Goal: Task Accomplishment & Management: Complete application form

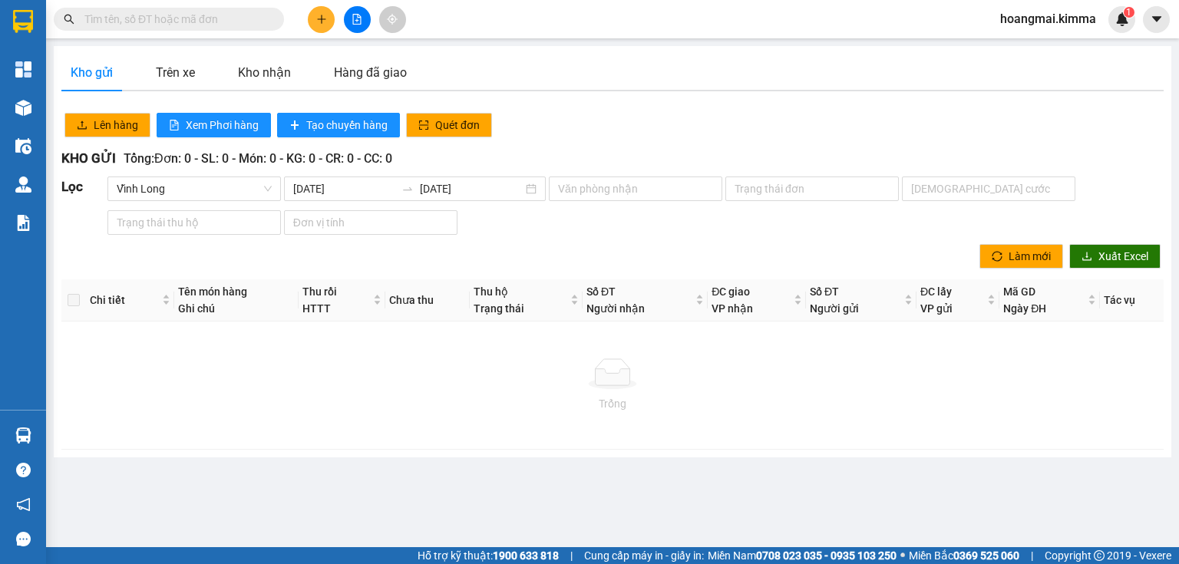
click at [209, 19] on input "text" at bounding box center [174, 19] width 181 height 17
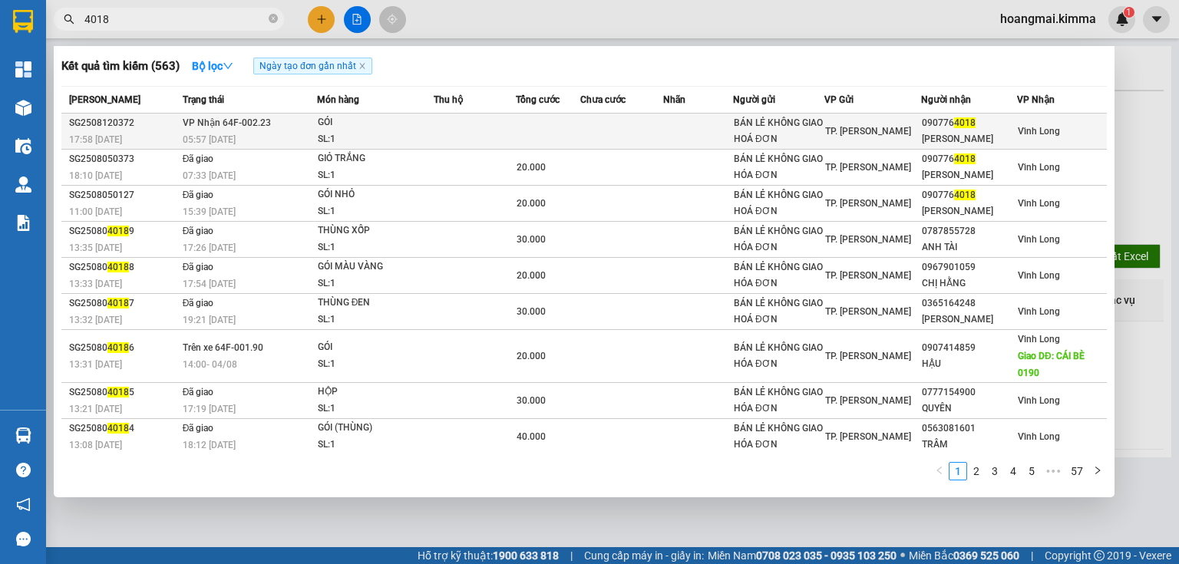
type input "4018"
click at [322, 130] on div "GÓI" at bounding box center [375, 122] width 115 height 17
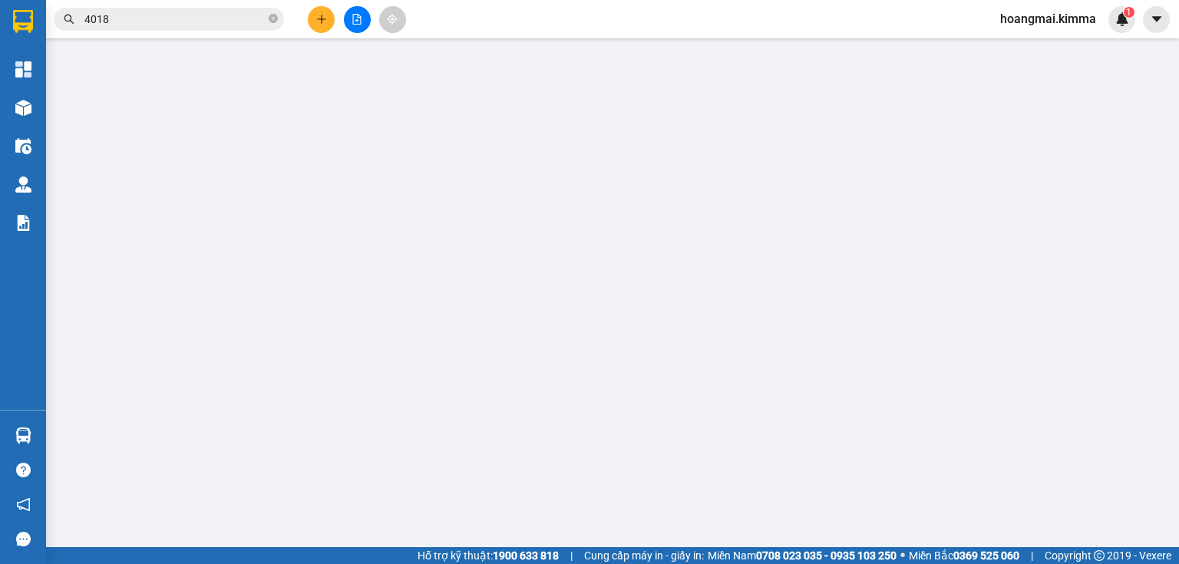
type input "BÁN LẺ KHÔNG GIAO HOÁ ĐƠN"
type input "0907764018"
type input "[PERSON_NAME]"
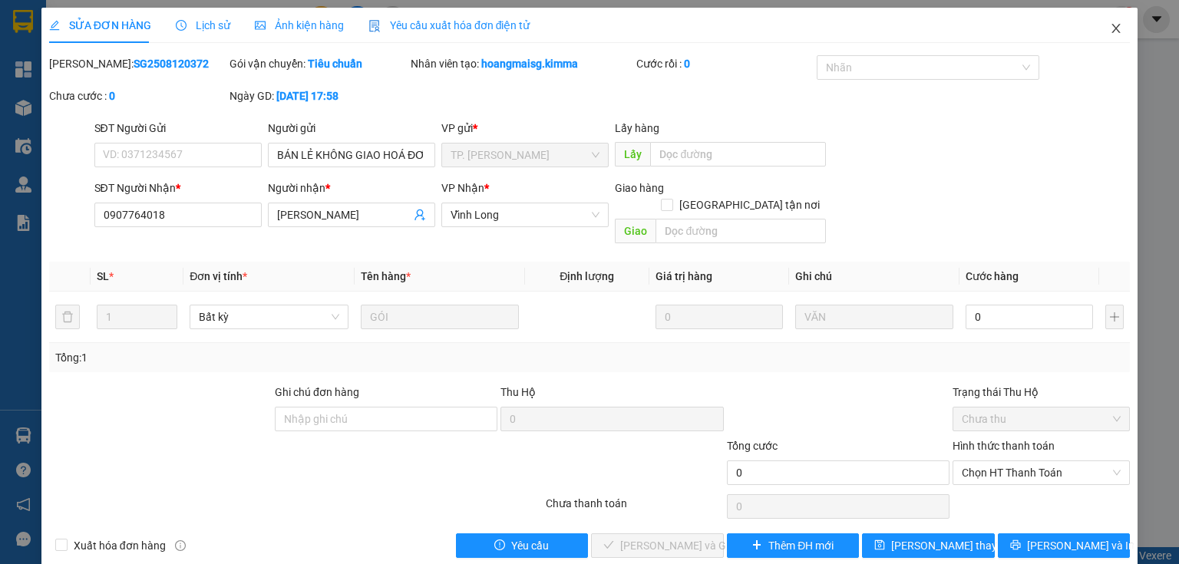
click at [1117, 25] on span "Close" at bounding box center [1115, 29] width 43 height 43
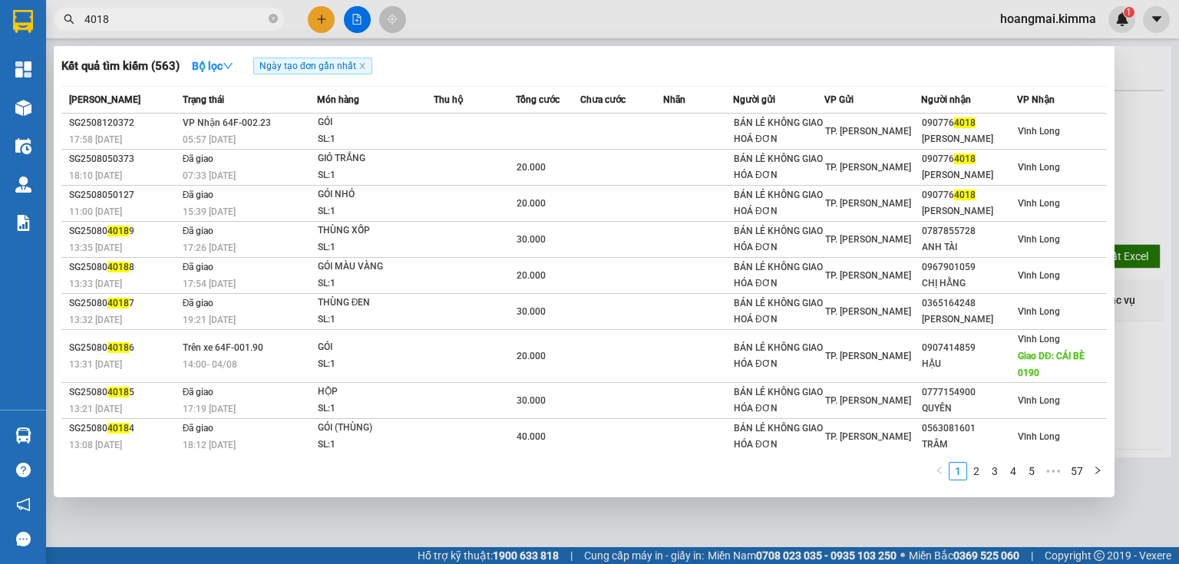
click at [186, 22] on input "4018" at bounding box center [174, 19] width 181 height 17
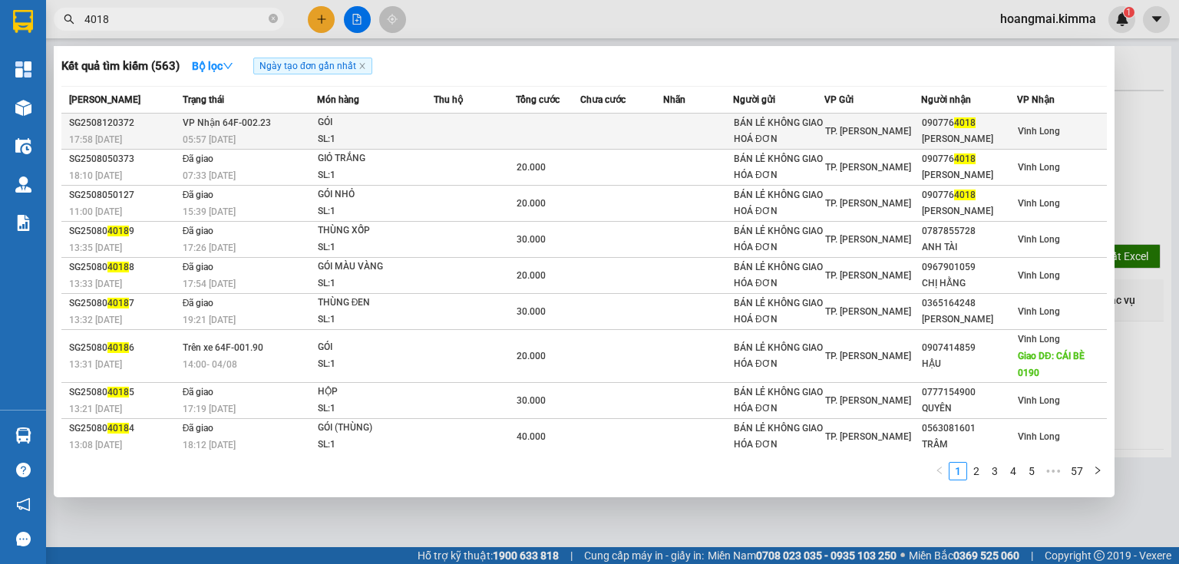
click at [292, 121] on td "VP Nhận 64F-002.23 05:57 [DATE]" at bounding box center [248, 132] width 138 height 36
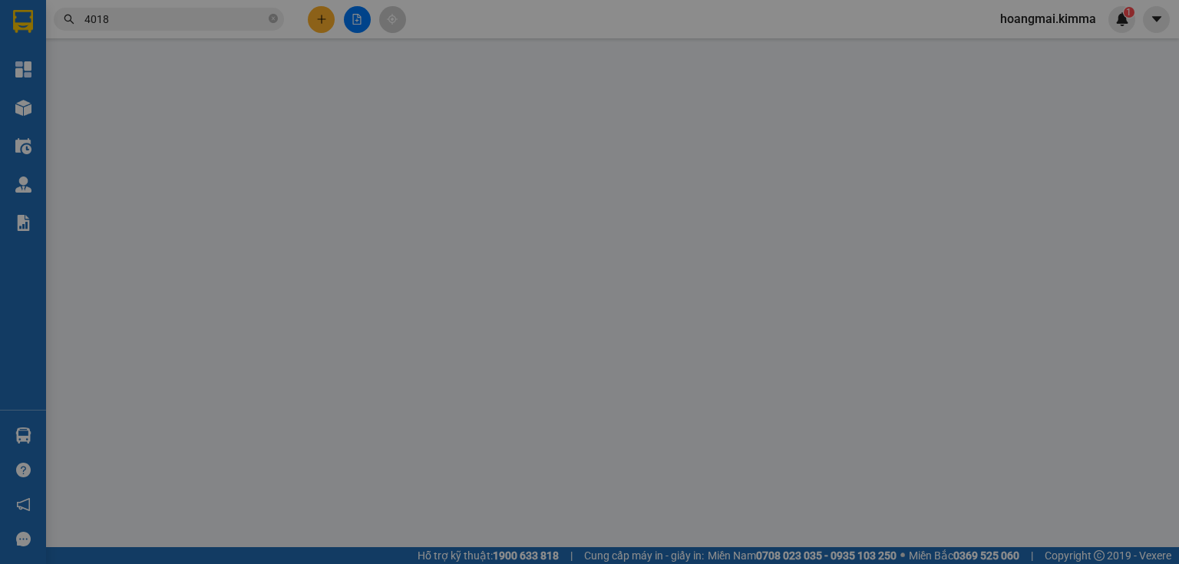
type input "BÁN LẺ KHÔNG GIAO HOÁ ĐƠN"
type input "0907764018"
type input "[PERSON_NAME]"
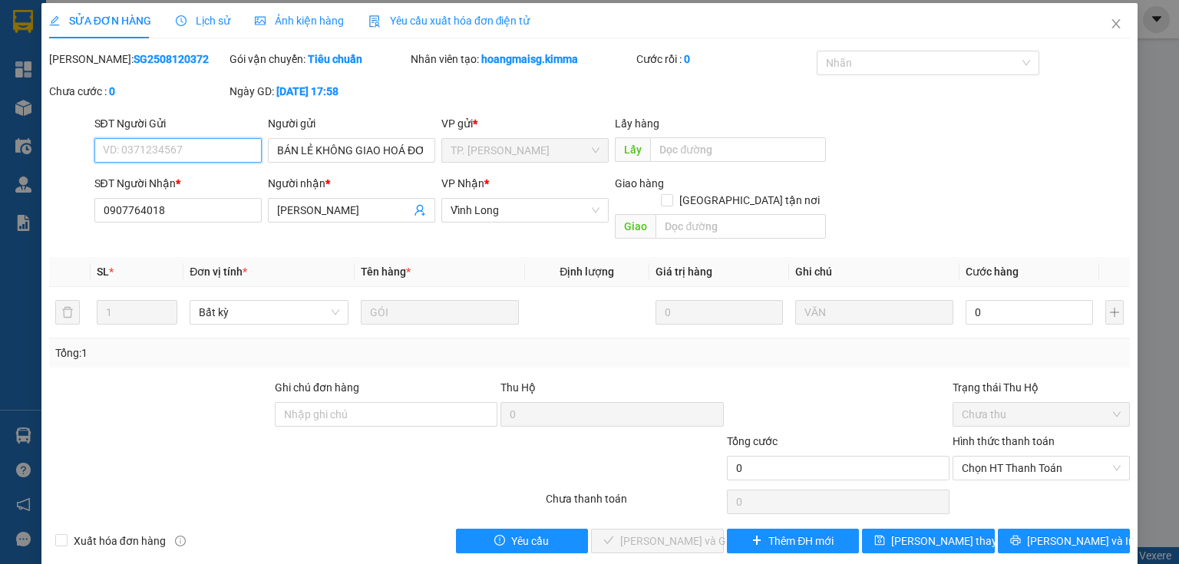
scroll to position [6, 0]
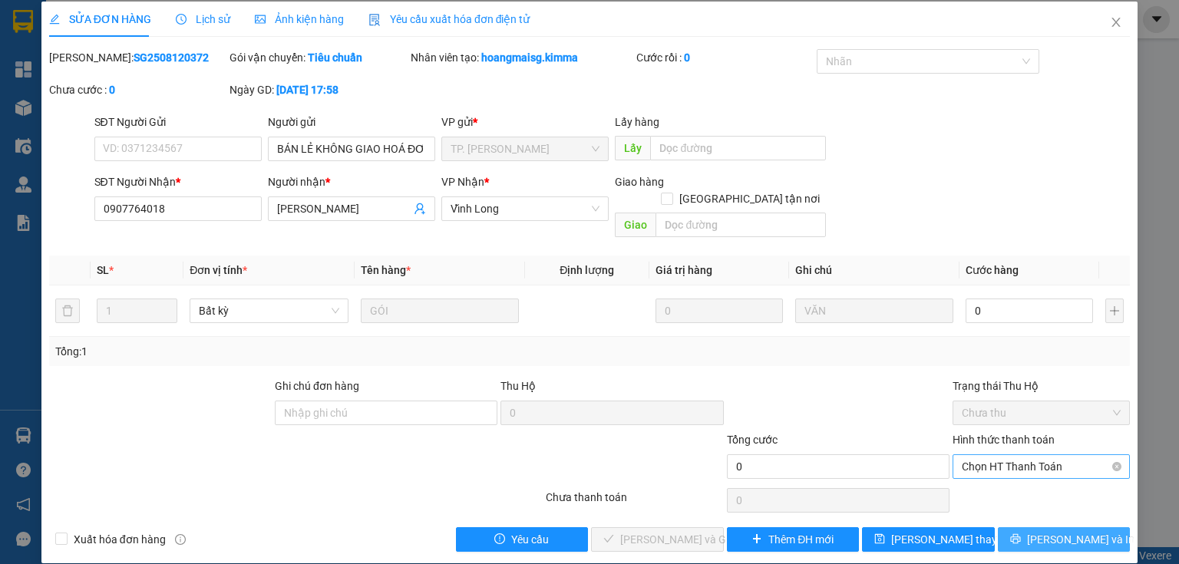
drag, startPoint x: 1044, startPoint y: 521, endPoint x: 959, endPoint y: 457, distance: 105.8
click at [1044, 531] on span "[PERSON_NAME] và In" at bounding box center [1080, 539] width 107 height 17
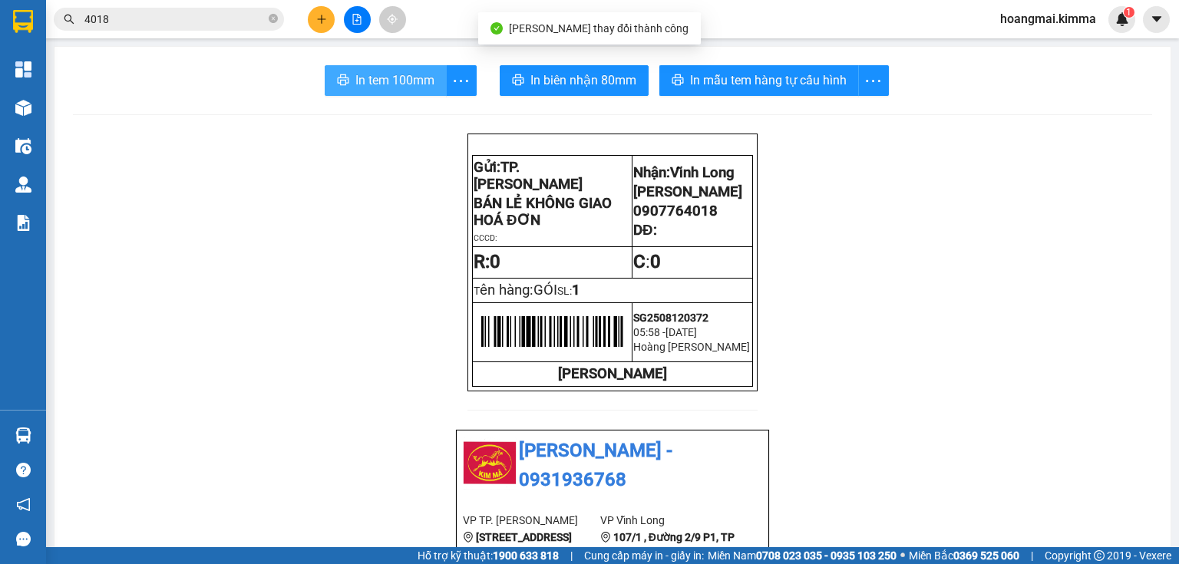
click at [400, 90] on button "In tem 100mm" at bounding box center [386, 80] width 122 height 31
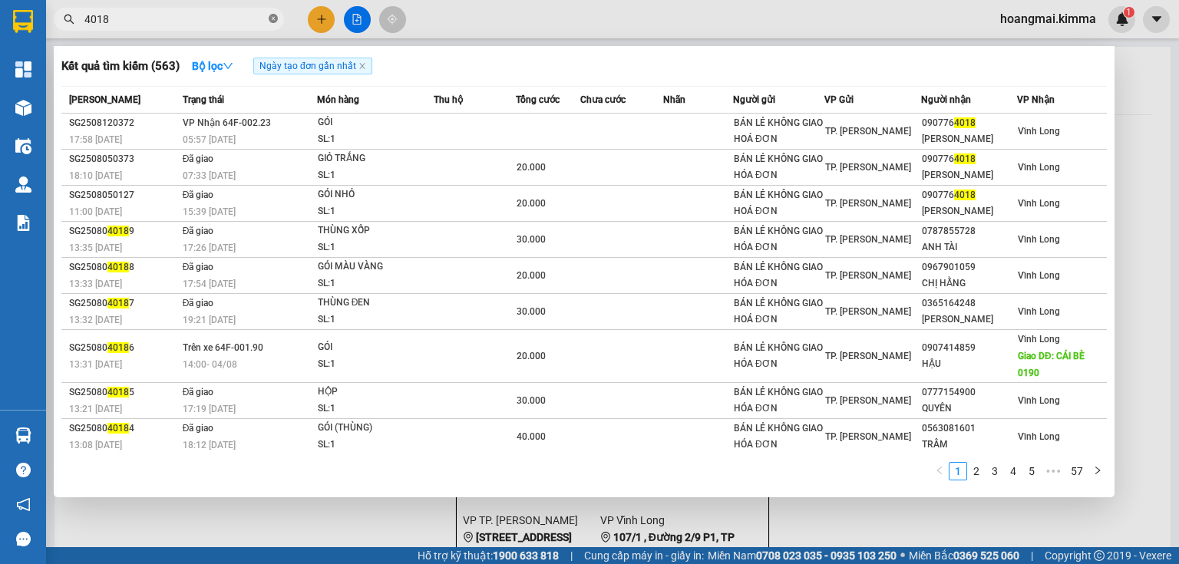
click at [270, 18] on icon "close-circle" at bounding box center [273, 18] width 9 height 9
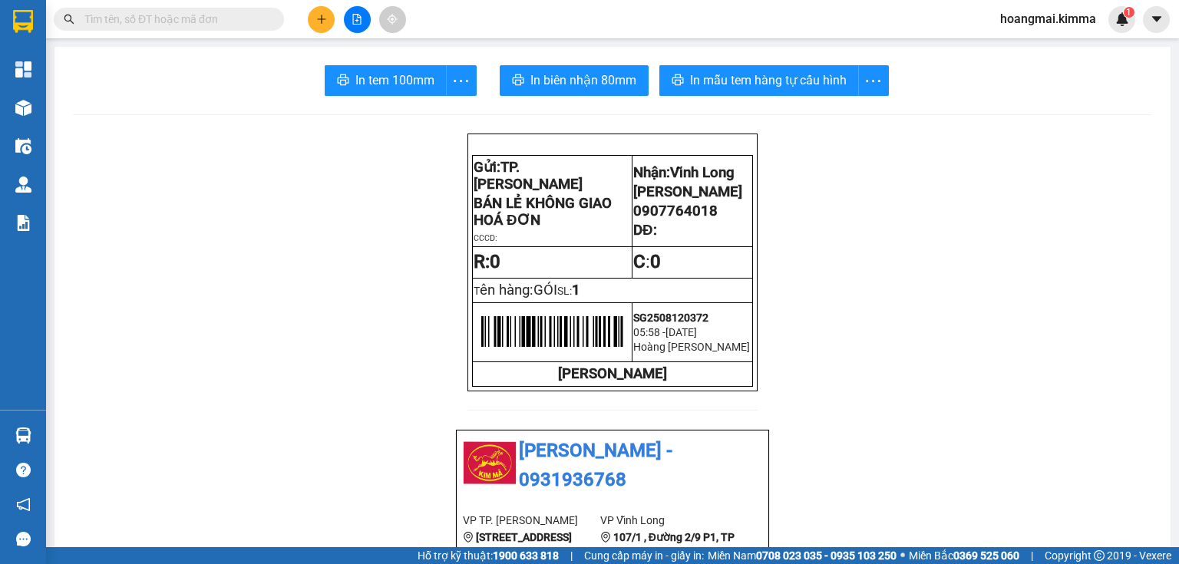
click at [316, 20] on icon "plus" at bounding box center [321, 19] width 11 height 11
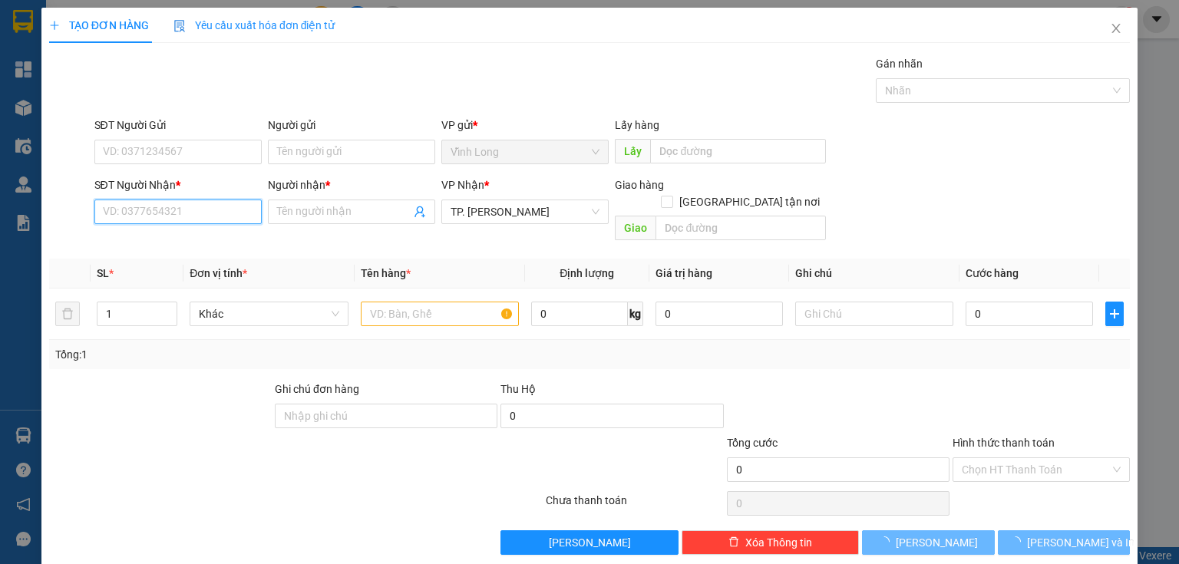
drag, startPoint x: 236, startPoint y: 205, endPoint x: 1178, endPoint y: 316, distance: 948.9
click at [236, 205] on input "SĐT Người Nhận *" at bounding box center [177, 212] width 167 height 25
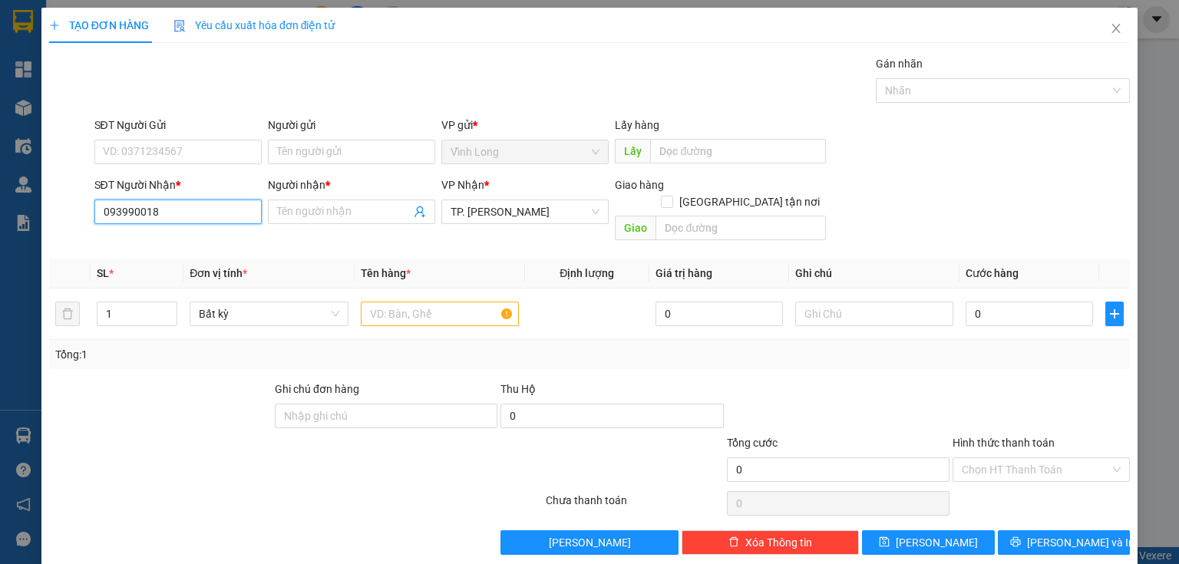
type input "0939900183"
click at [236, 244] on div "0939900183 - [PERSON_NAME]" at bounding box center [178, 241] width 151 height 17
type input "[PERSON_NAME]"
type input "0939900183"
click at [440, 306] on input "text" at bounding box center [440, 314] width 158 height 25
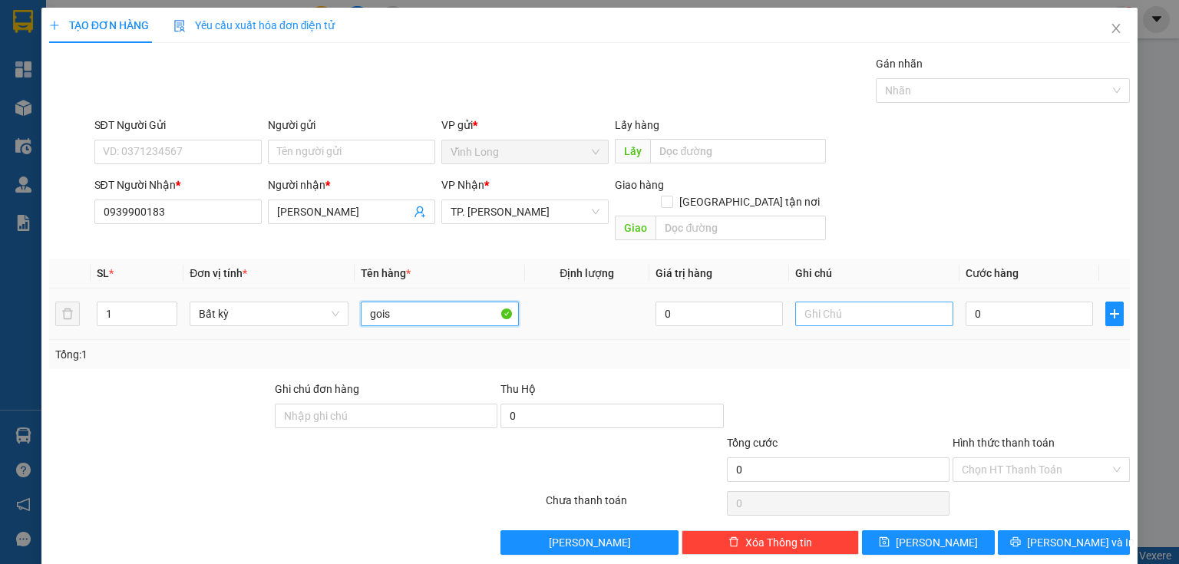
type input "gois"
click at [823, 302] on input "text" at bounding box center [874, 314] width 158 height 25
type input "thuy"
click at [995, 305] on input "0" at bounding box center [1028, 314] width 127 height 25
type input "2"
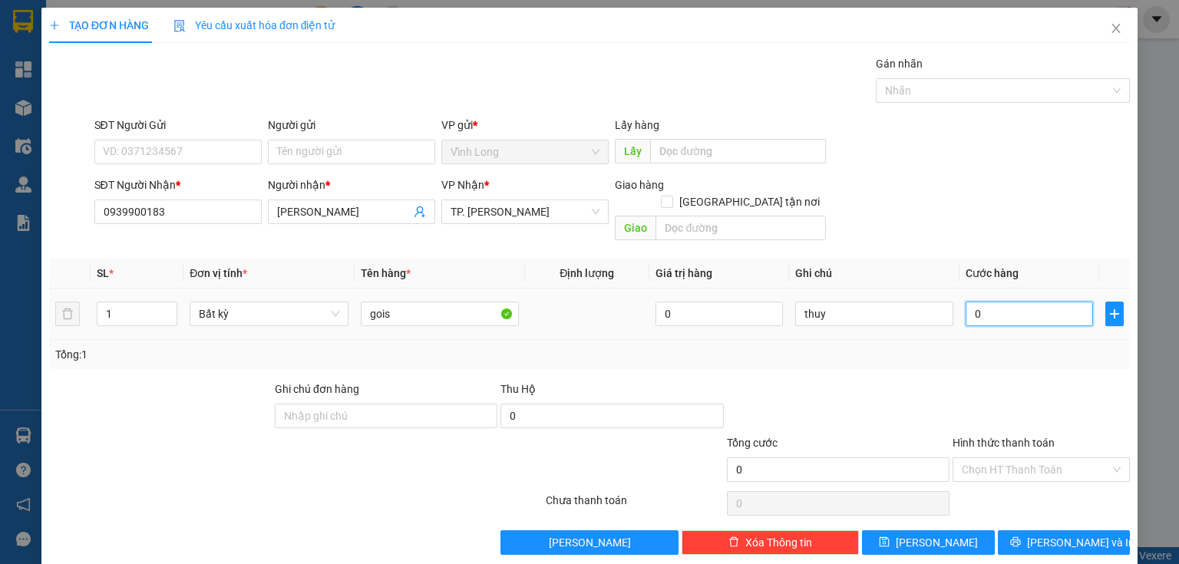
type input "2"
type input "20"
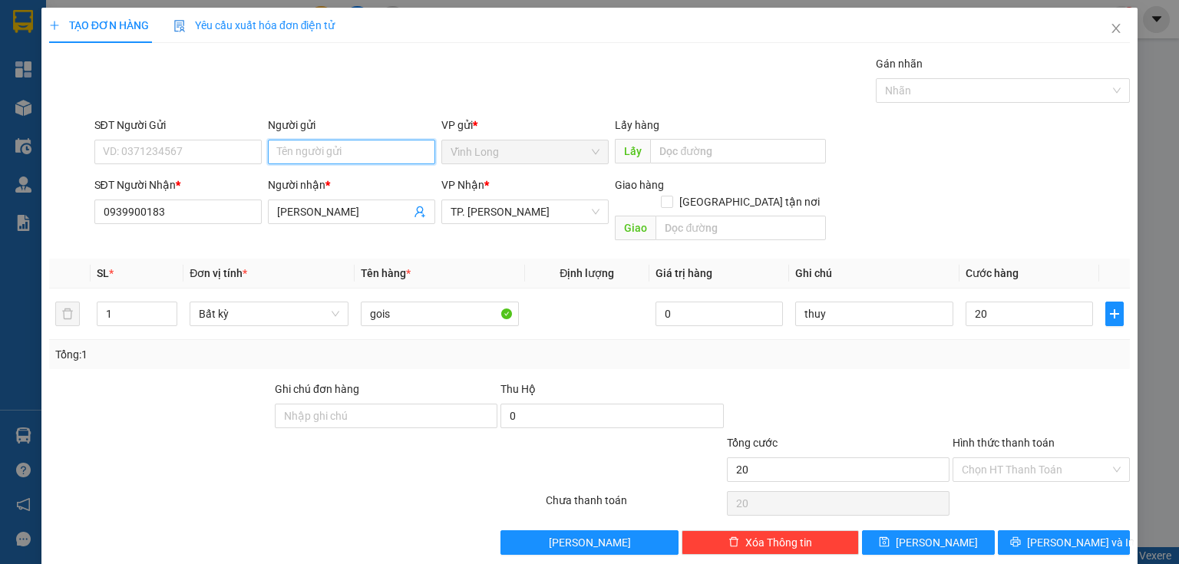
type input "20.000"
click at [319, 149] on input "Người gửi" at bounding box center [351, 152] width 167 height 25
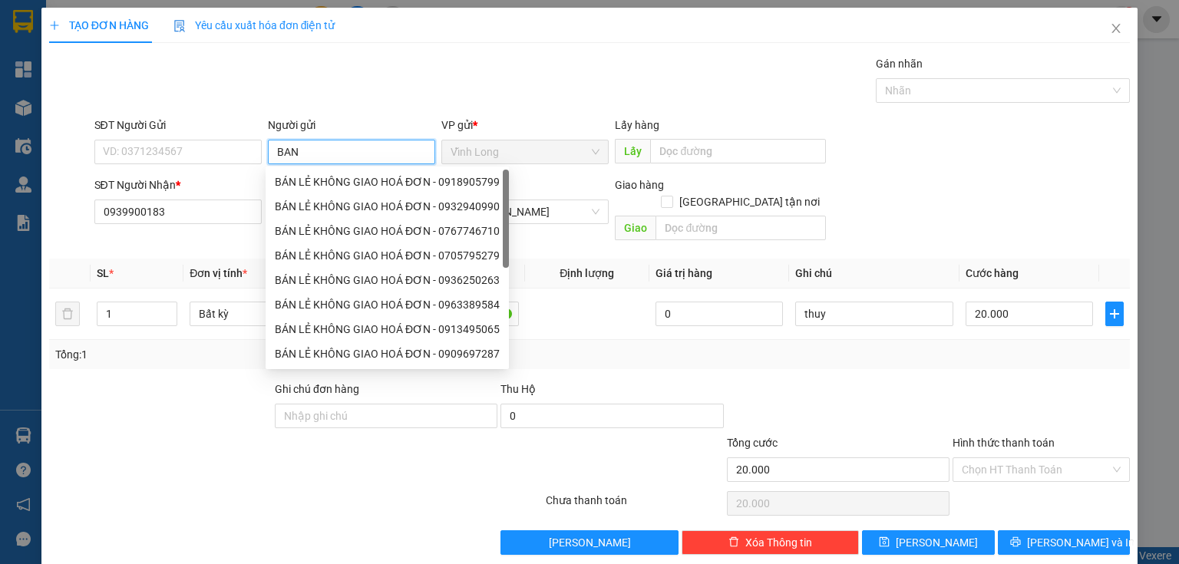
type input "BAN"
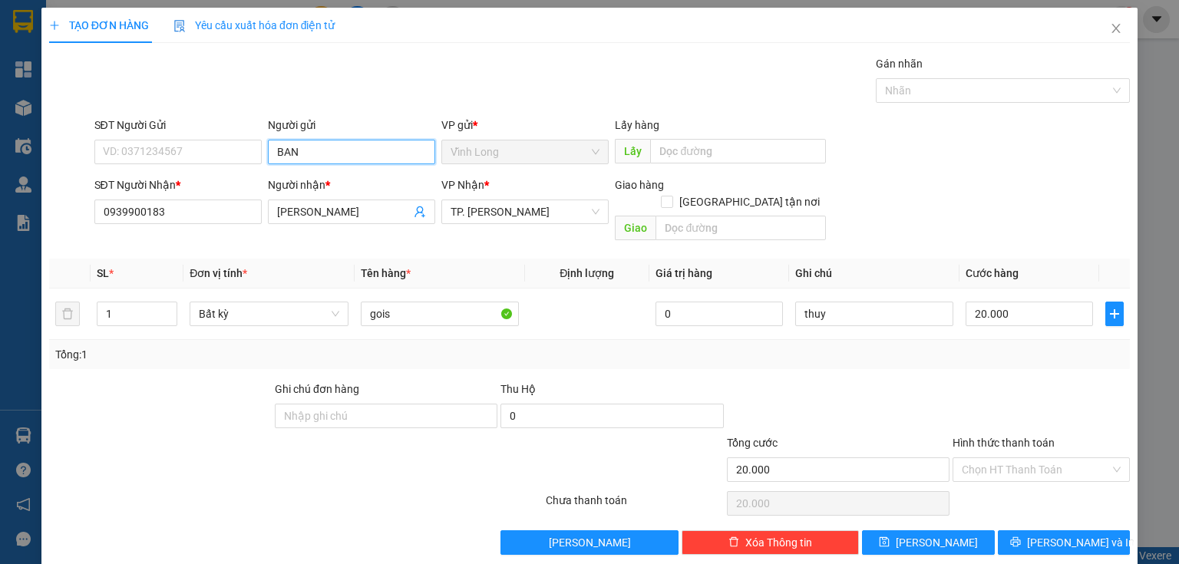
click at [328, 163] on input "BAN" at bounding box center [351, 152] width 167 height 25
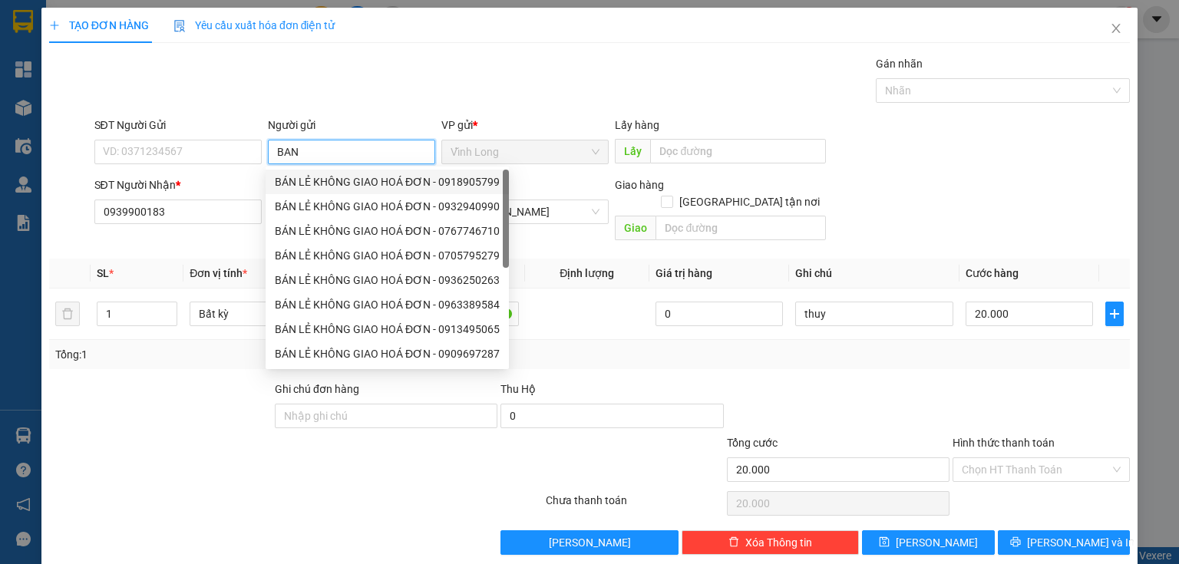
click at [319, 187] on div "BÁN LẺ KHÔNG GIAO HOÁ ĐƠN - 0918905799" at bounding box center [387, 181] width 225 height 17
type input "0918905799"
type input "BÁN LẺ KHÔNG GIAO HOÁ ĐƠN"
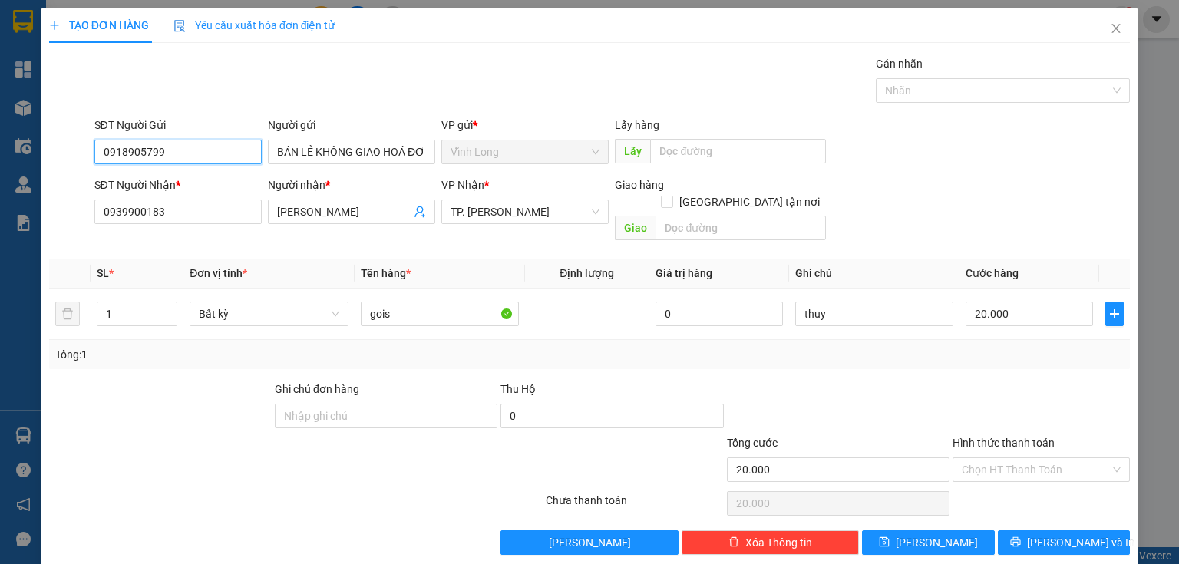
drag, startPoint x: 178, startPoint y: 157, endPoint x: 0, endPoint y: 224, distance: 190.4
click at [0, 223] on div "TẠO ĐƠN HÀNG Yêu cầu xuất hóa đơn điện tử Transit Pickup Surcharge Ids Transit …" at bounding box center [589, 282] width 1179 height 564
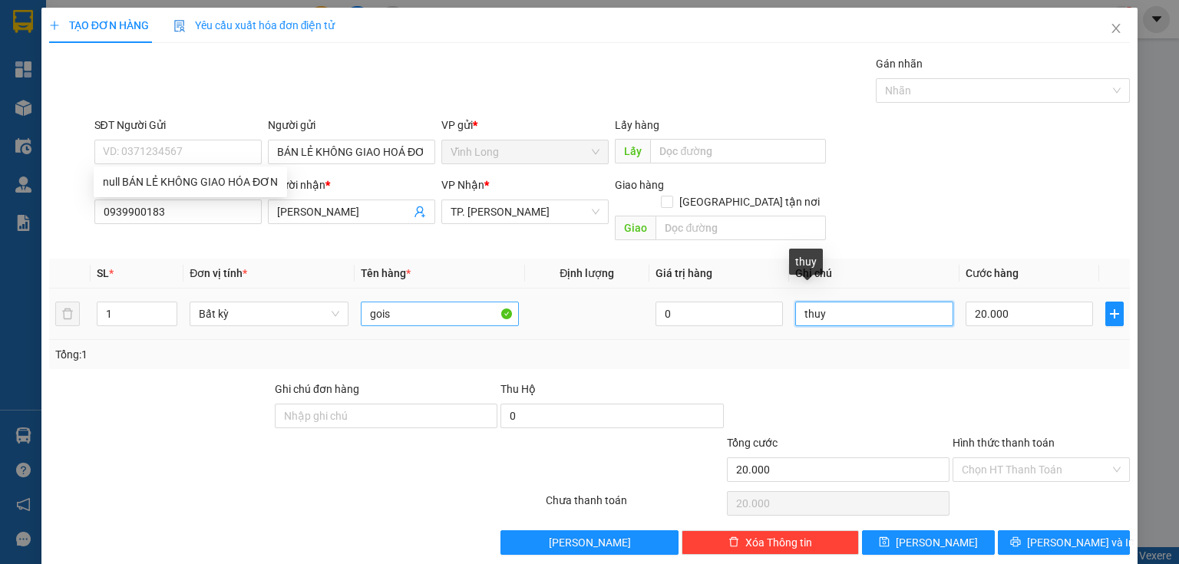
drag, startPoint x: 838, startPoint y: 304, endPoint x: 407, endPoint y: 304, distance: 431.3
click at [407, 304] on tr "1 Bất kỳ gois 0 thuy 20.000" at bounding box center [589, 314] width 1081 height 51
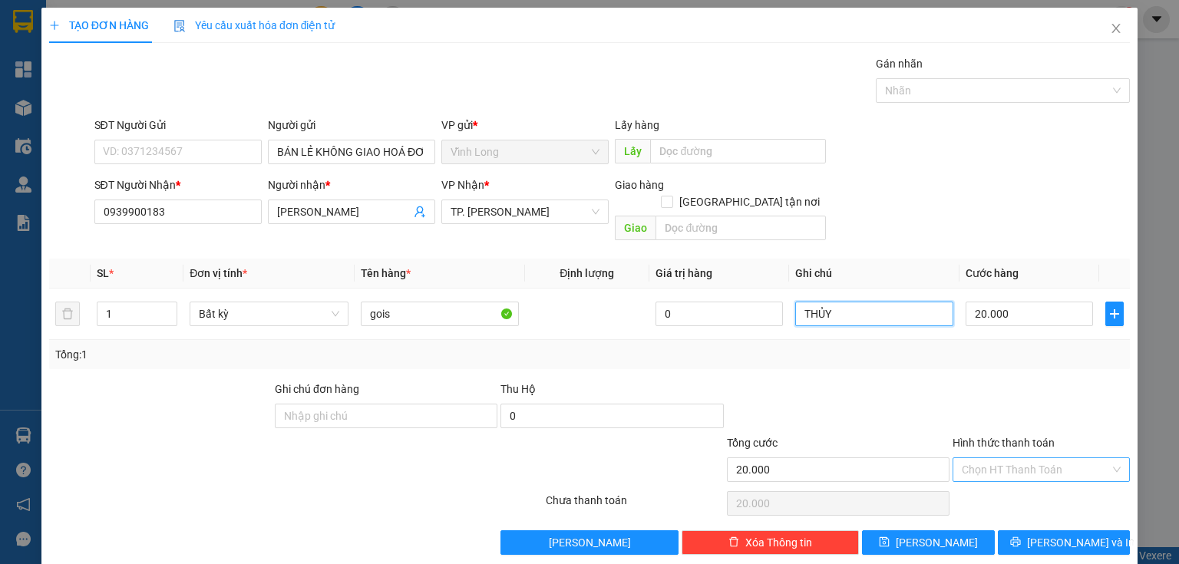
type input "THỦY"
click at [1015, 458] on input "Hình thức thanh toán" at bounding box center [1036, 469] width 148 height 23
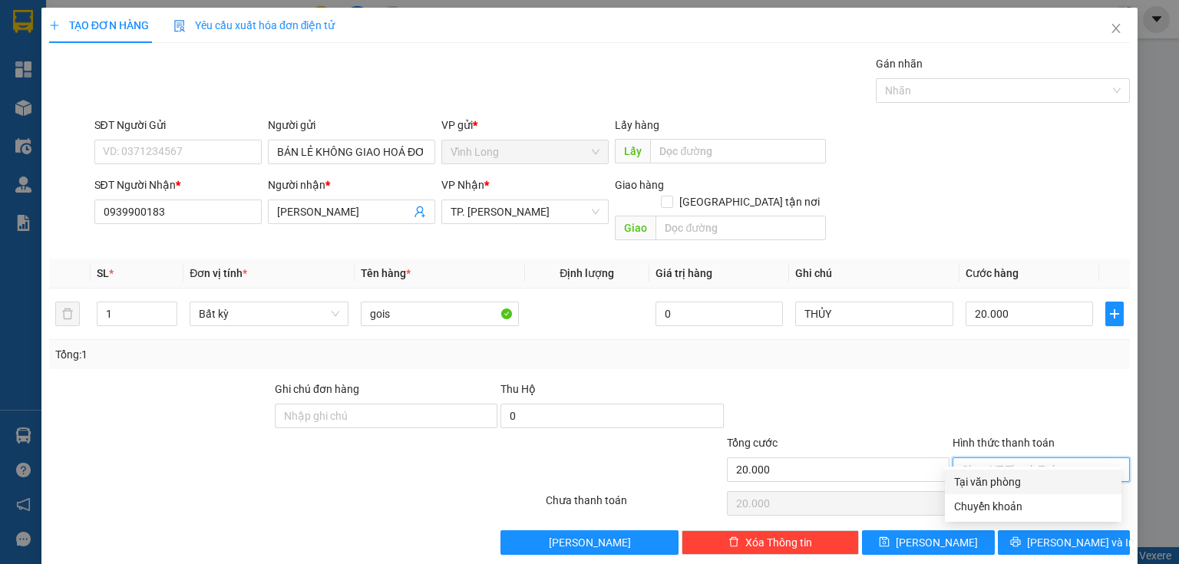
click at [1001, 478] on div "Tại văn phòng" at bounding box center [1033, 481] width 158 height 17
type input "0"
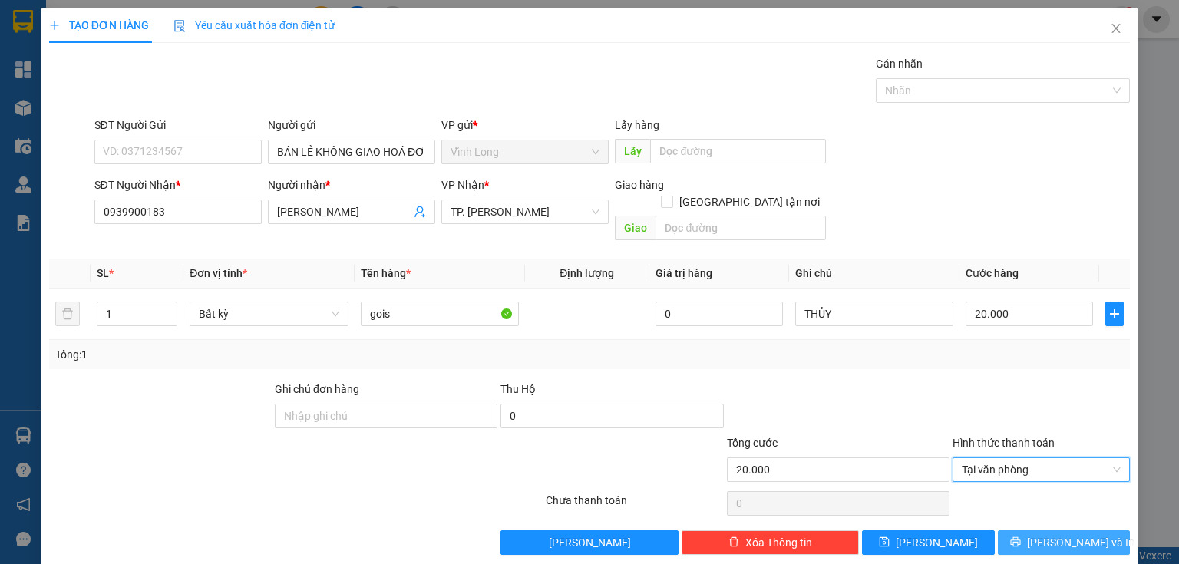
click at [1028, 532] on button "[PERSON_NAME] và In" at bounding box center [1064, 542] width 133 height 25
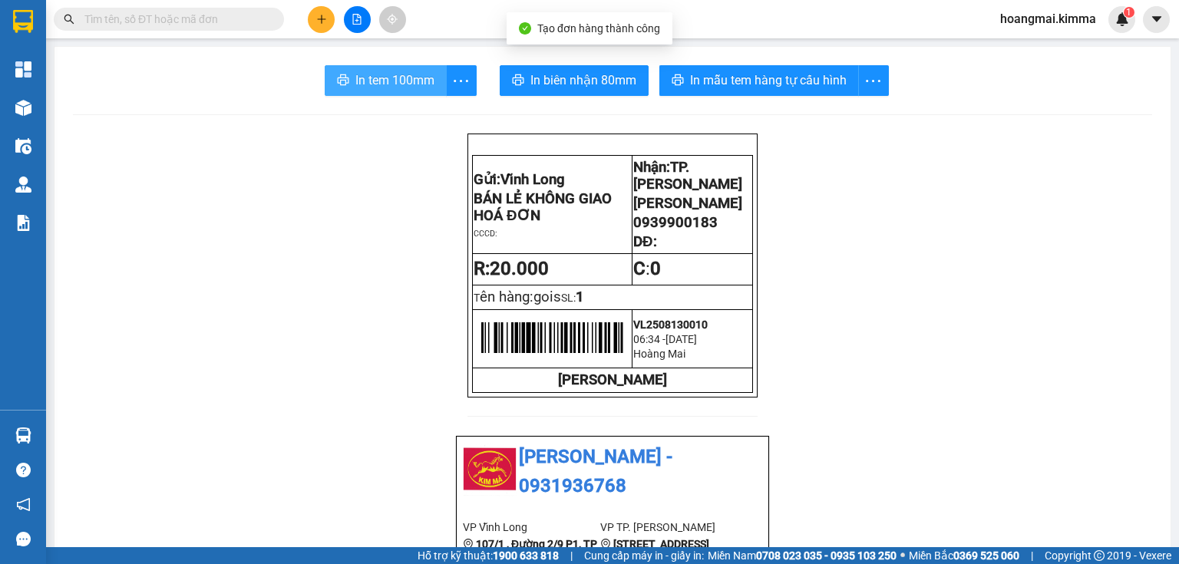
click at [405, 86] on span "In tem 100mm" at bounding box center [394, 80] width 79 height 19
click at [334, 14] on div at bounding box center [356, 19] width 115 height 27
click at [318, 17] on icon "plus" at bounding box center [321, 19] width 11 height 11
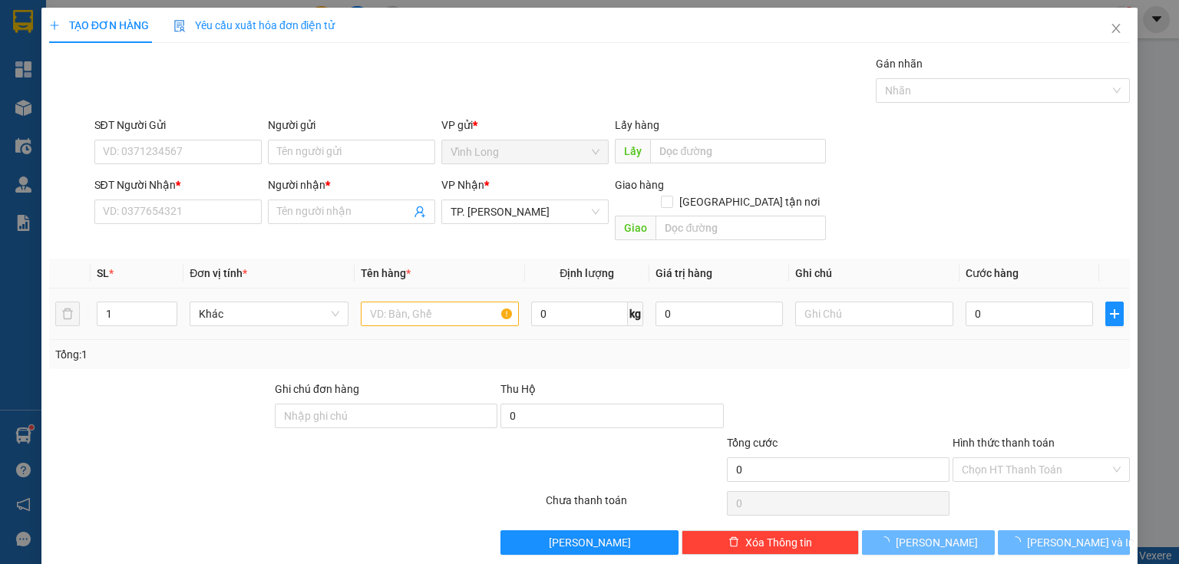
click at [417, 318] on td at bounding box center [440, 314] width 170 height 51
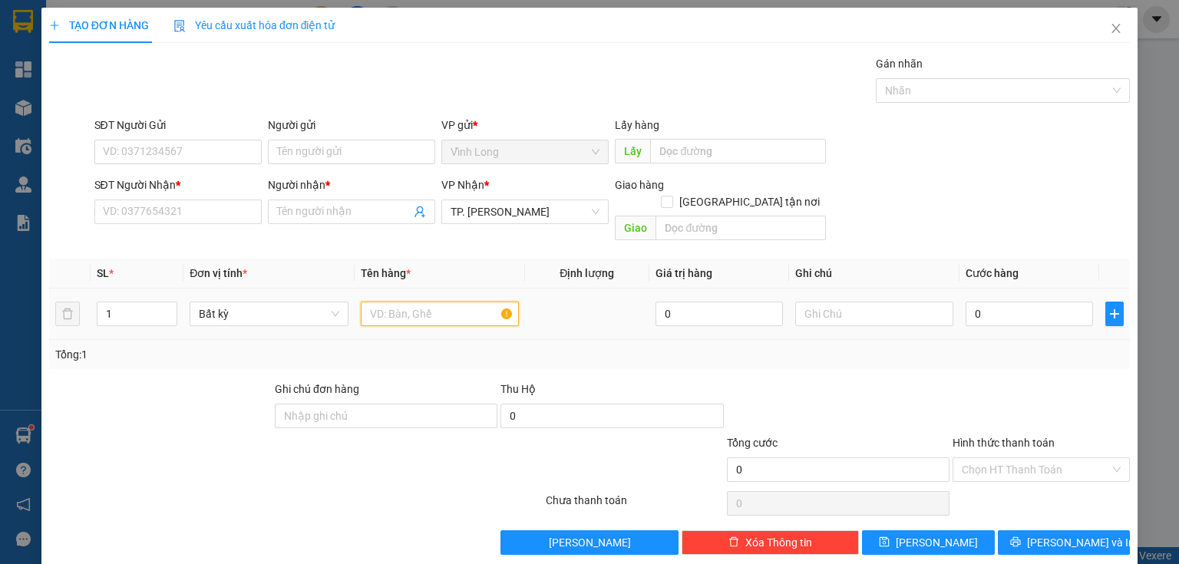
click at [421, 302] on input "text" at bounding box center [440, 314] width 158 height 25
type input "GIỎ"
click at [826, 302] on input "text" at bounding box center [874, 314] width 158 height 25
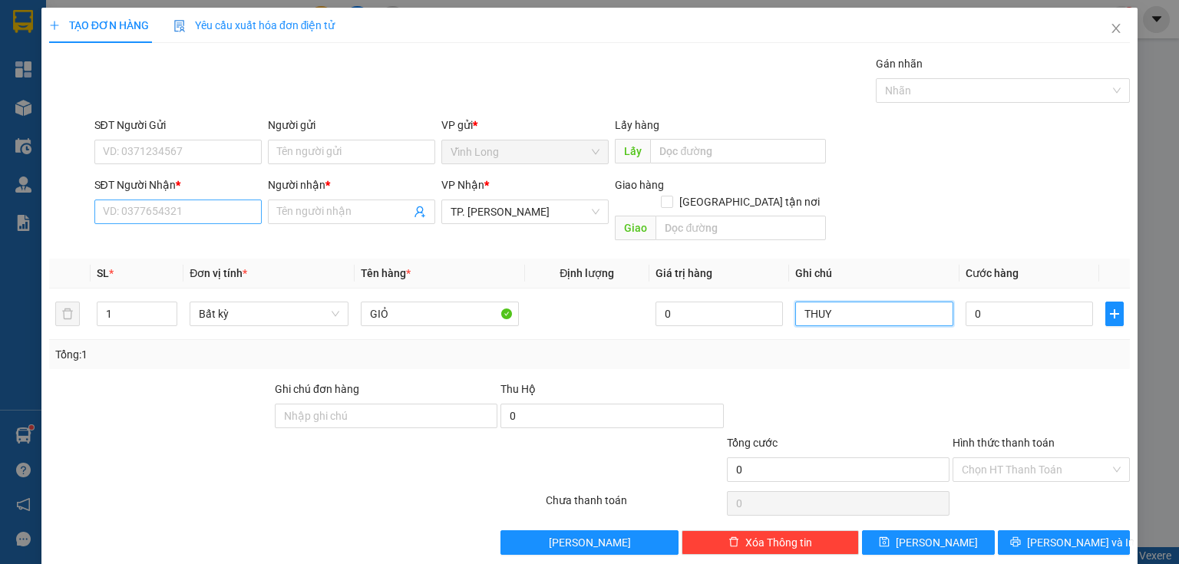
type input "THUY"
click at [223, 211] on input "SĐT Người Nhận *" at bounding box center [177, 212] width 167 height 25
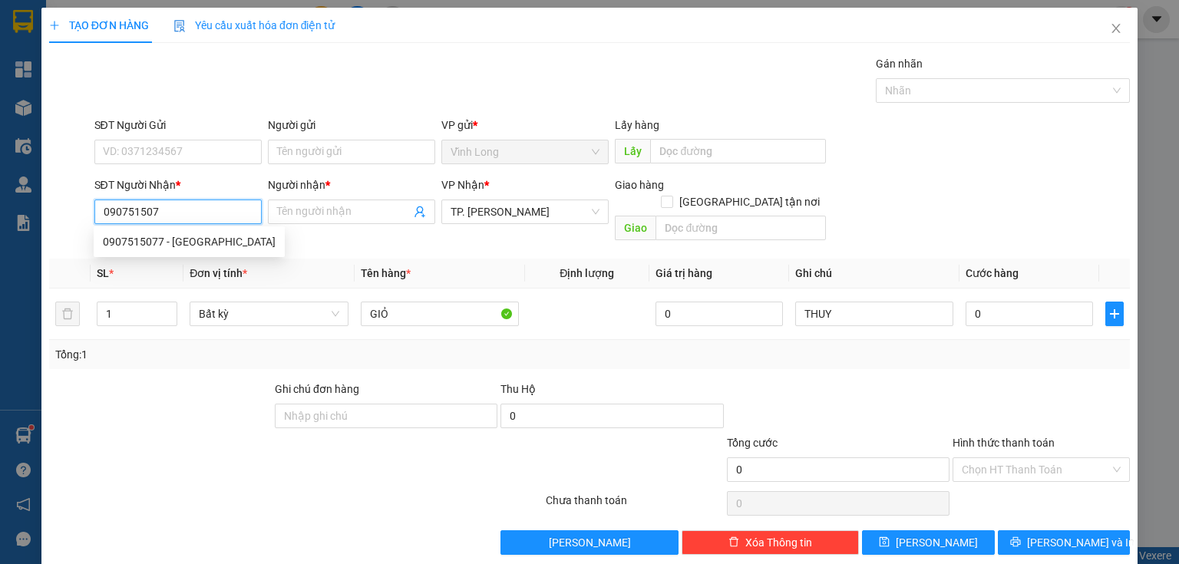
type input "0907515077"
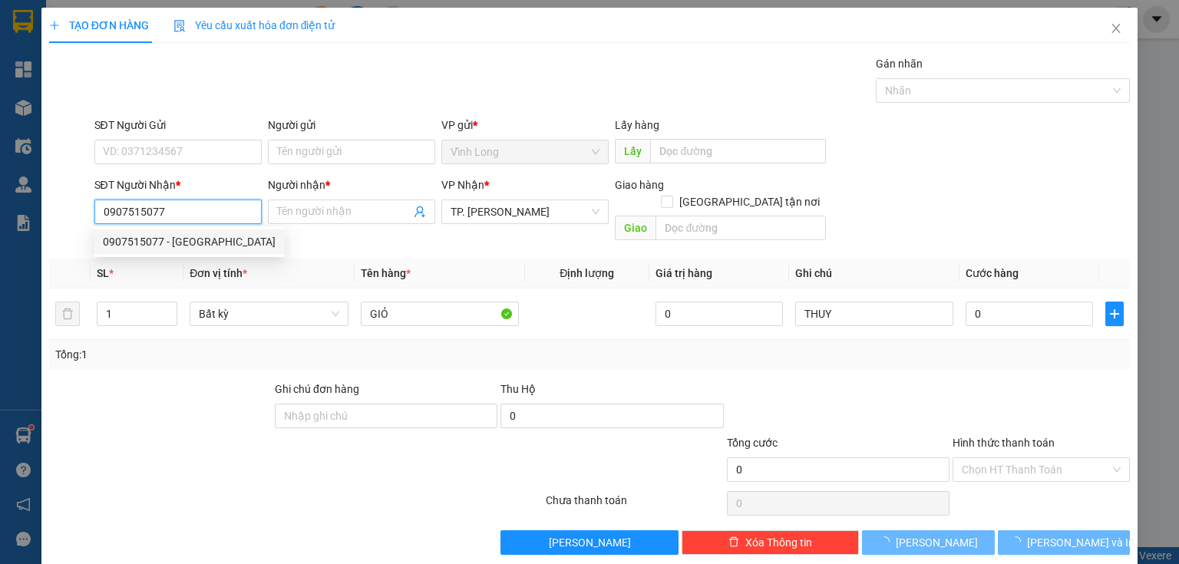
click at [198, 239] on div "0907515077 - [GEOGRAPHIC_DATA]" at bounding box center [189, 241] width 173 height 17
type input "BÁ CƯƠNG"
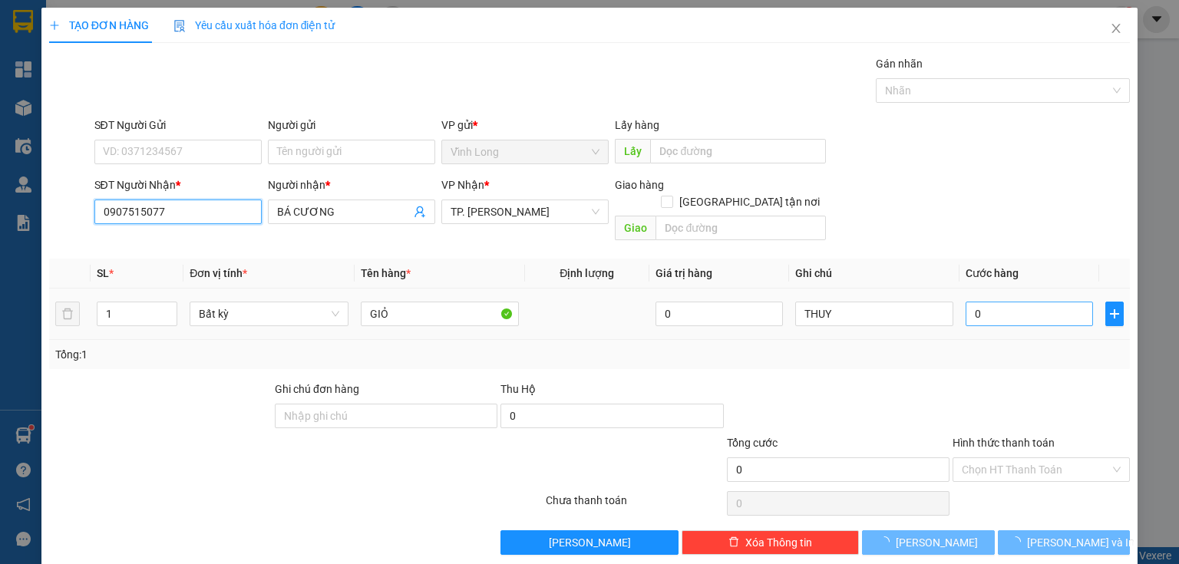
type input "0907515077"
click at [1010, 302] on input "0" at bounding box center [1028, 314] width 127 height 25
type input "3"
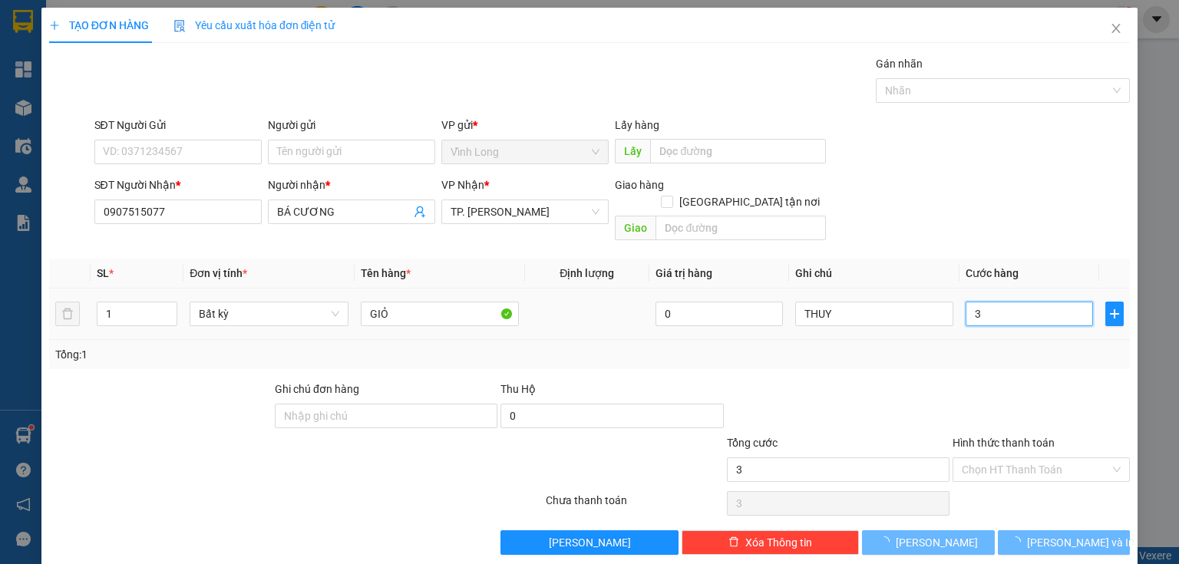
type input "30"
type input "30.000"
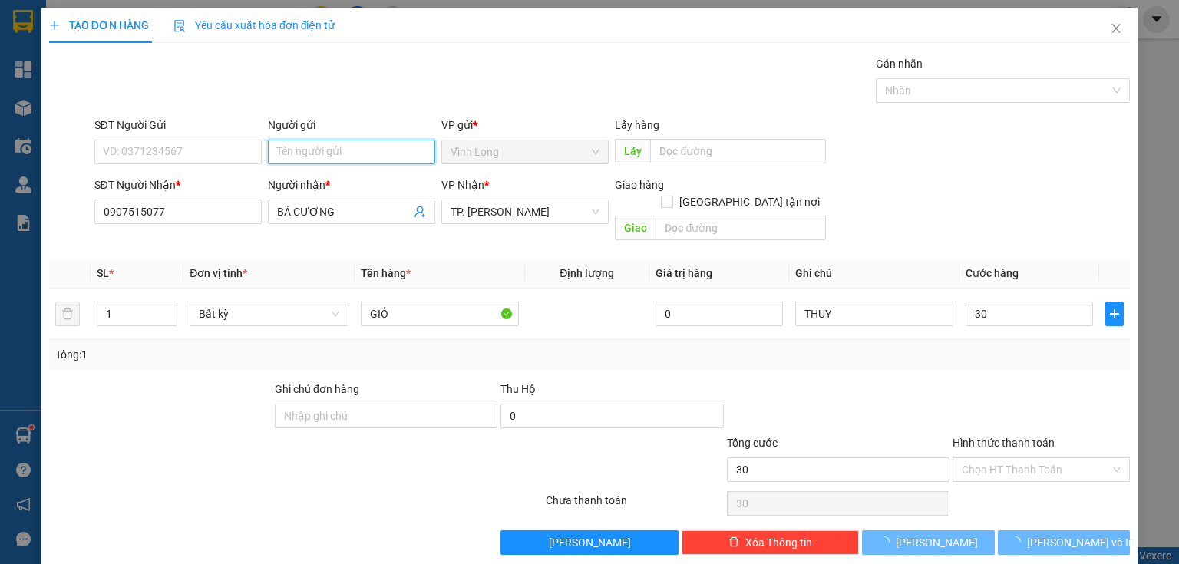
type input "30.000"
click at [300, 155] on input "Người gửi" at bounding box center [351, 152] width 167 height 25
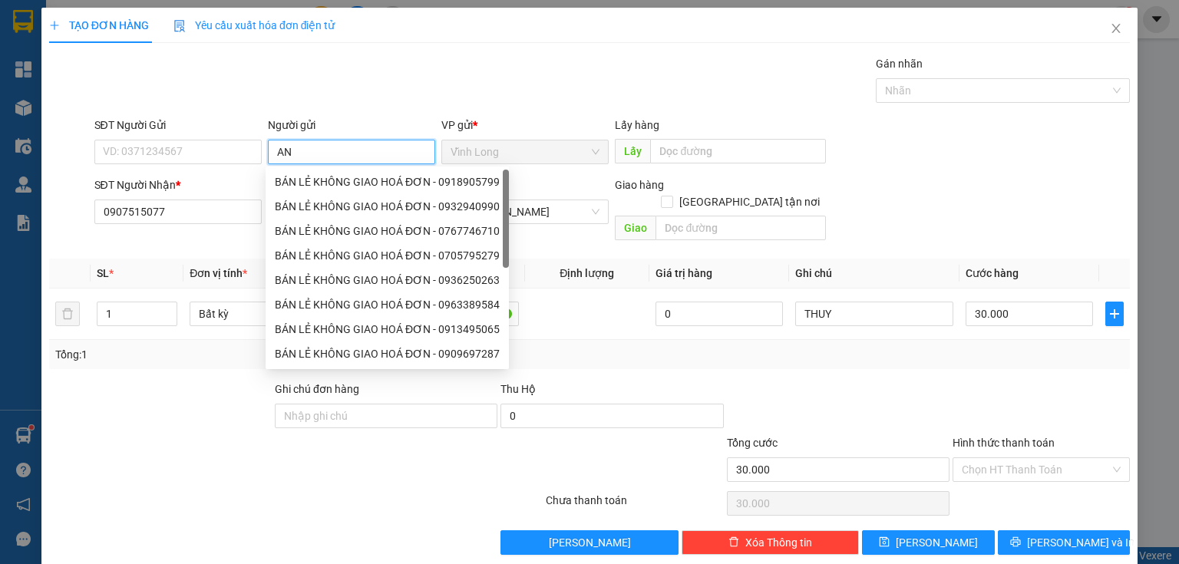
type input "A"
type input "BÁN"
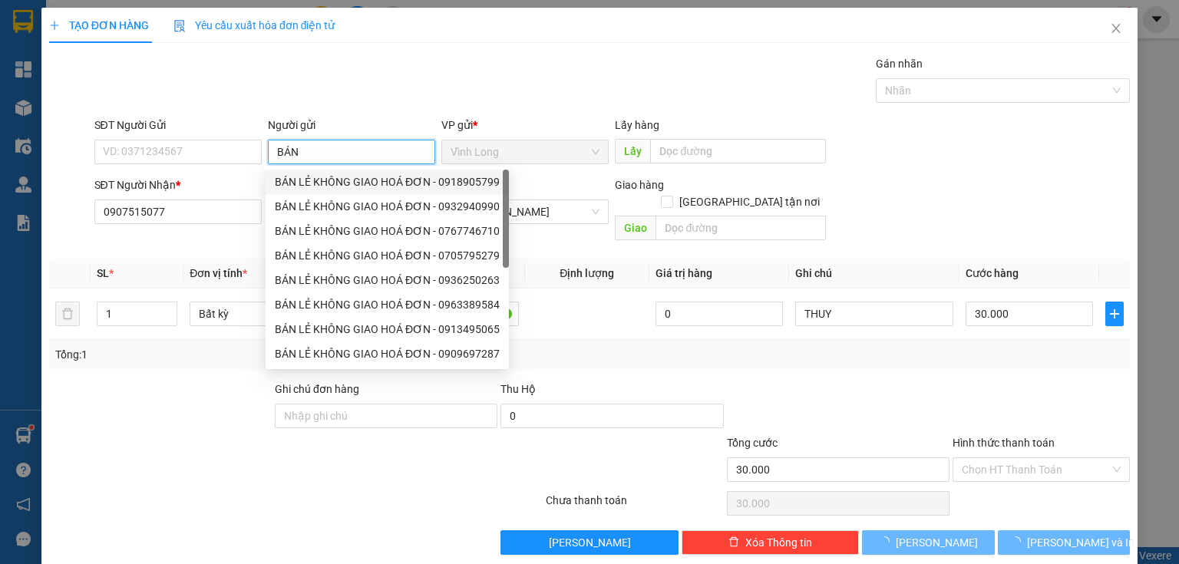
drag, startPoint x: 303, startPoint y: 185, endPoint x: 233, endPoint y: 184, distance: 70.6
click at [290, 187] on div "BÁN LẺ KHÔNG GIAO HOÁ ĐƠN - 0918905799" at bounding box center [387, 181] width 225 height 17
type input "0918905799"
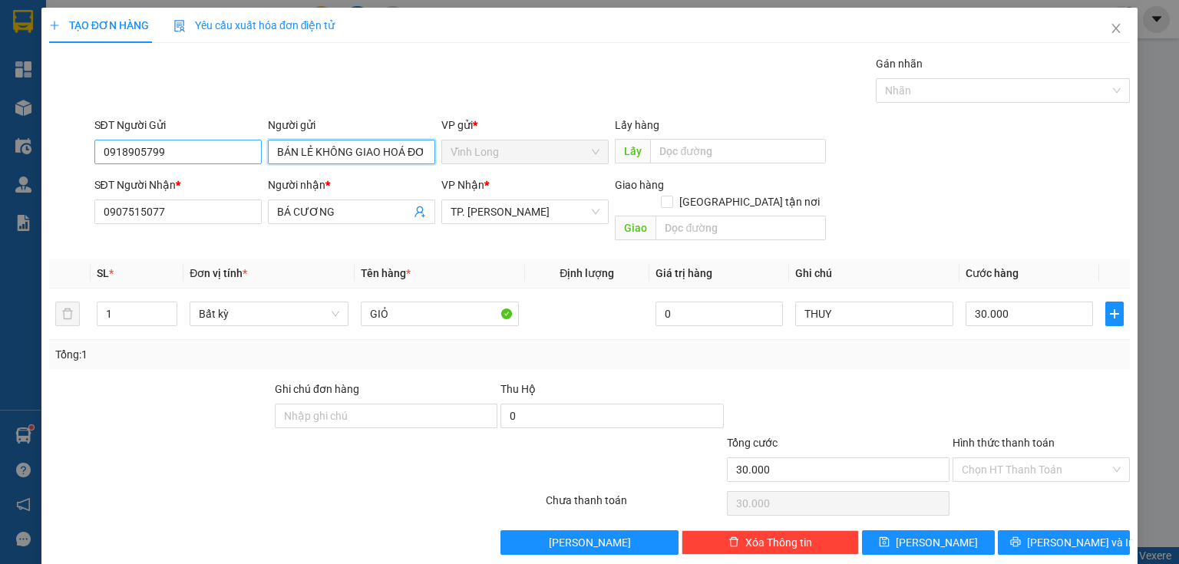
type input "BÁN LẺ KHÔNG GIAO HOÁ ĐƠN"
drag, startPoint x: 105, startPoint y: 151, endPoint x: 0, endPoint y: 134, distance: 106.6
click at [0, 145] on div "TẠO ĐƠN HÀNG Yêu cầu xuất hóa đơn điện tử Transit Pickup Surcharge Ids Transit …" at bounding box center [589, 282] width 1179 height 564
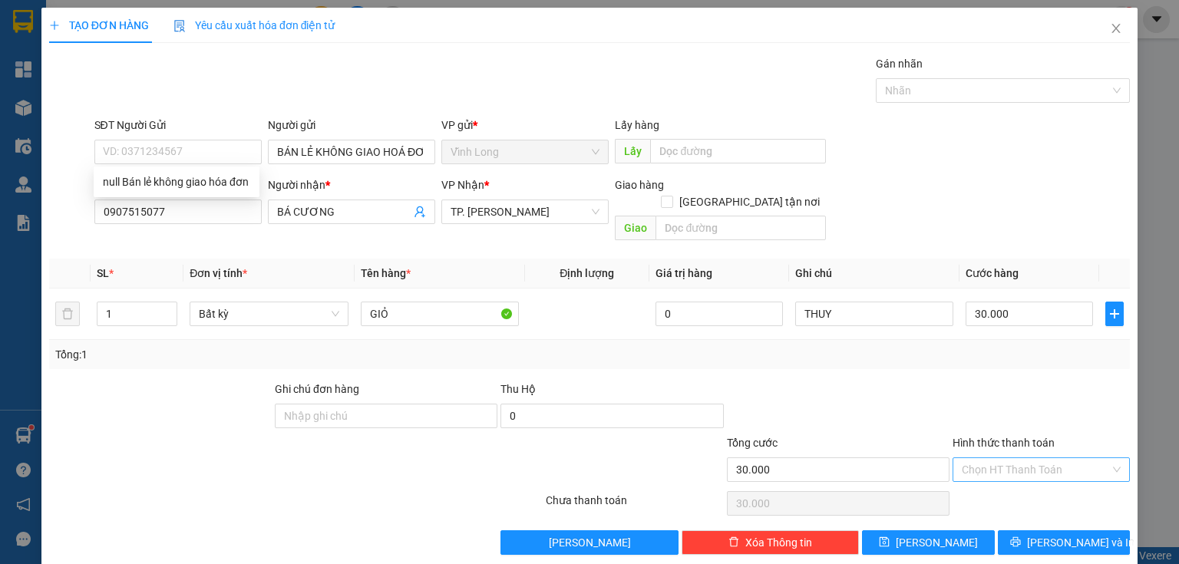
click at [1031, 458] on input "Hình thức thanh toán" at bounding box center [1036, 469] width 148 height 23
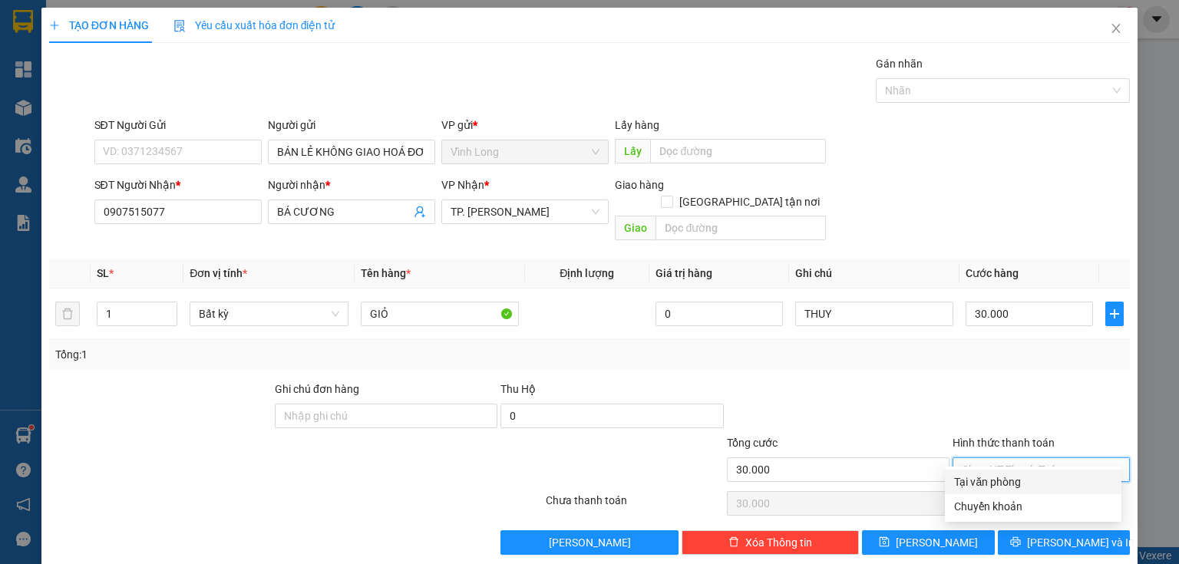
click at [1016, 477] on div "Tại văn phòng" at bounding box center [1033, 481] width 158 height 17
type input "0"
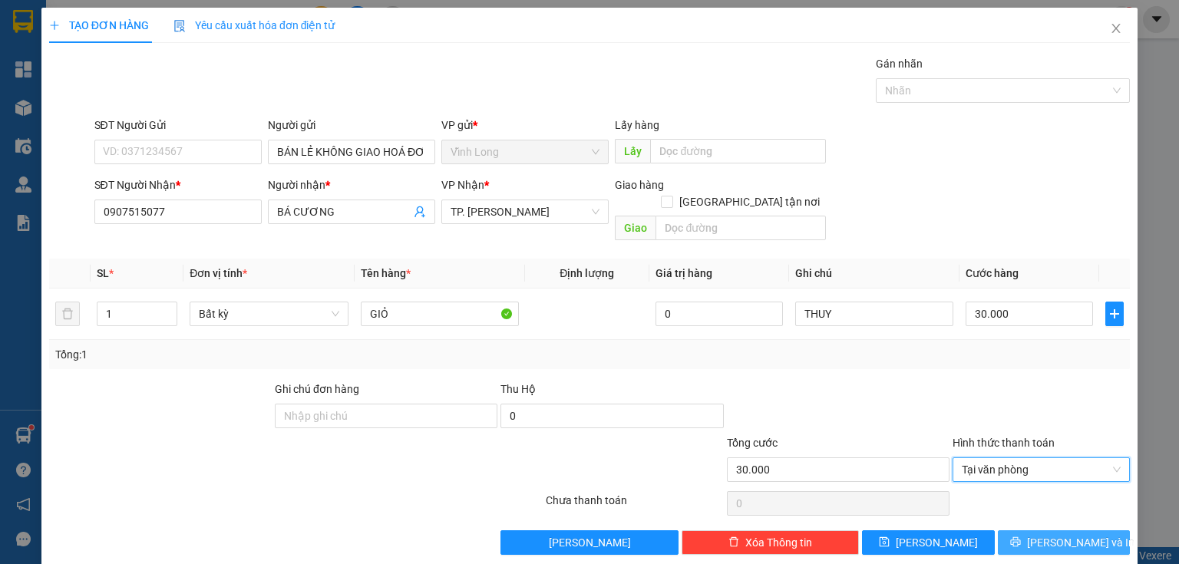
click at [1051, 534] on span "[PERSON_NAME] và In" at bounding box center [1080, 542] width 107 height 17
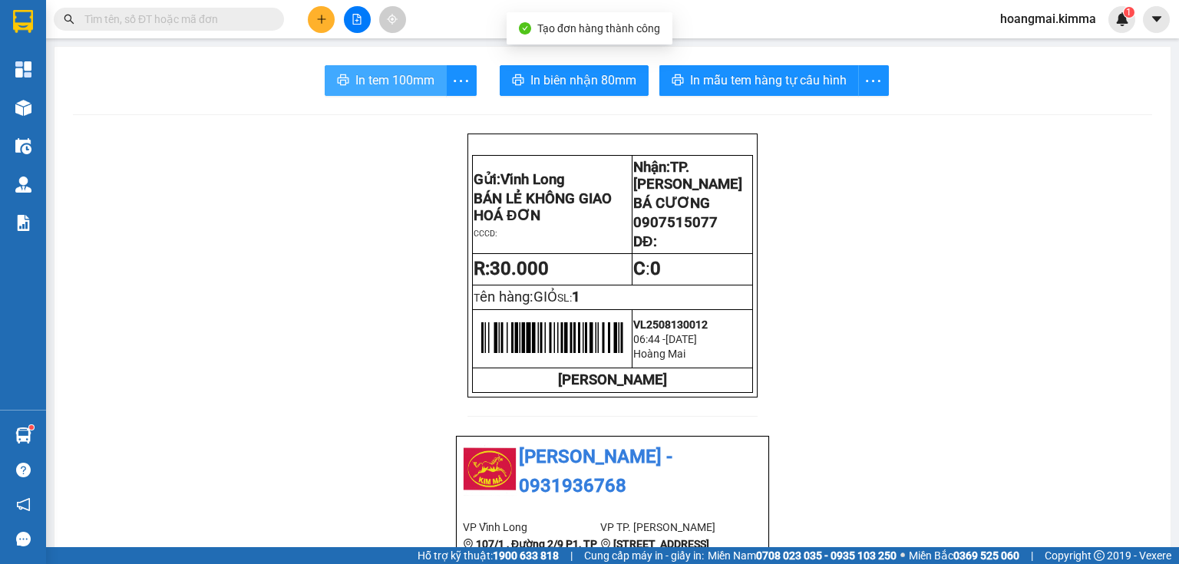
click at [378, 69] on button "In tem 100mm" at bounding box center [386, 80] width 122 height 31
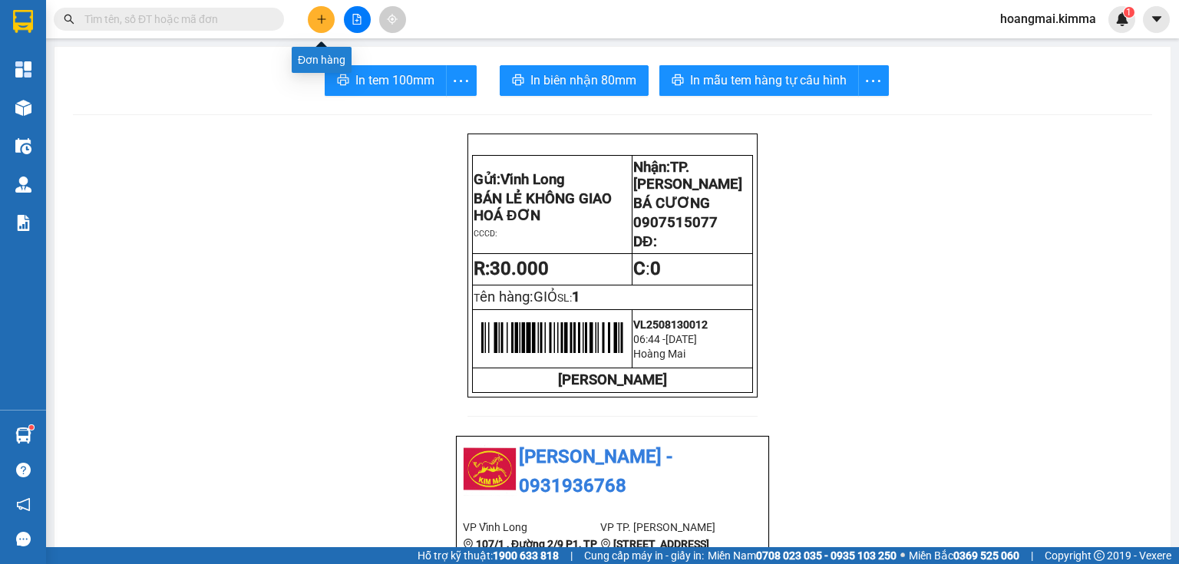
click at [325, 18] on icon "plus" at bounding box center [321, 19] width 11 height 11
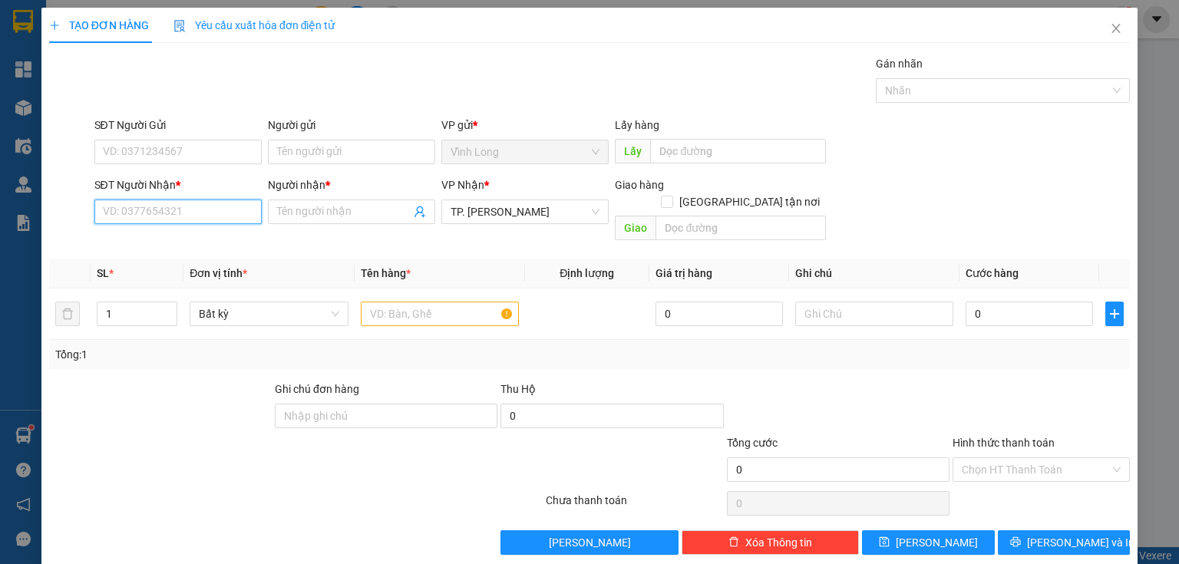
click at [220, 206] on input "SĐT Người Nhận *" at bounding box center [177, 212] width 167 height 25
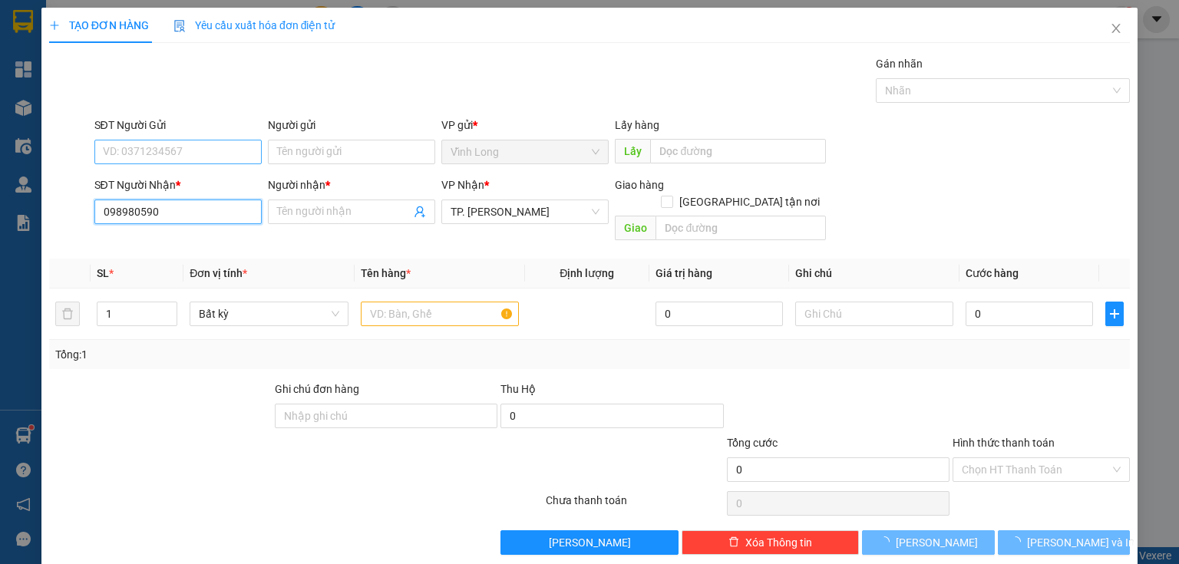
type input "0989805901"
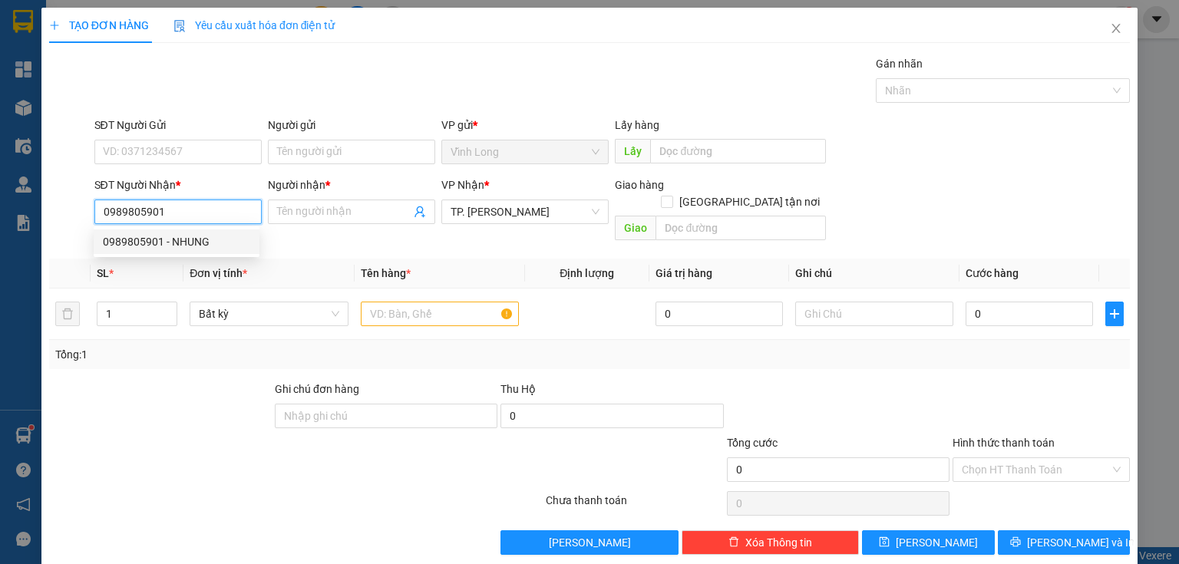
click at [200, 249] on div "0989805901 - NHUNG" at bounding box center [176, 241] width 147 height 17
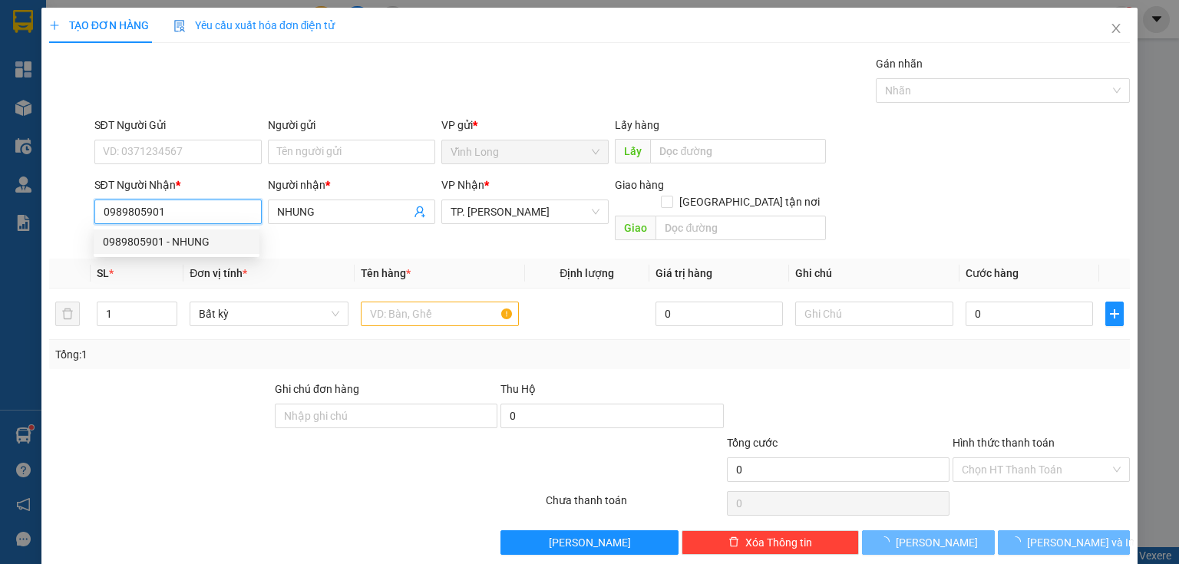
type input "NHUNG"
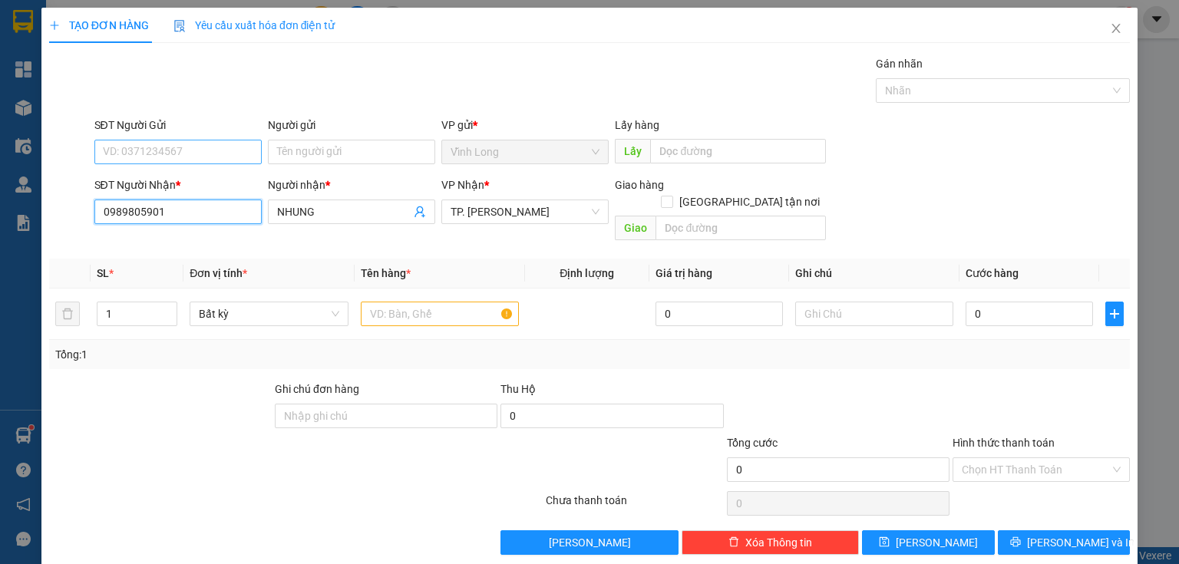
type input "0989805901"
click at [210, 152] on input "SĐT Người Gửi" at bounding box center [177, 152] width 167 height 25
click at [183, 202] on div "0989952423 - TÂN" at bounding box center [190, 206] width 175 height 17
type input "0989952423"
type input "TÂN"
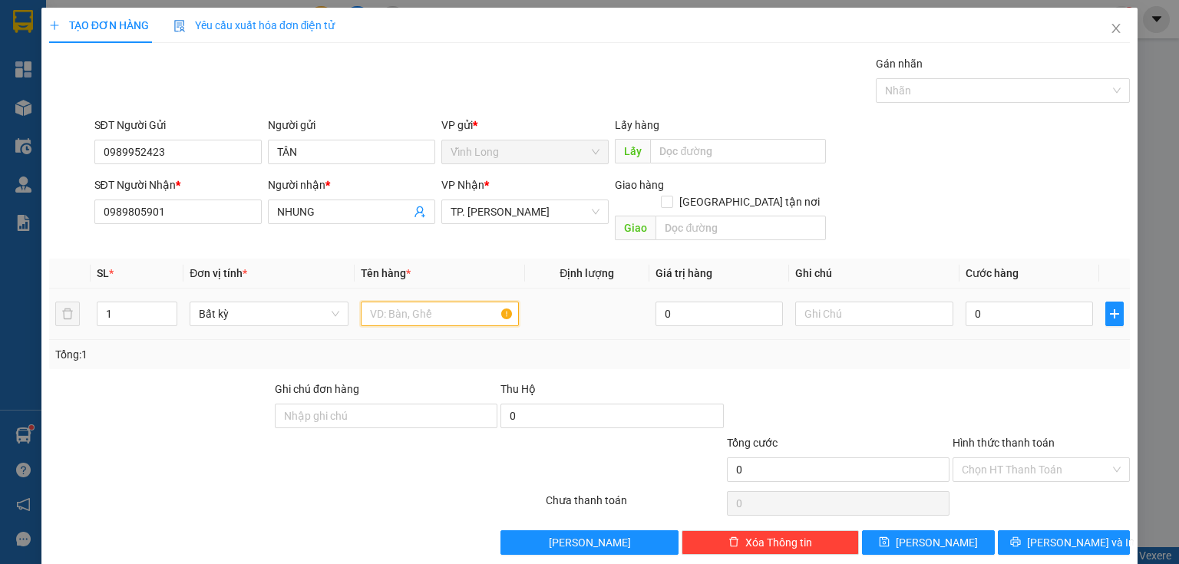
click at [437, 302] on input "text" at bounding box center [440, 314] width 158 height 25
type input "THÙNG"
click at [847, 302] on input "text" at bounding box center [874, 314] width 158 height 25
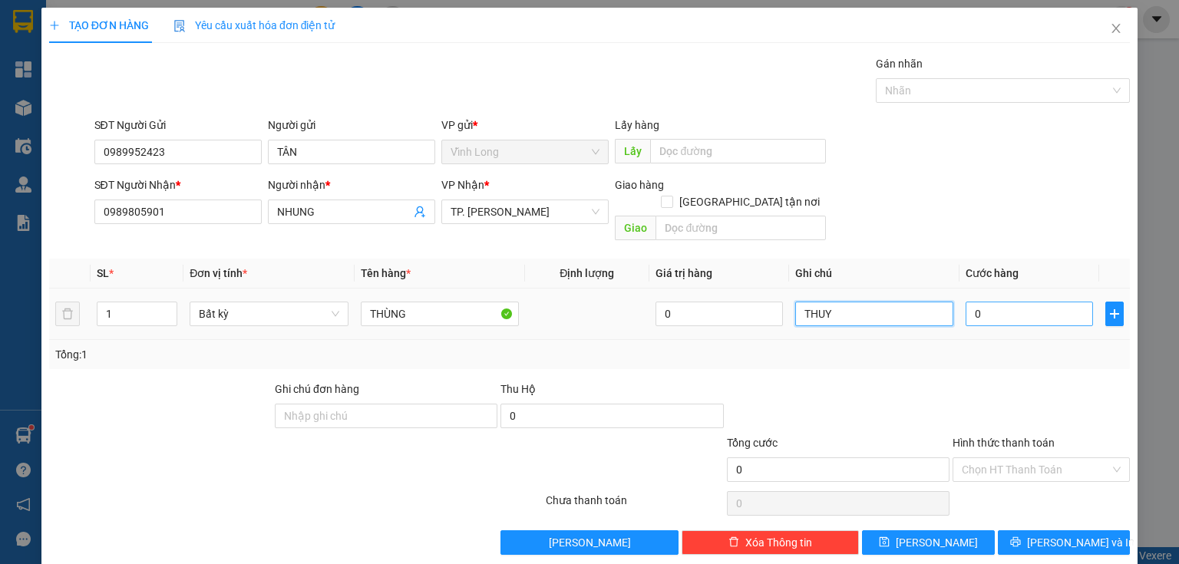
type input "THUY"
click at [1018, 302] on input "0" at bounding box center [1028, 314] width 127 height 25
type input "3"
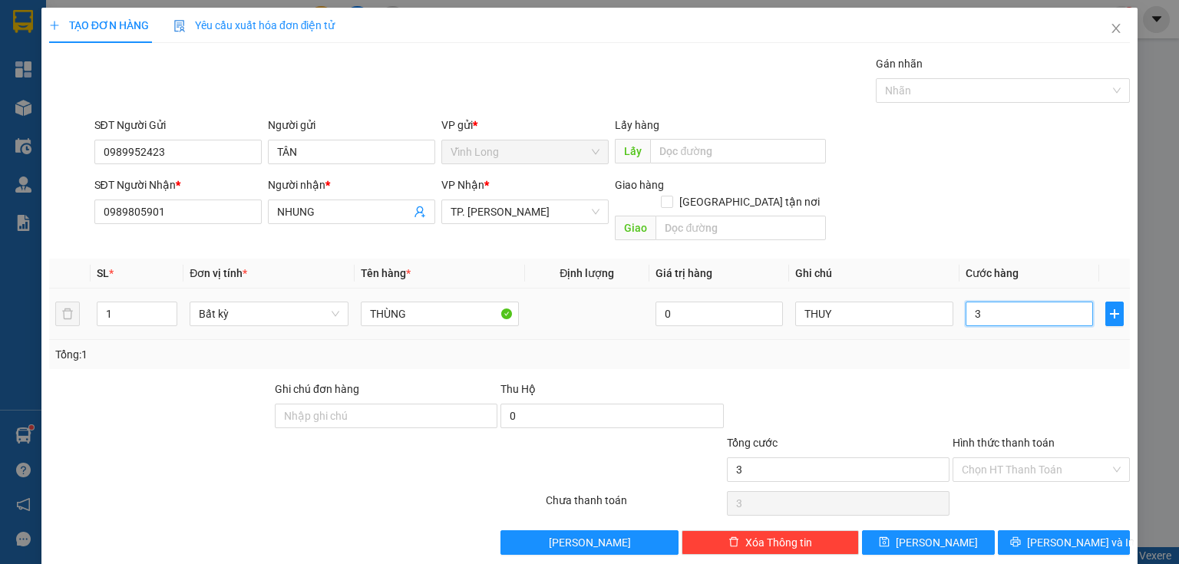
type input "30"
type input "30.000"
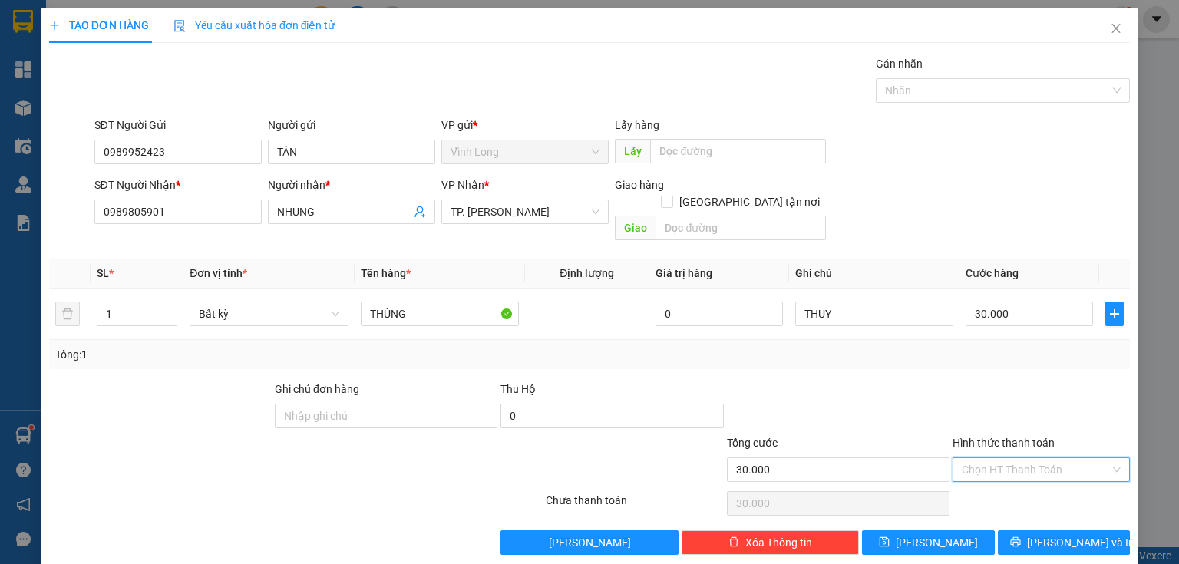
click at [988, 458] on input "Hình thức thanh toán" at bounding box center [1036, 469] width 148 height 23
click at [981, 482] on div "Tại văn phòng" at bounding box center [1033, 481] width 158 height 17
type input "0"
click at [1001, 530] on button "[PERSON_NAME] và In" at bounding box center [1064, 542] width 133 height 25
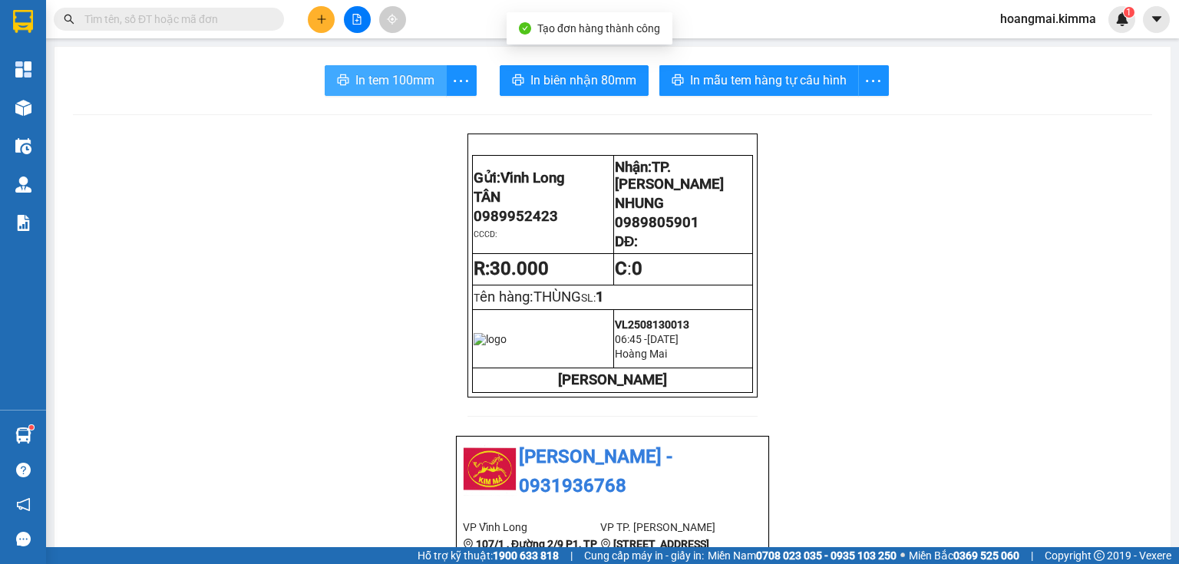
click at [401, 80] on span "In tem 100mm" at bounding box center [394, 80] width 79 height 19
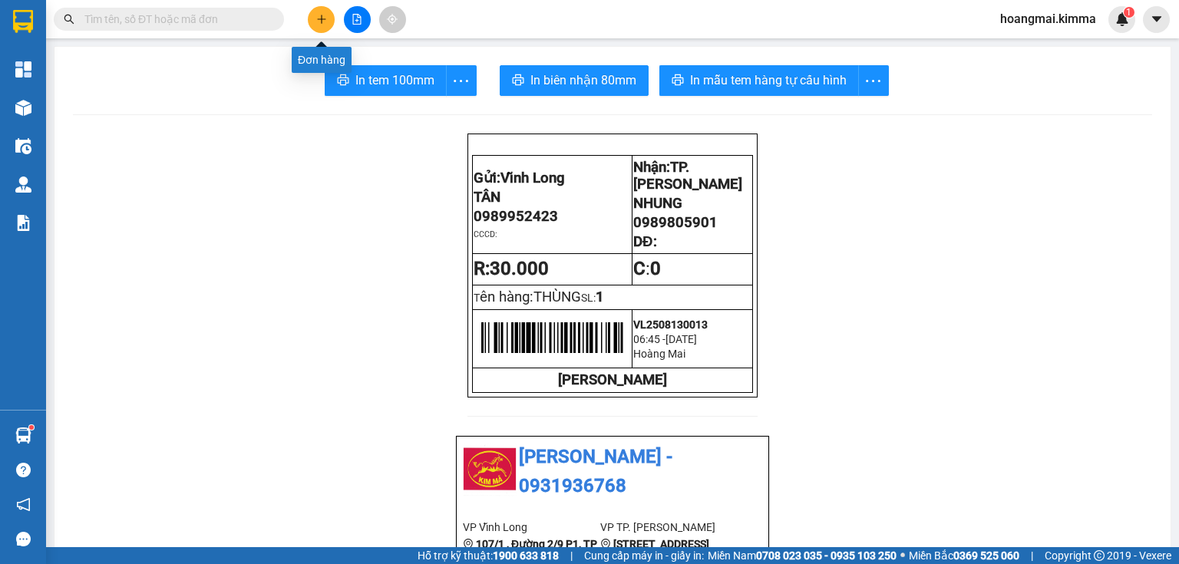
click at [327, 19] on button at bounding box center [321, 19] width 27 height 27
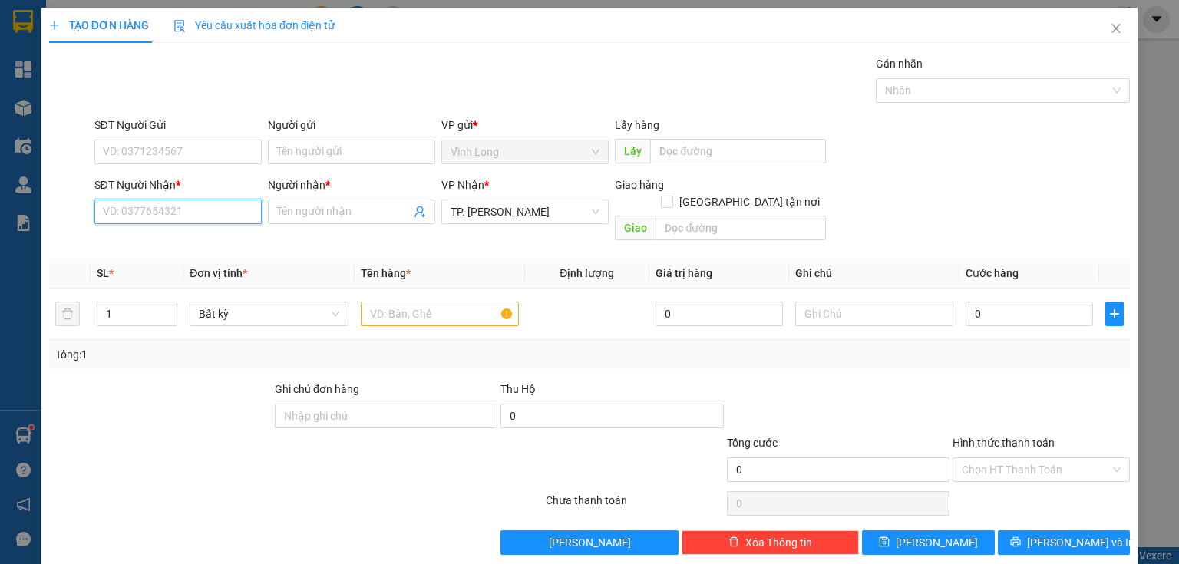
click at [181, 214] on input "SĐT Người Nhận *" at bounding box center [177, 212] width 167 height 25
type input "0939543421"
click at [141, 240] on div "0939543421 - THƯ" at bounding box center [176, 241] width 147 height 17
type input "THƯ"
type input "0939543421"
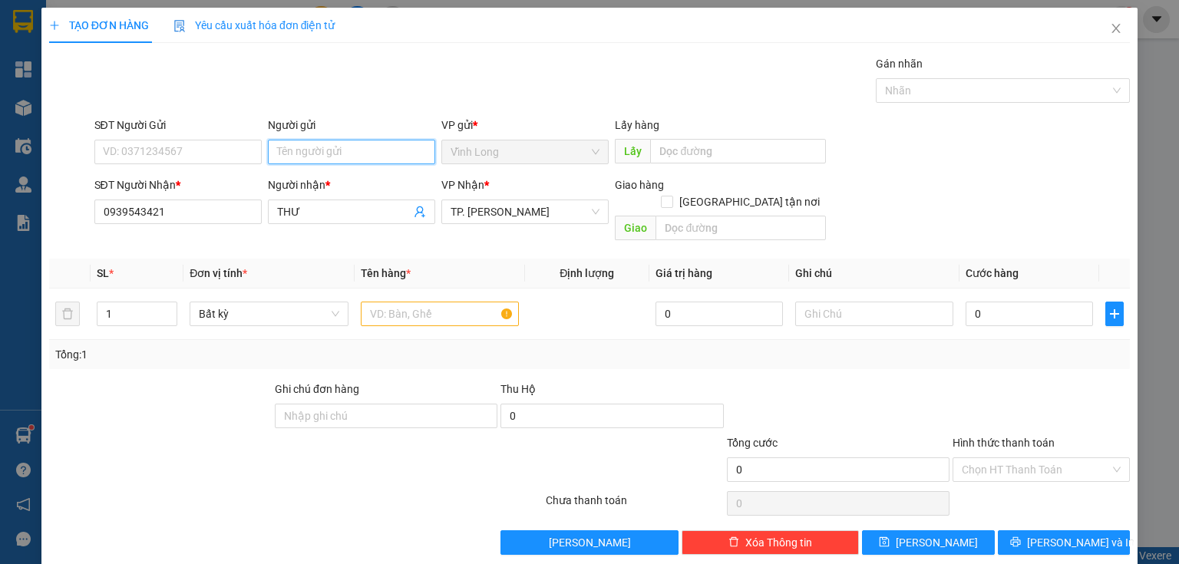
click at [307, 156] on input "Người gửi" at bounding box center [351, 152] width 167 height 25
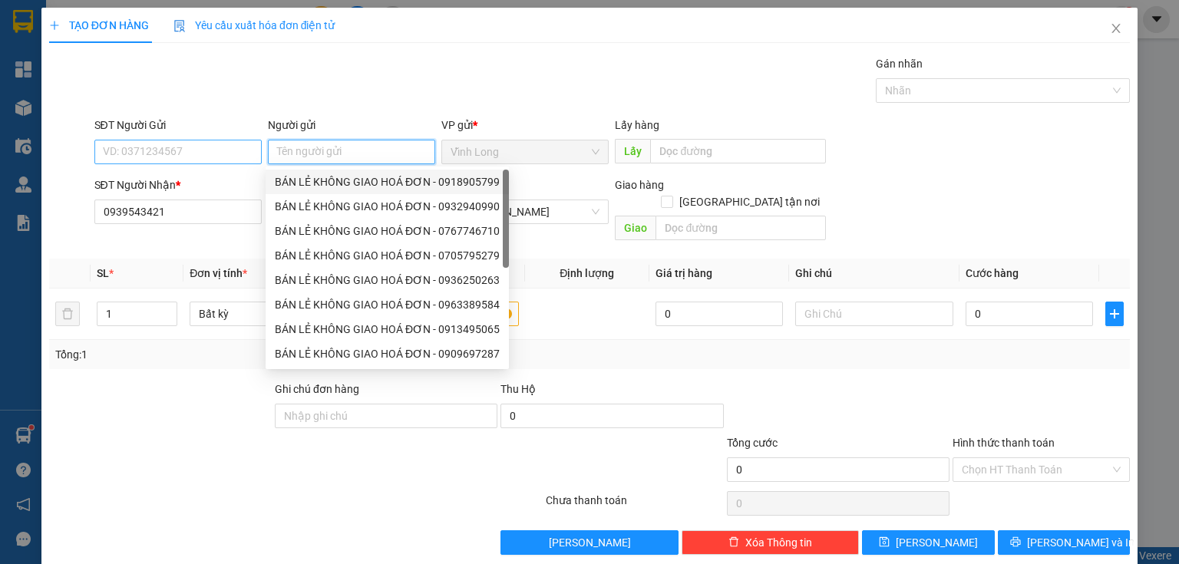
drag, startPoint x: 295, startPoint y: 186, endPoint x: 168, endPoint y: 144, distance: 133.5
click at [294, 186] on div "BÁN LẺ KHÔNG GIAO HOÁ ĐƠN - 0918905799" at bounding box center [387, 181] width 225 height 17
type input "0918905799"
type input "BÁN LẺ KHÔNG GIAO HOÁ ĐƠN"
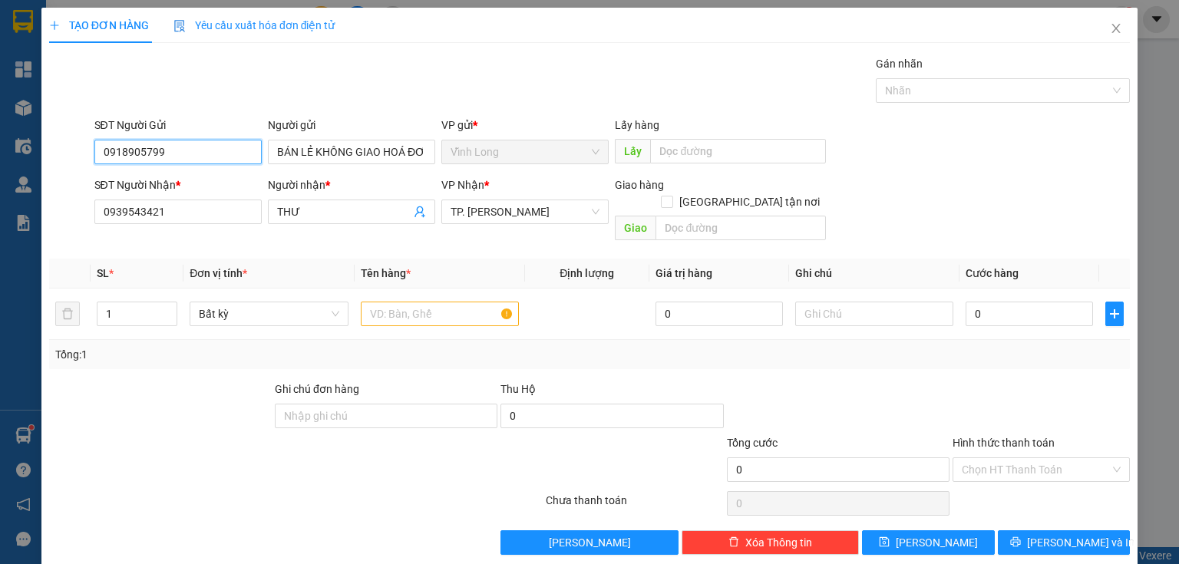
drag, startPoint x: 0, startPoint y: 157, endPoint x: 0, endPoint y: 143, distance: 13.8
click at [0, 156] on div "TẠO ĐƠN HÀNG Yêu cầu xuất hóa đơn điện tử Transit Pickup Surcharge Ids Transit …" at bounding box center [589, 282] width 1179 height 564
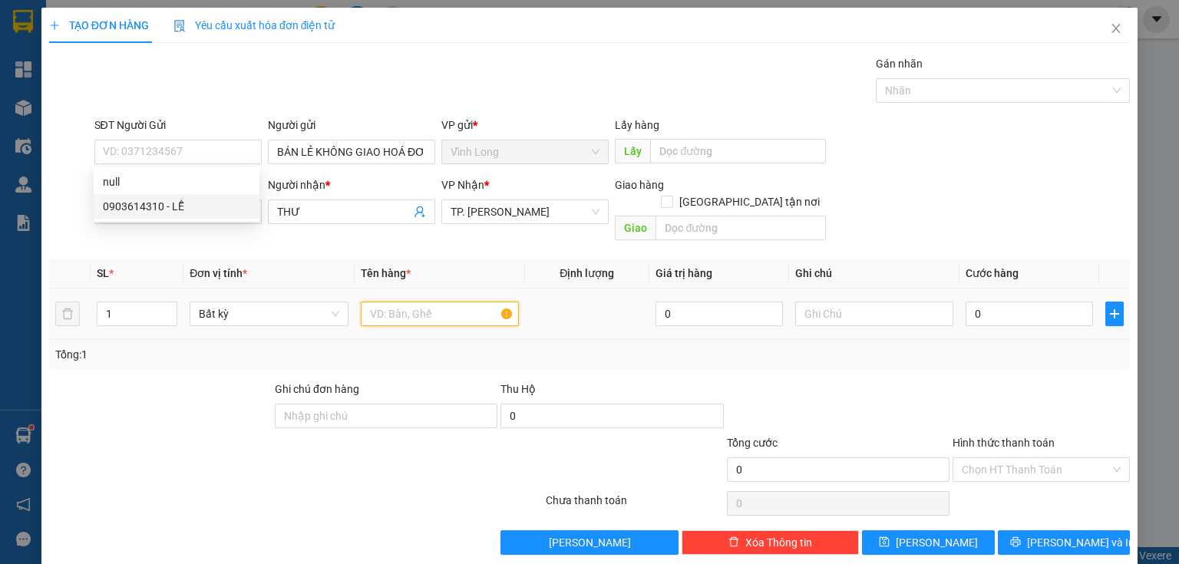
click at [460, 302] on input "text" at bounding box center [440, 314] width 158 height 25
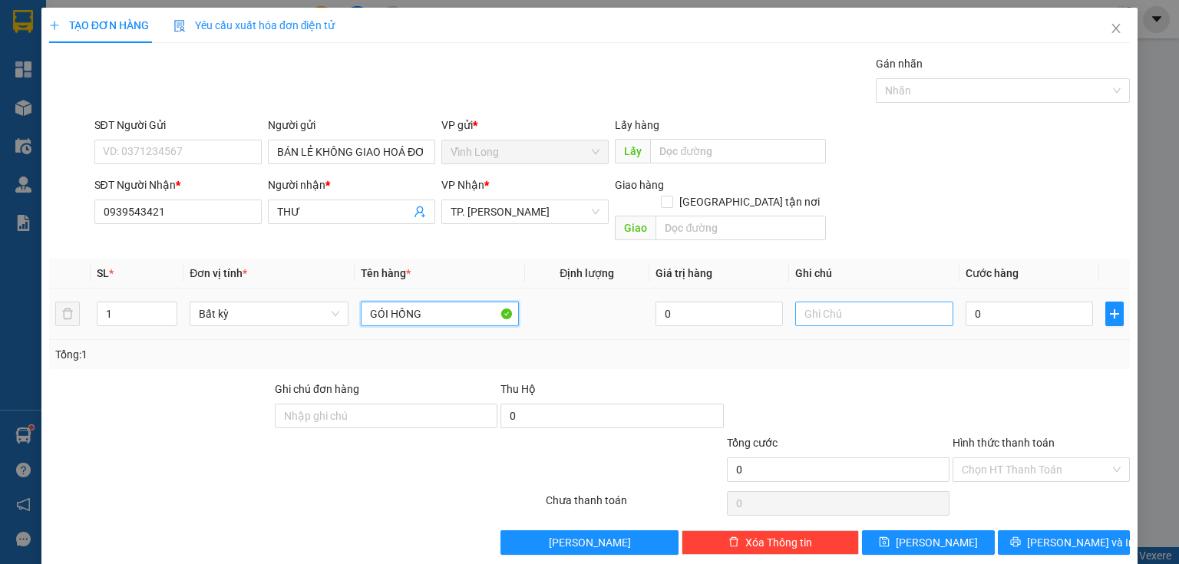
type input "GÓI HỒNG"
click at [888, 302] on input "text" at bounding box center [874, 314] width 158 height 25
type input "THUY"
click at [1025, 302] on input "0" at bounding box center [1028, 314] width 127 height 25
type input "2"
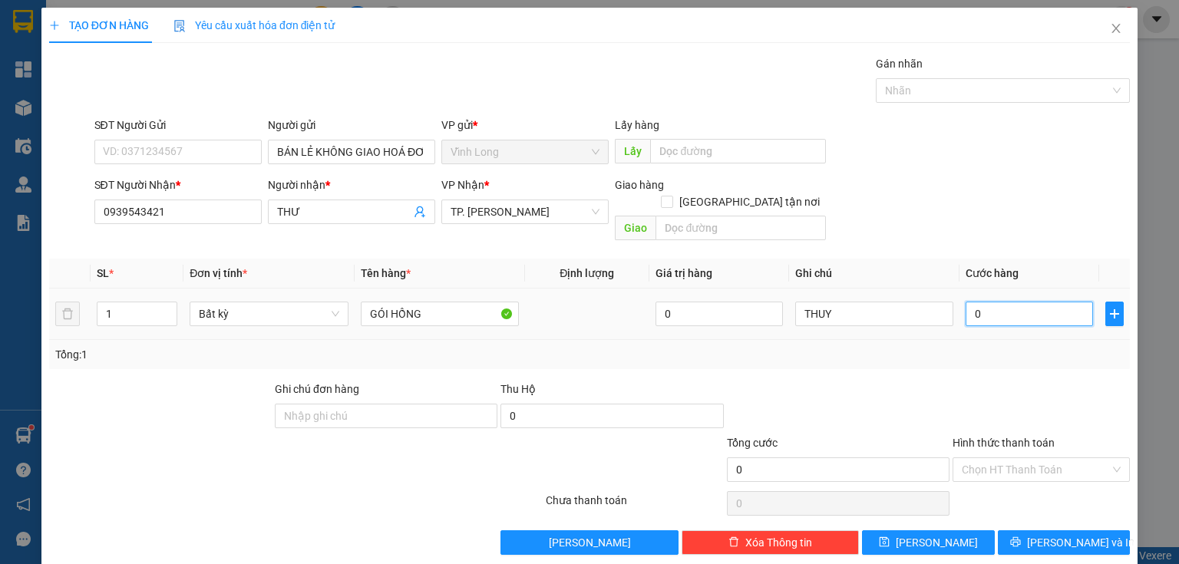
type input "2"
type input "20"
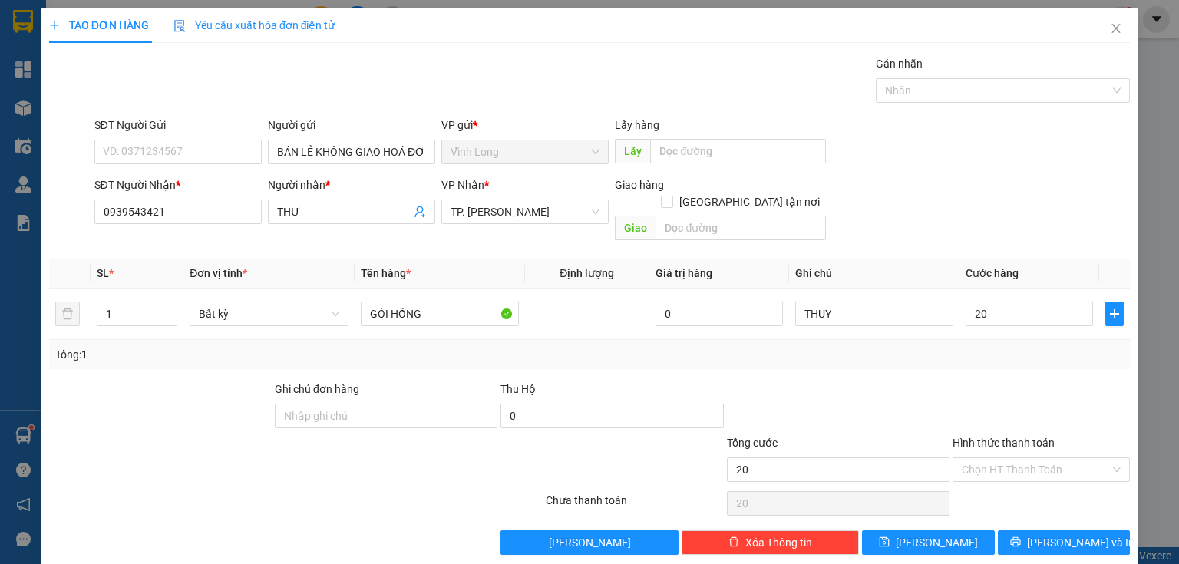
type input "20.000"
click at [1005, 438] on div "Hình thức thanh toán" at bounding box center [1040, 445] width 177 height 23
click at [1005, 458] on input "Hình thức thanh toán" at bounding box center [1036, 469] width 148 height 23
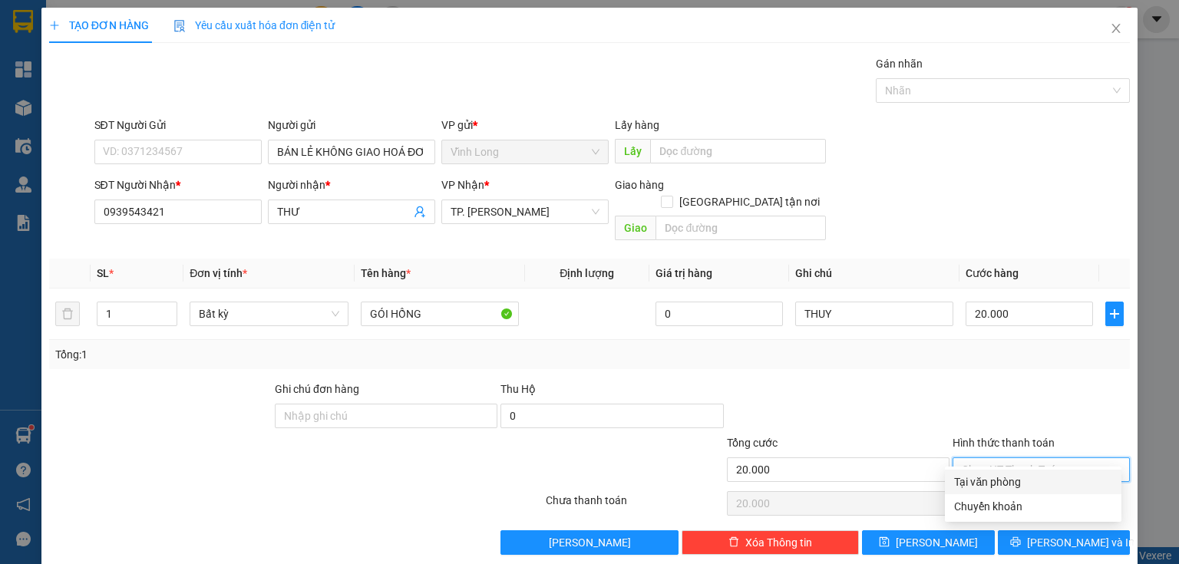
click at [998, 479] on div "Tại văn phòng" at bounding box center [1033, 481] width 158 height 17
type input "0"
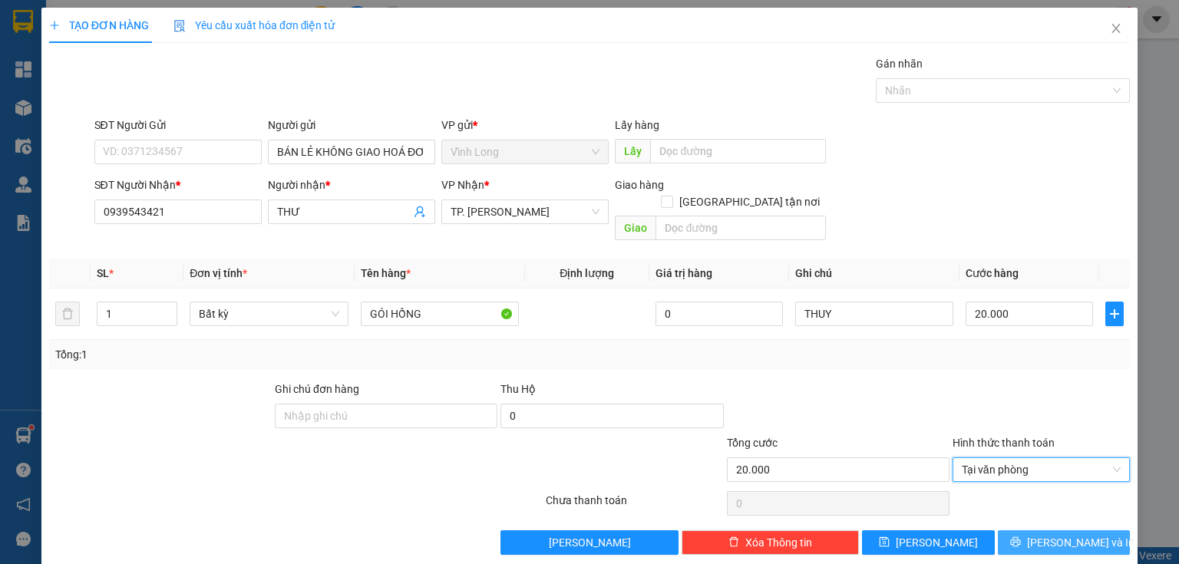
click at [1023, 530] on button "[PERSON_NAME] và In" at bounding box center [1064, 542] width 133 height 25
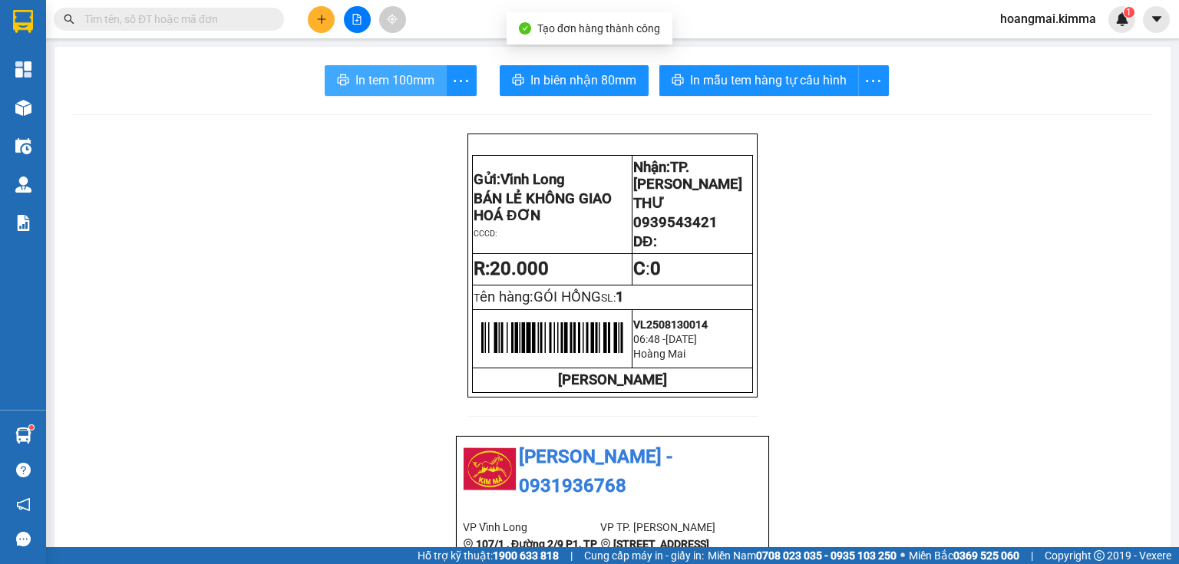
click at [398, 86] on span "In tem 100mm" at bounding box center [394, 80] width 79 height 19
click at [326, 25] on button at bounding box center [321, 19] width 27 height 27
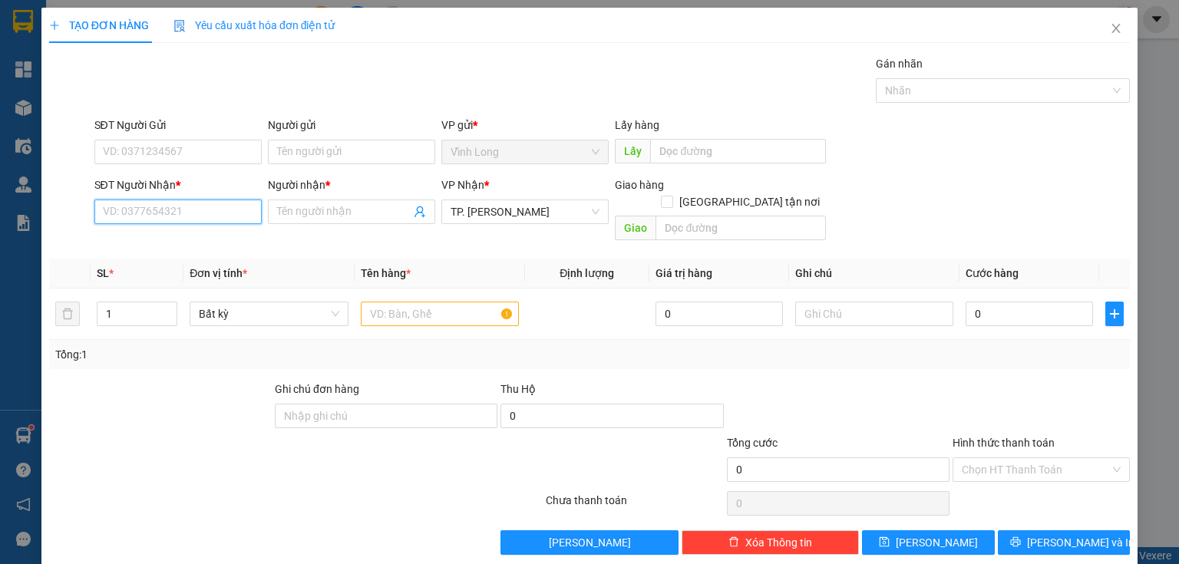
click at [229, 209] on input "SĐT Người Nhận *" at bounding box center [177, 212] width 167 height 25
type input "0938838272"
click at [157, 239] on div "0938838272 - PHÚ" at bounding box center [176, 241] width 147 height 17
type input "PHÚ"
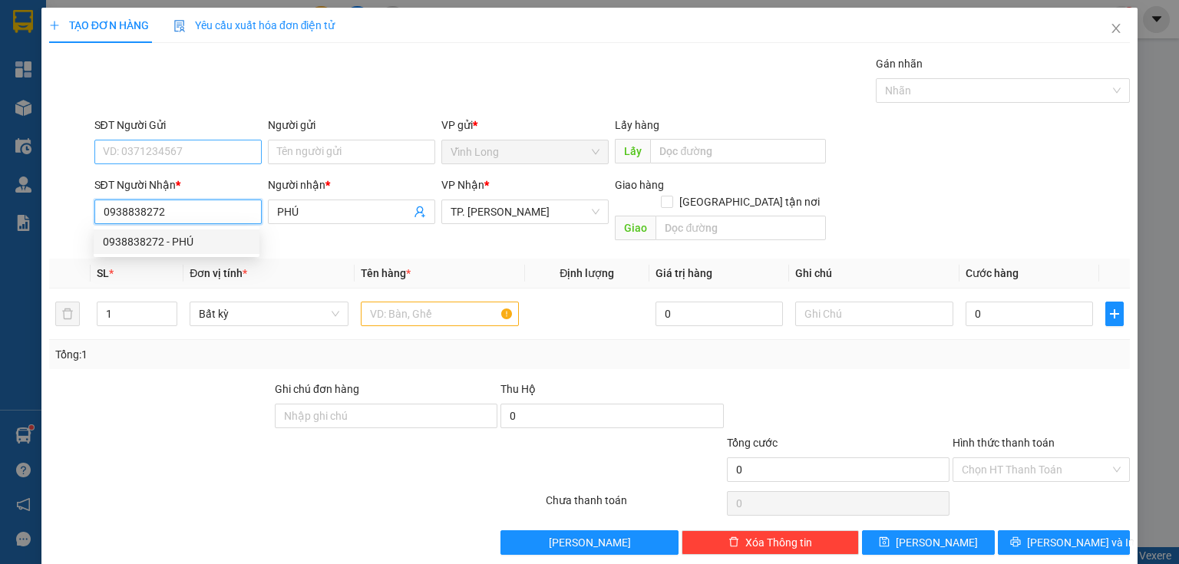
type input "0938838272"
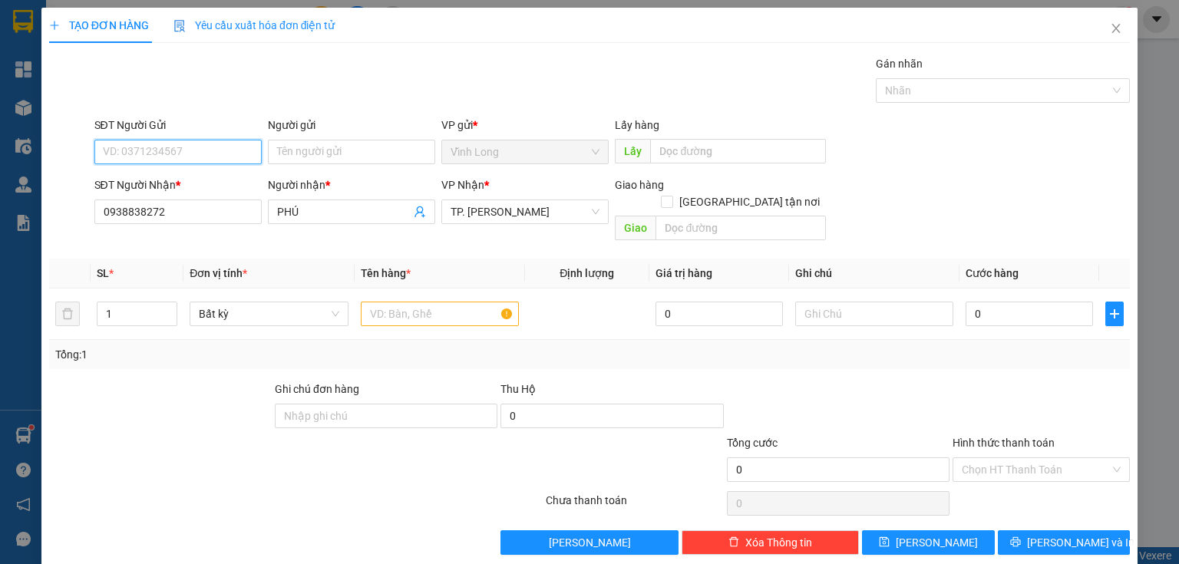
click at [217, 147] on input "SĐT Người Gửi" at bounding box center [177, 152] width 167 height 25
click at [179, 184] on div "0939793694 - TOÀN" at bounding box center [190, 181] width 175 height 17
type input "0939793694"
type input "TOÀN"
click at [420, 305] on input "text" at bounding box center [440, 314] width 158 height 25
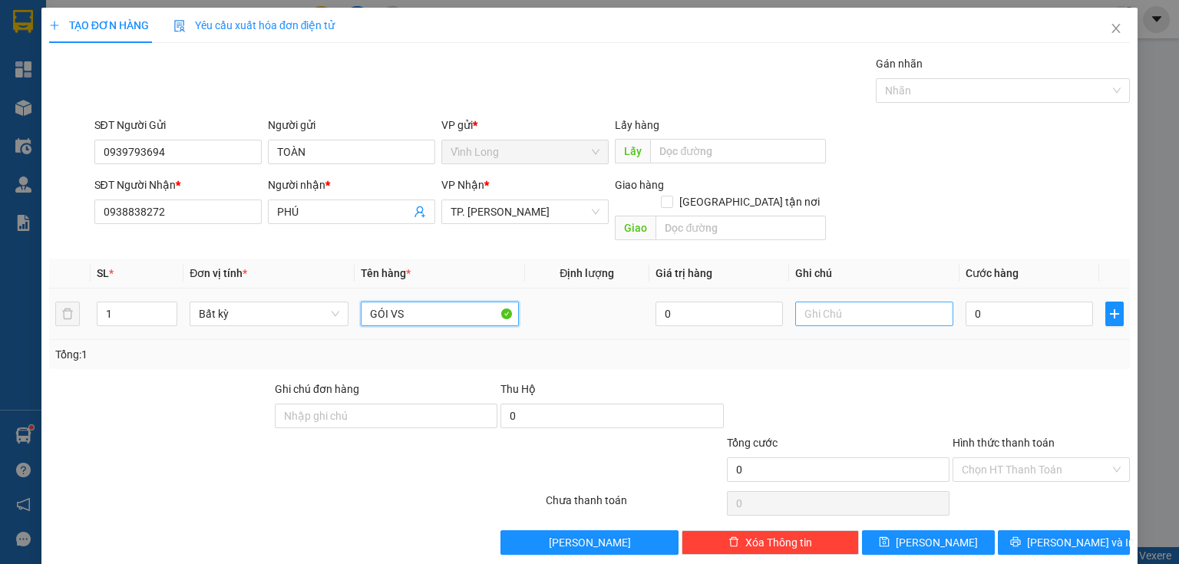
type input "GÓI VS"
click at [848, 302] on input "text" at bounding box center [874, 314] width 158 height 25
type input "THUY"
click at [965, 302] on input "0" at bounding box center [1028, 314] width 127 height 25
type input "2"
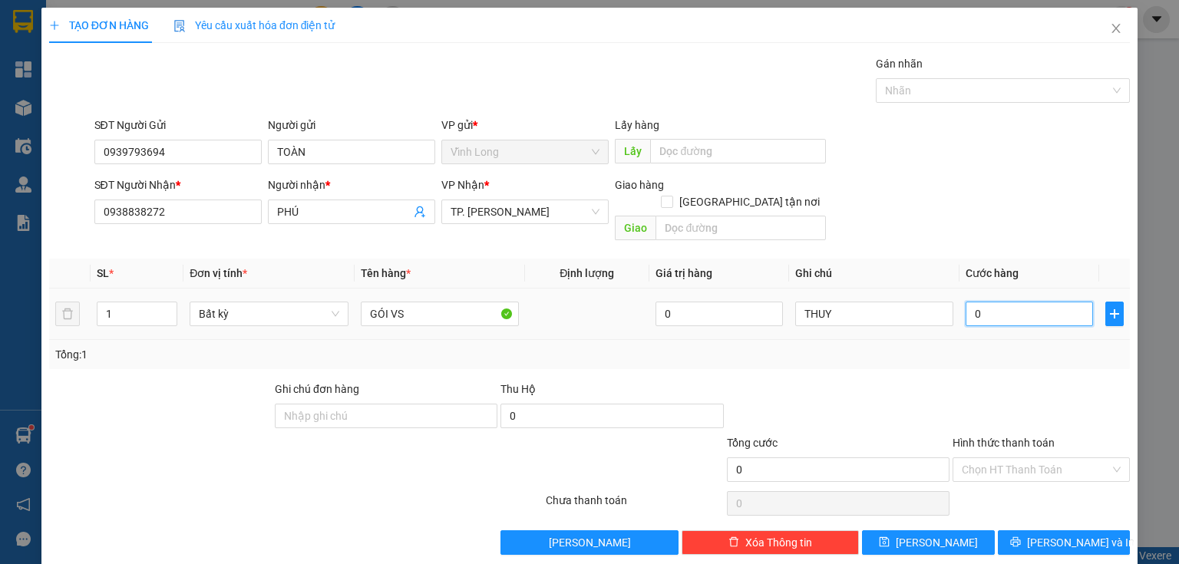
type input "2"
type input "20"
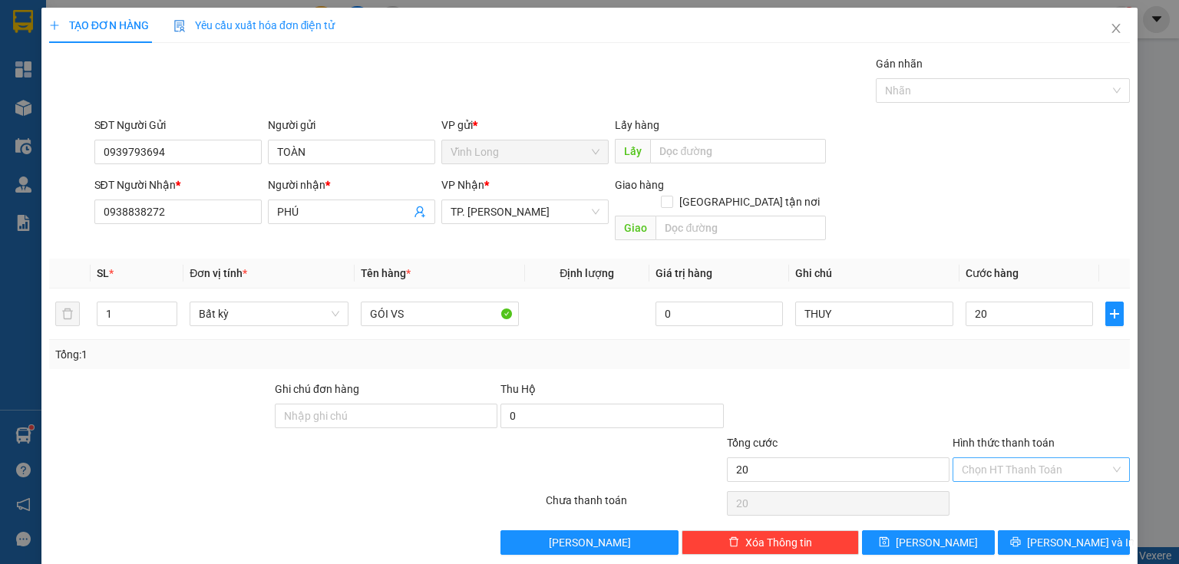
type input "20.000"
click at [1005, 458] on input "Hình thức thanh toán" at bounding box center [1036, 469] width 148 height 23
click at [1001, 480] on div "Tại văn phòng" at bounding box center [1033, 481] width 158 height 17
type input "0"
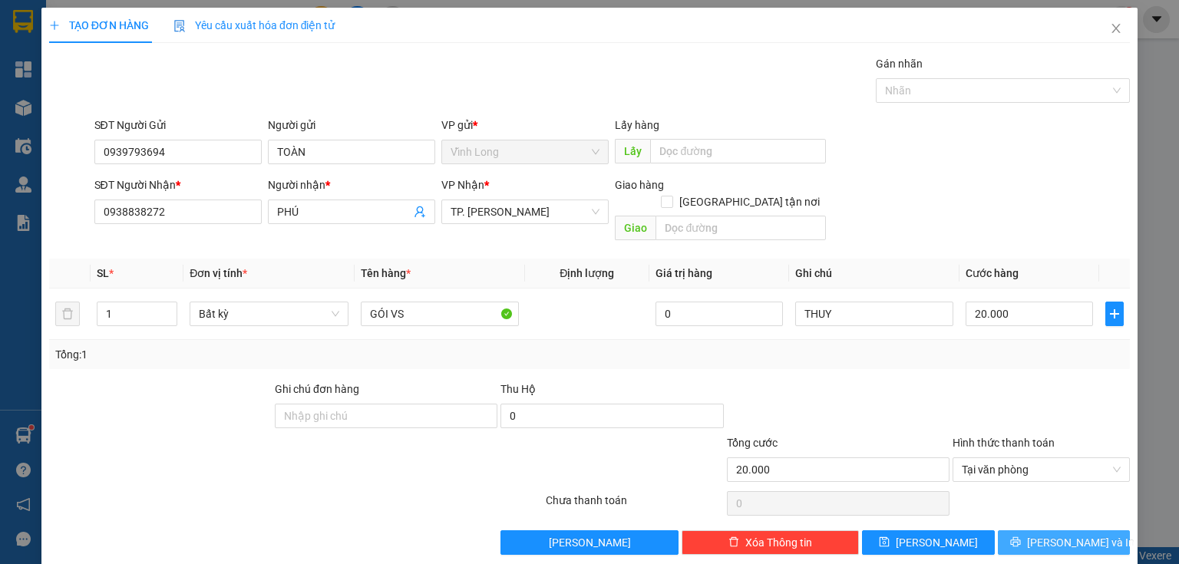
click at [1023, 530] on button "[PERSON_NAME] và In" at bounding box center [1064, 542] width 133 height 25
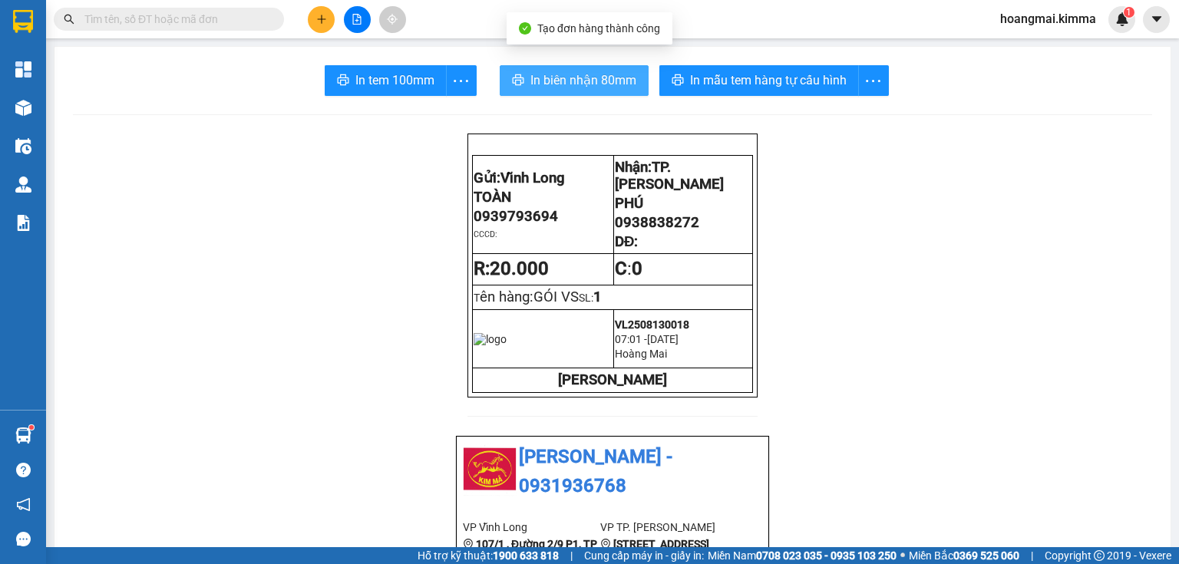
click at [546, 76] on span "In biên nhận 80mm" at bounding box center [583, 80] width 106 height 19
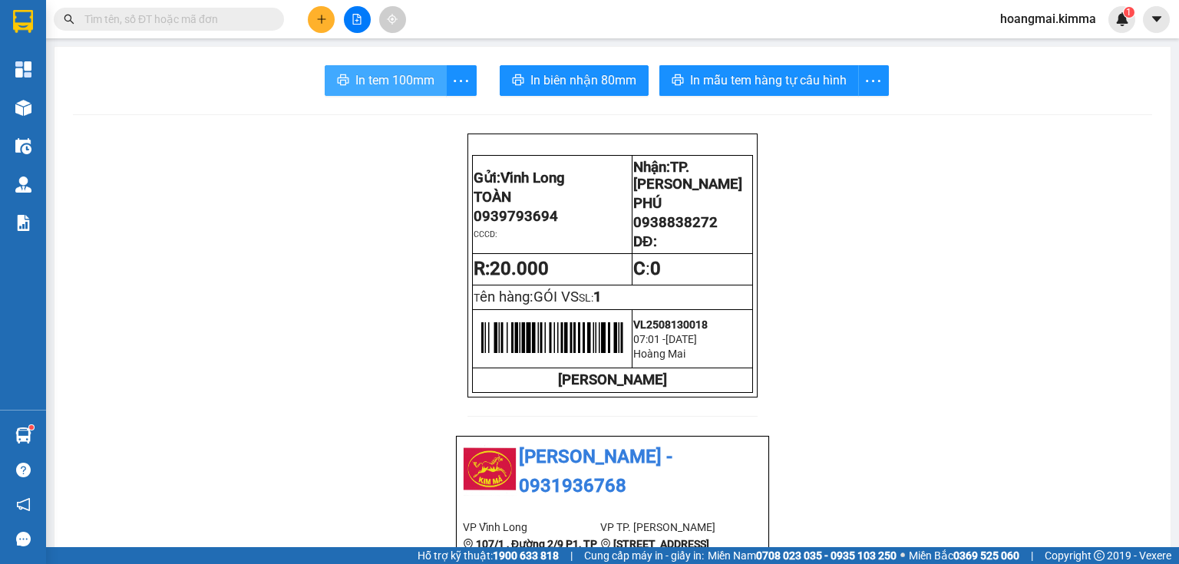
click at [383, 86] on span "In tem 100mm" at bounding box center [394, 80] width 79 height 19
click at [319, 31] on button at bounding box center [321, 19] width 27 height 27
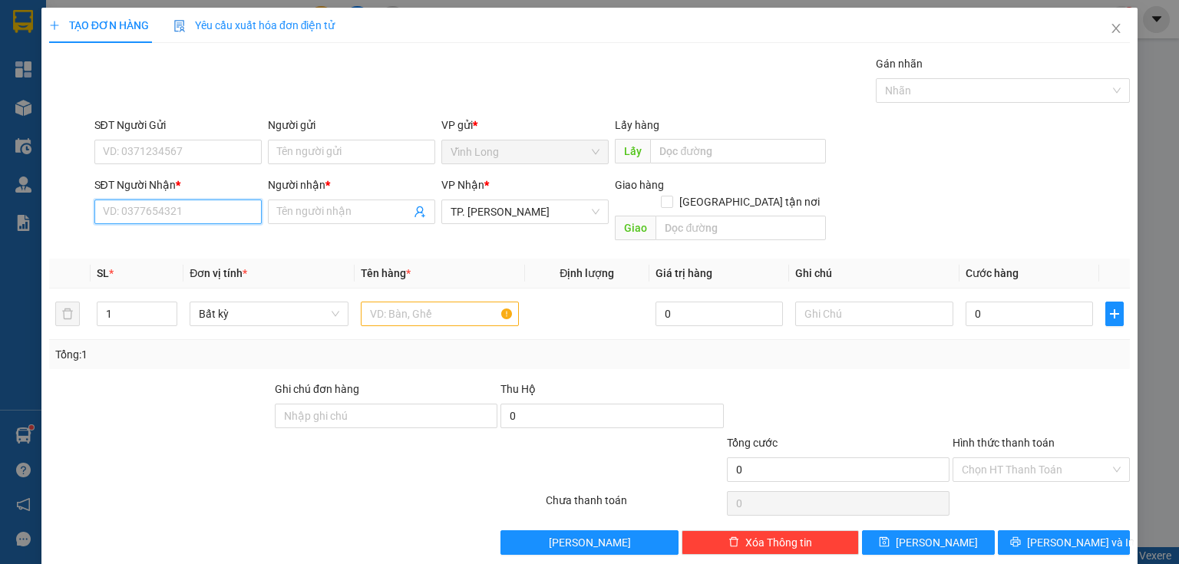
click at [219, 215] on input "SĐT Người Nhận *" at bounding box center [177, 212] width 167 height 25
type input "0862259562"
click at [322, 213] on input "Người nhận *" at bounding box center [344, 211] width 134 height 17
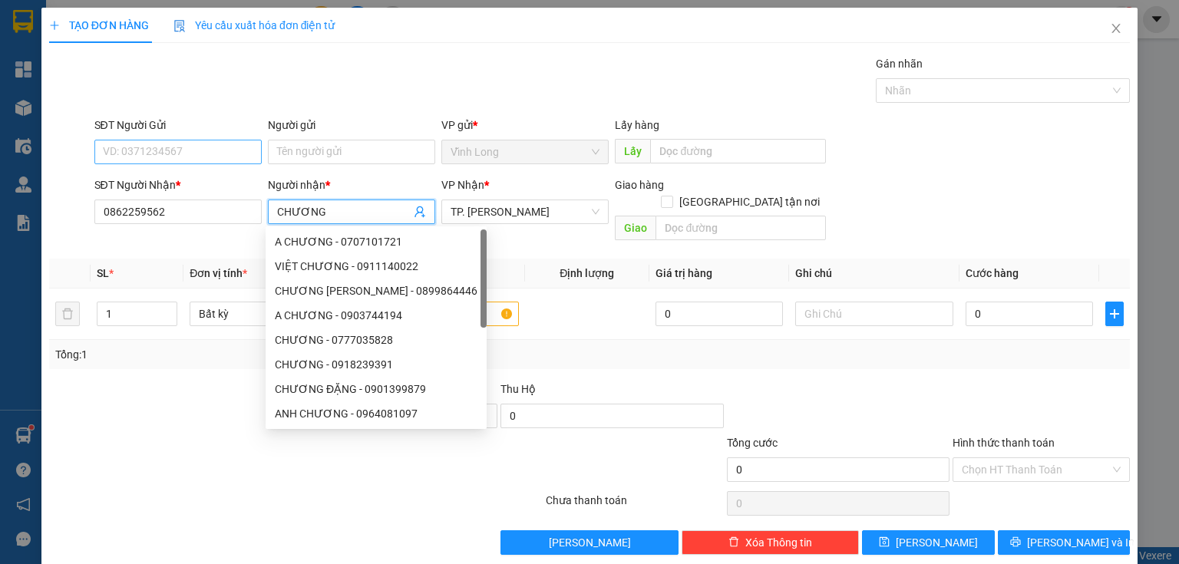
type input "CHƯƠNG"
click at [230, 147] on input "SĐT Người Gửi" at bounding box center [177, 152] width 167 height 25
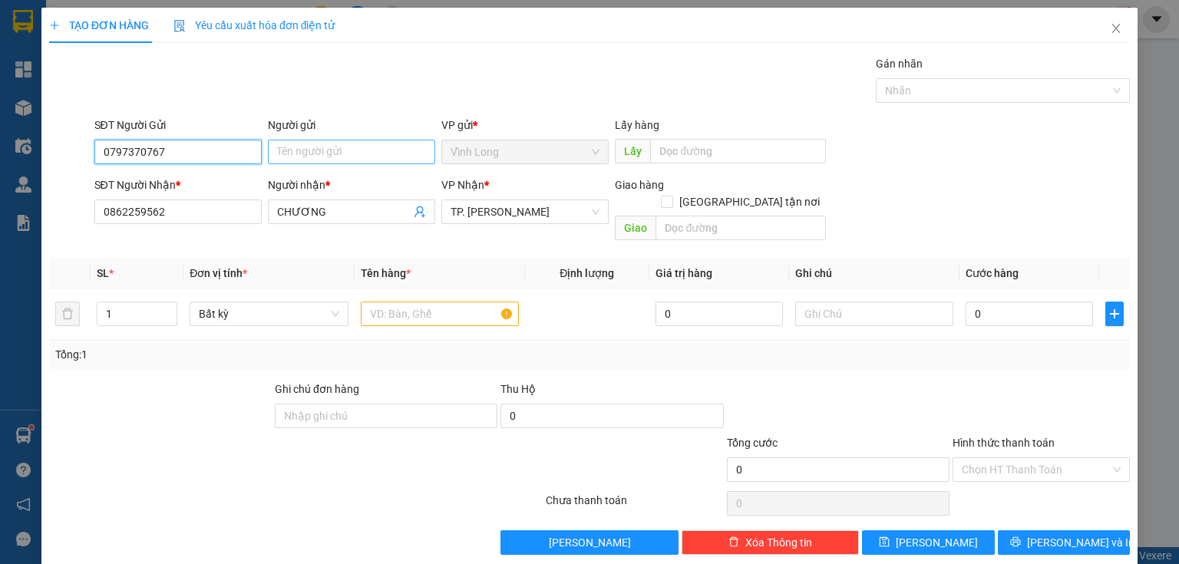
type input "0797370767"
click at [335, 150] on input "Người gửi" at bounding box center [351, 152] width 167 height 25
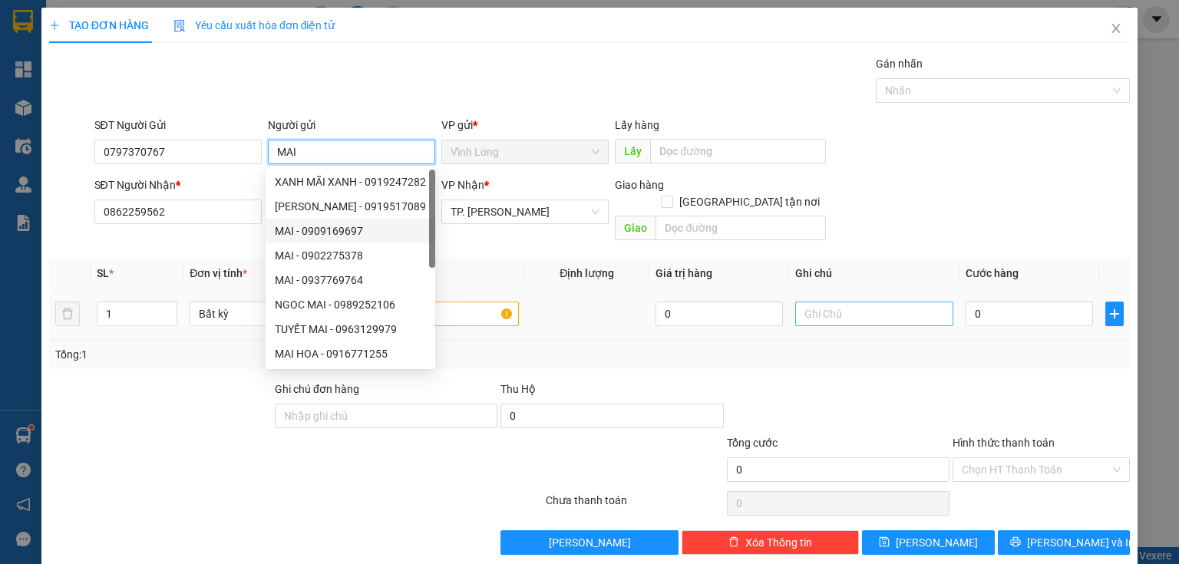
type input "MAI"
click at [856, 302] on input "text" at bounding box center [874, 314] width 158 height 25
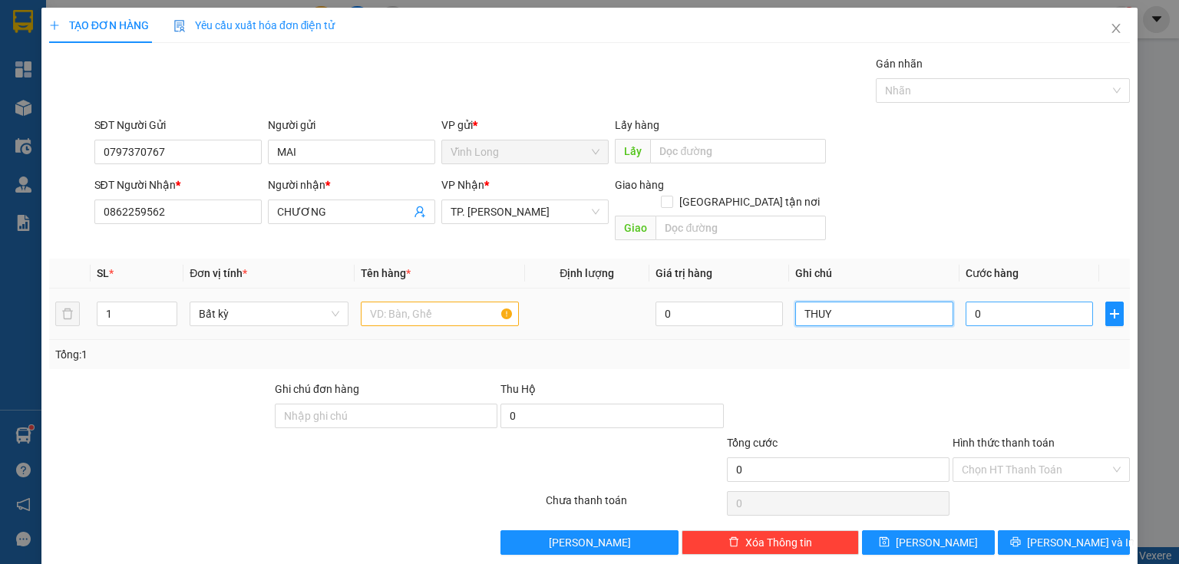
type input "THUY"
click at [992, 302] on input "0" at bounding box center [1028, 314] width 127 height 25
type input "2"
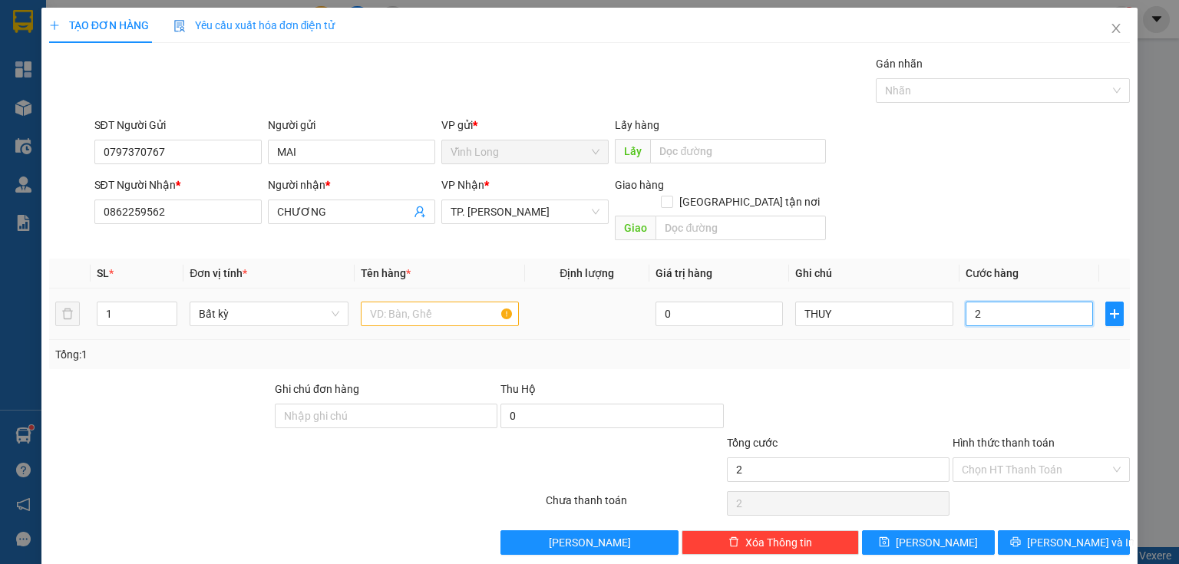
type input "20"
type input "20.000"
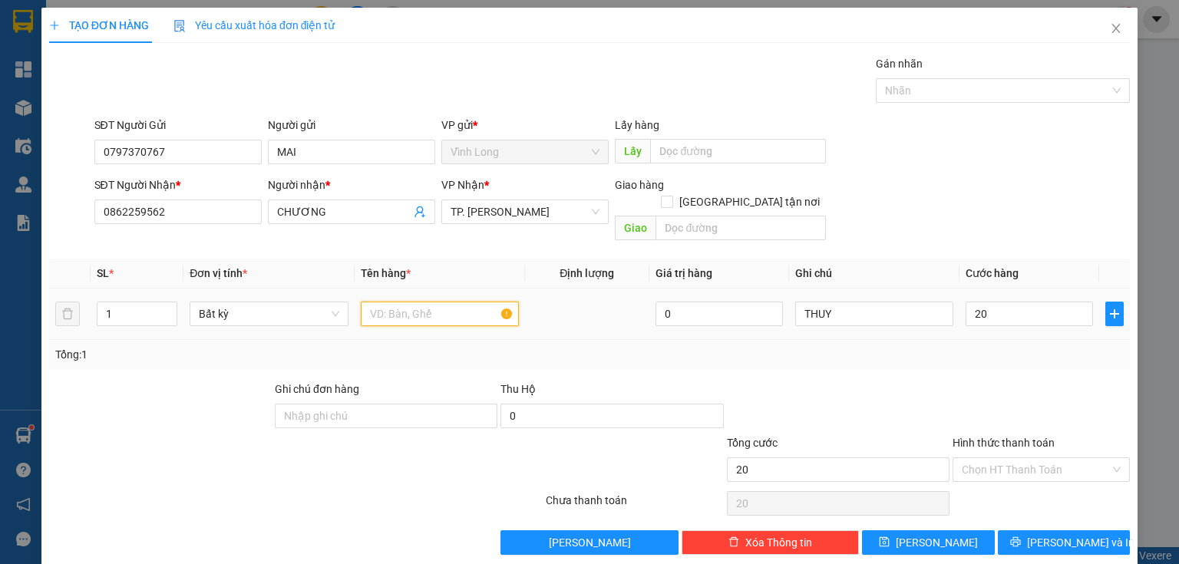
type input "20.000"
click at [414, 302] on input "text" at bounding box center [440, 314] width 158 height 25
type input "XẤP"
click at [1041, 458] on input "Hình thức thanh toán" at bounding box center [1036, 469] width 148 height 23
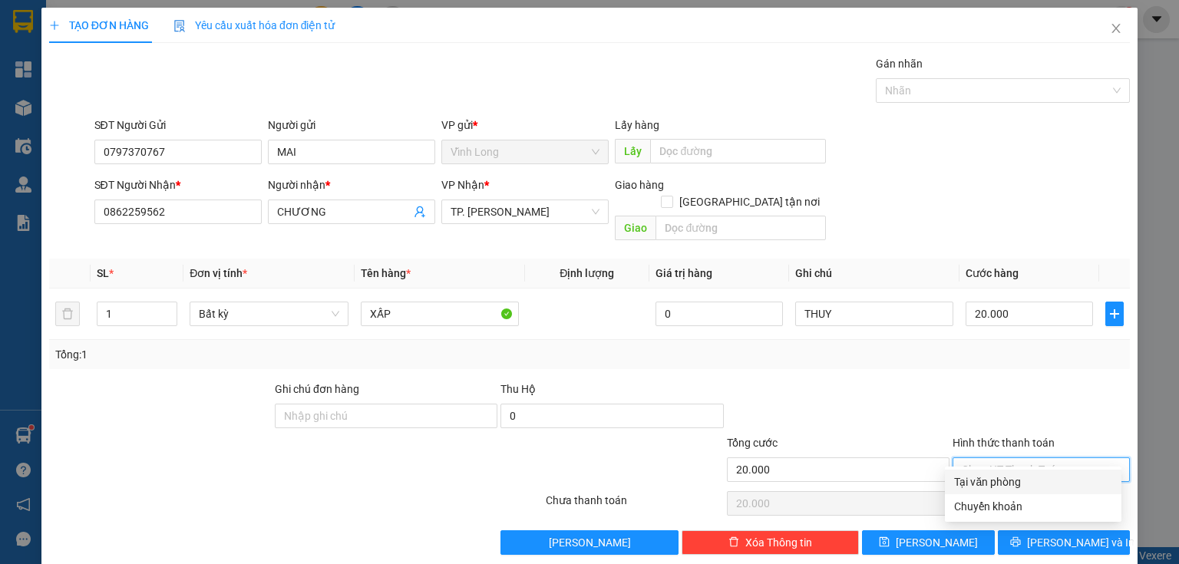
click at [1028, 474] on div "Tại văn phòng" at bounding box center [1033, 481] width 158 height 17
type input "0"
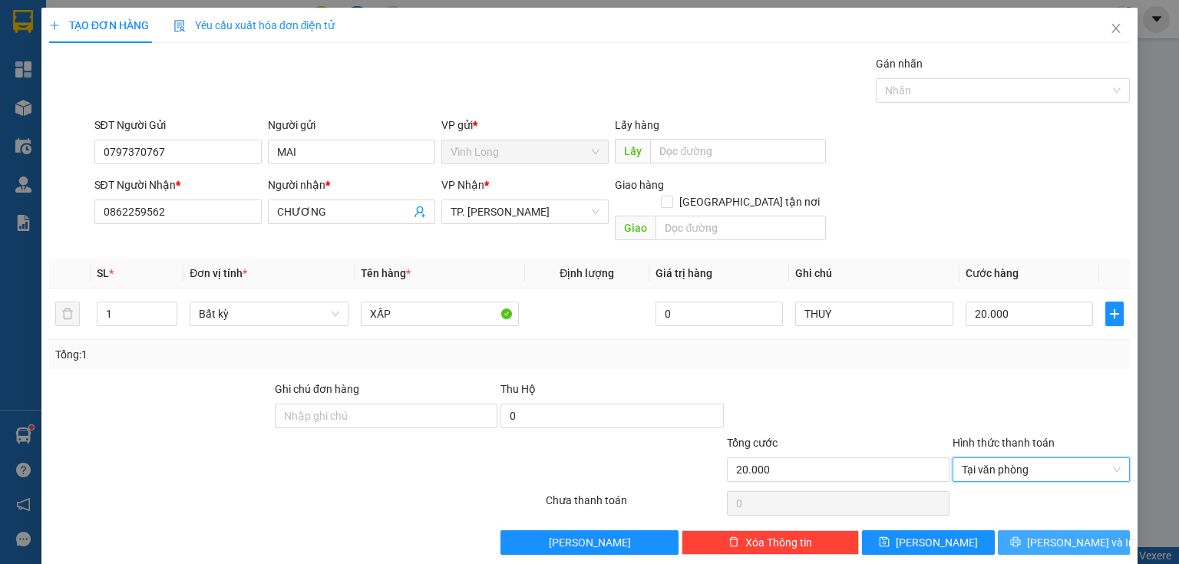
click at [1046, 534] on span "[PERSON_NAME] và In" at bounding box center [1080, 542] width 107 height 17
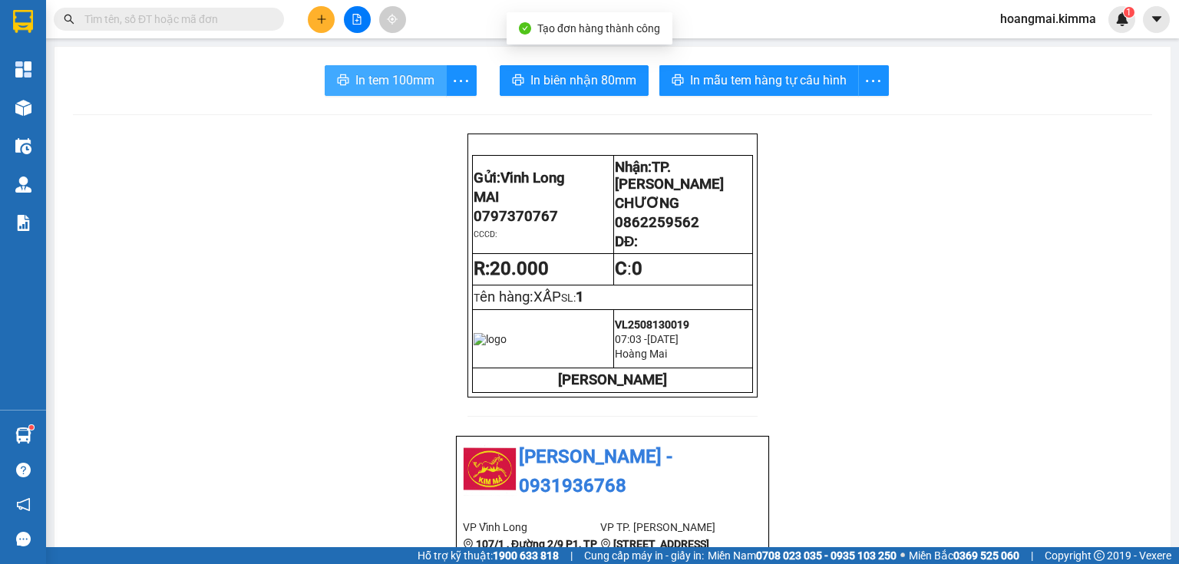
click at [373, 86] on span "In tem 100mm" at bounding box center [394, 80] width 79 height 19
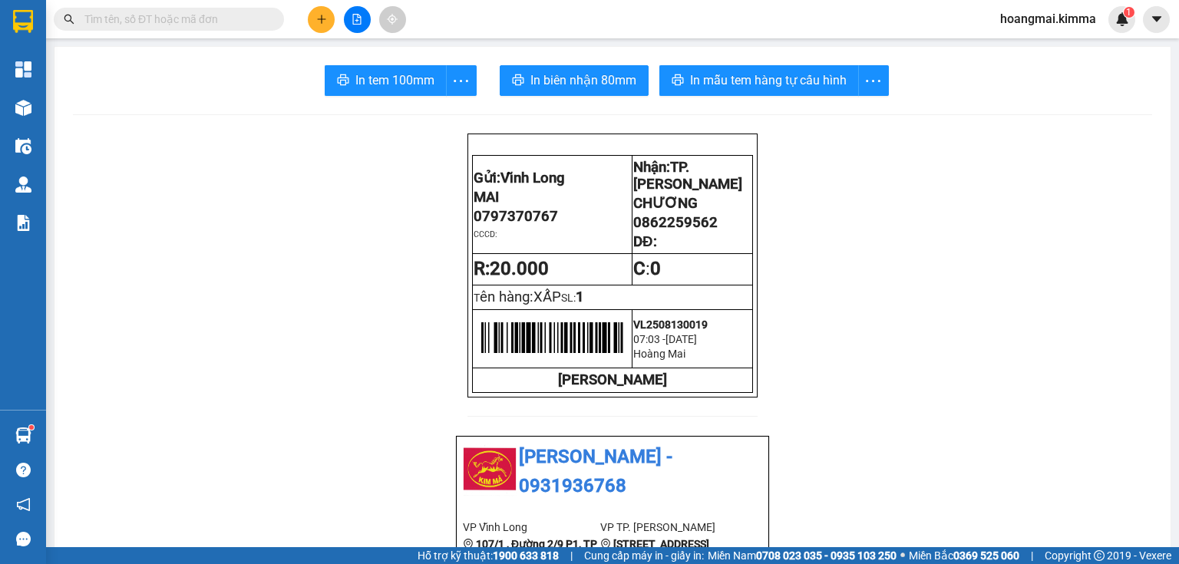
click at [319, 17] on icon "plus" at bounding box center [321, 19] width 11 height 11
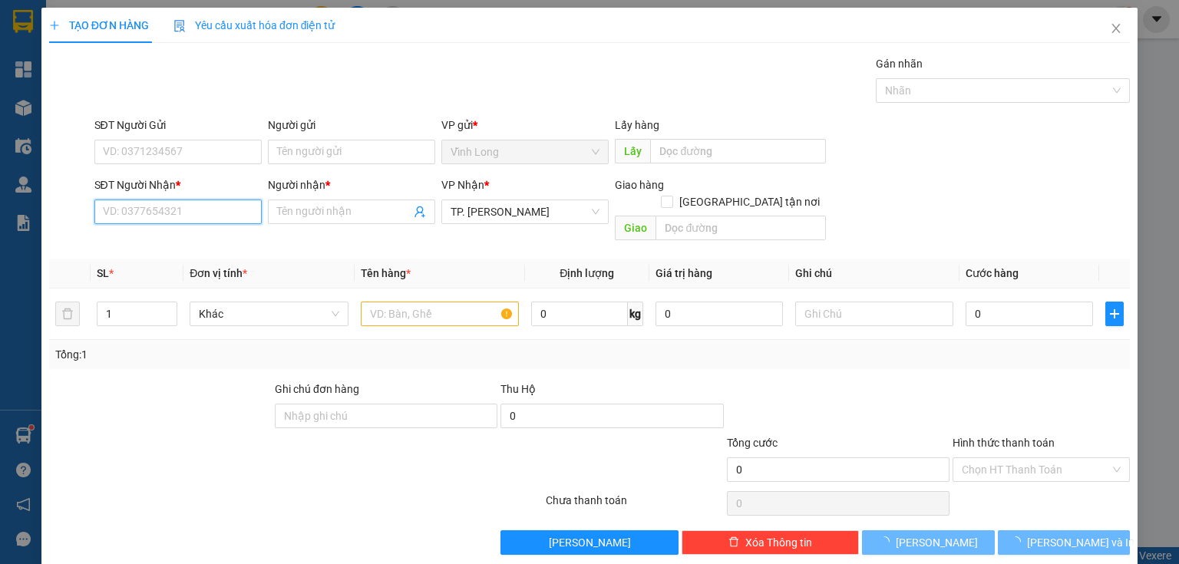
click at [218, 203] on input "SĐT Người Nhận *" at bounding box center [177, 212] width 167 height 25
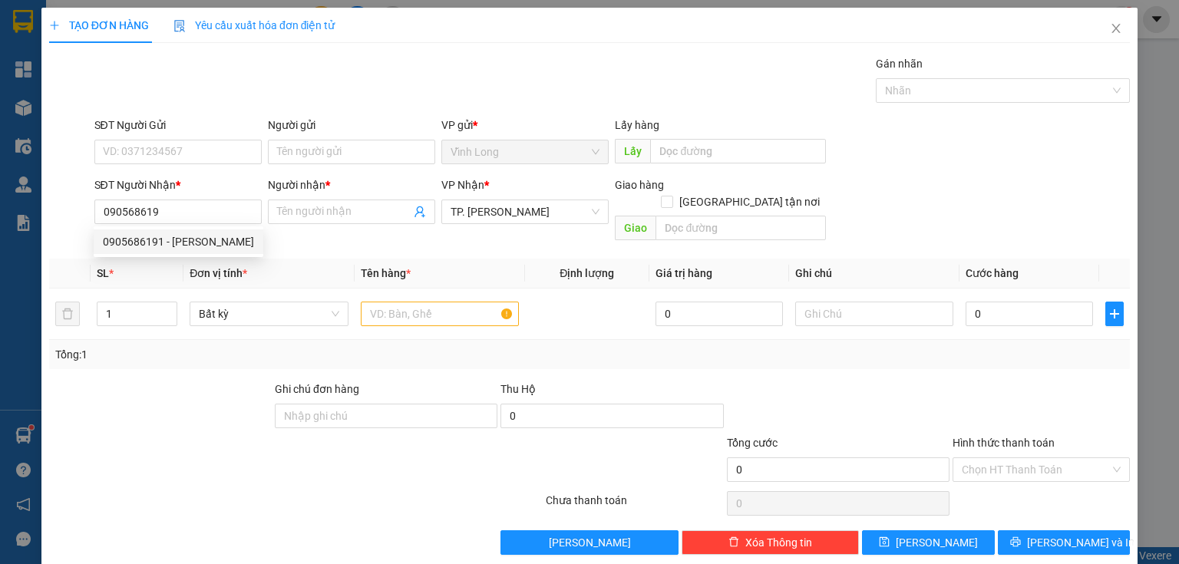
click at [229, 227] on div "0905686191 0905686191 - [PERSON_NAME]" at bounding box center [179, 241] width 170 height 31
click at [221, 239] on div "Transit Pickup Surcharge Ids Transit Deliver Surcharge Ids Transit Deliver Surc…" at bounding box center [589, 305] width 1081 height 500
click at [235, 214] on input "090568619" at bounding box center [177, 212] width 167 height 25
click at [211, 243] on div "0905686191 - [PERSON_NAME]" at bounding box center [178, 241] width 151 height 17
type input "0905686191"
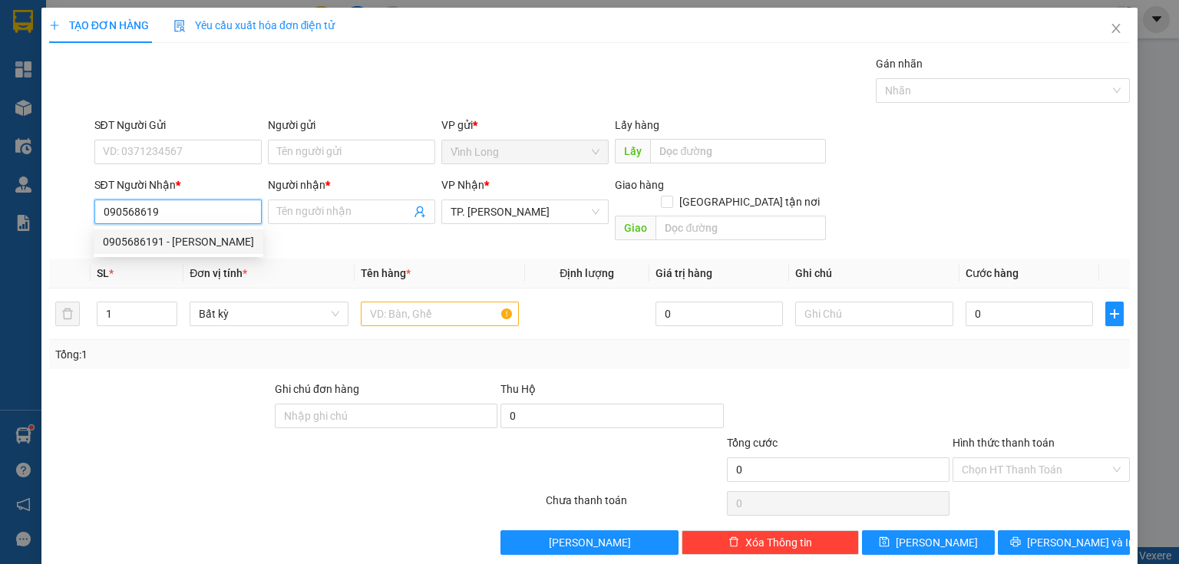
type input "[PERSON_NAME]"
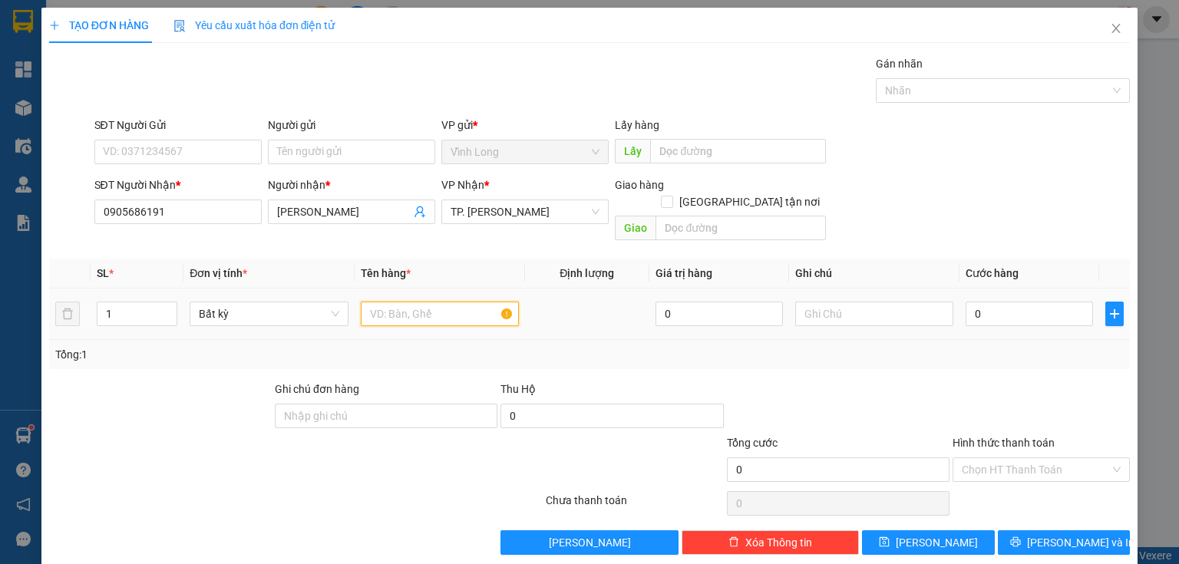
click at [415, 302] on input "text" at bounding box center [440, 314] width 158 height 25
type input "THUNG NHỎ"
click at [813, 302] on input "text" at bounding box center [874, 314] width 158 height 25
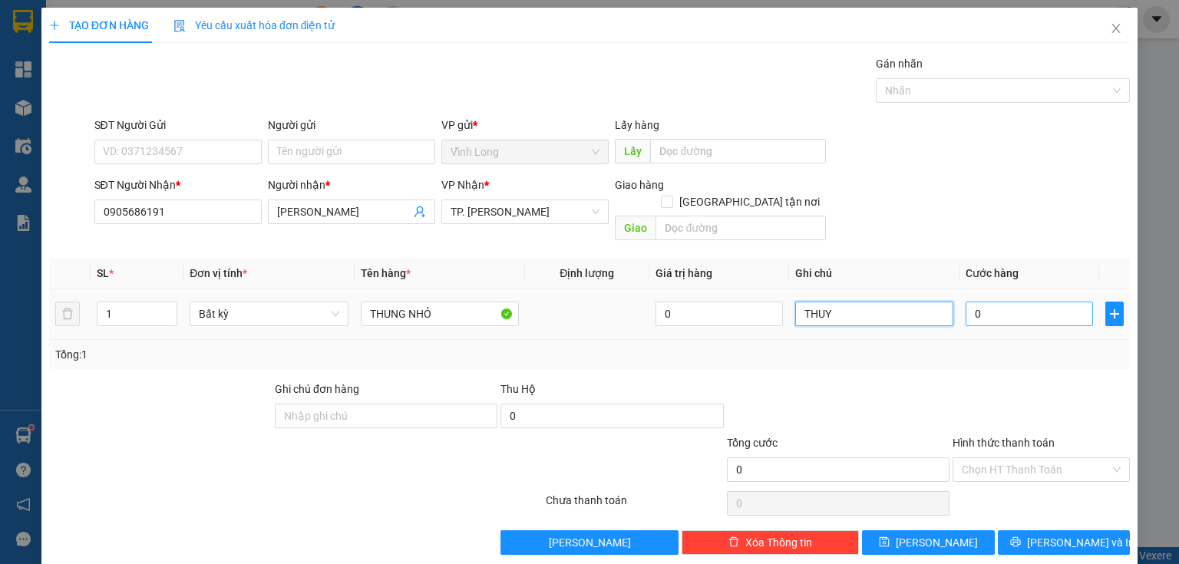
type input "THUY"
click at [985, 302] on input "0" at bounding box center [1028, 314] width 127 height 25
type input "2"
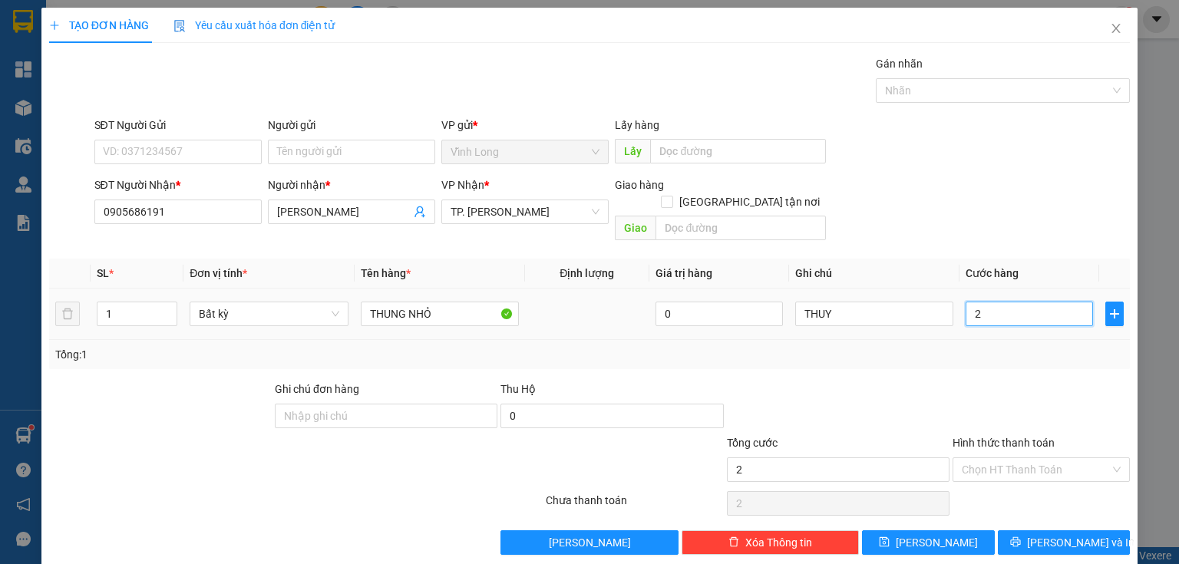
type input "20"
type input "20.000"
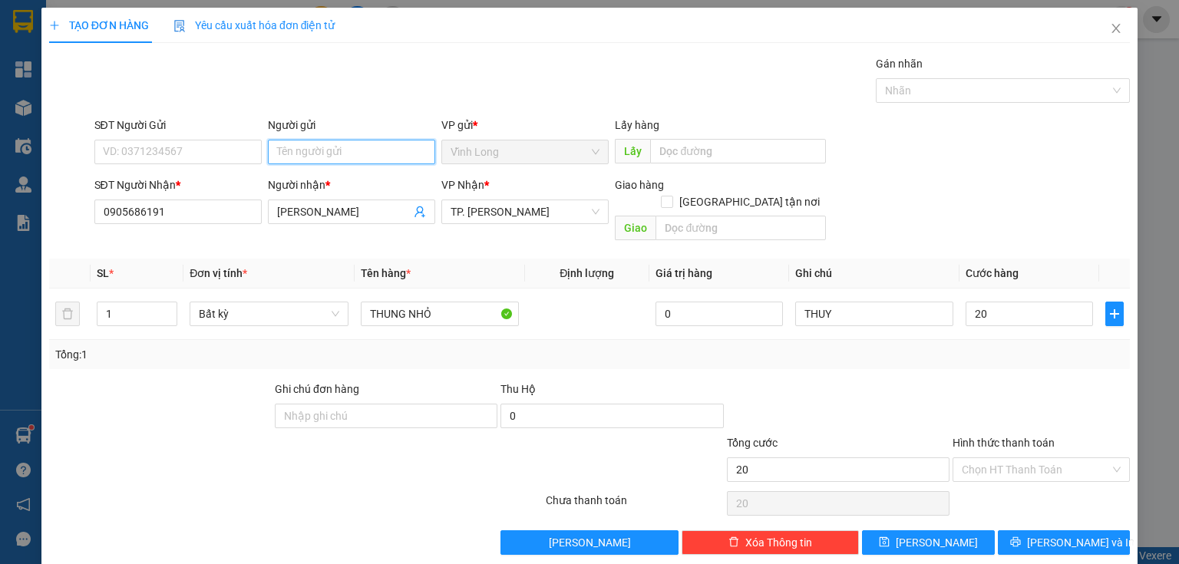
type input "20.000"
click at [319, 152] on input "Người gửi" at bounding box center [351, 152] width 167 height 25
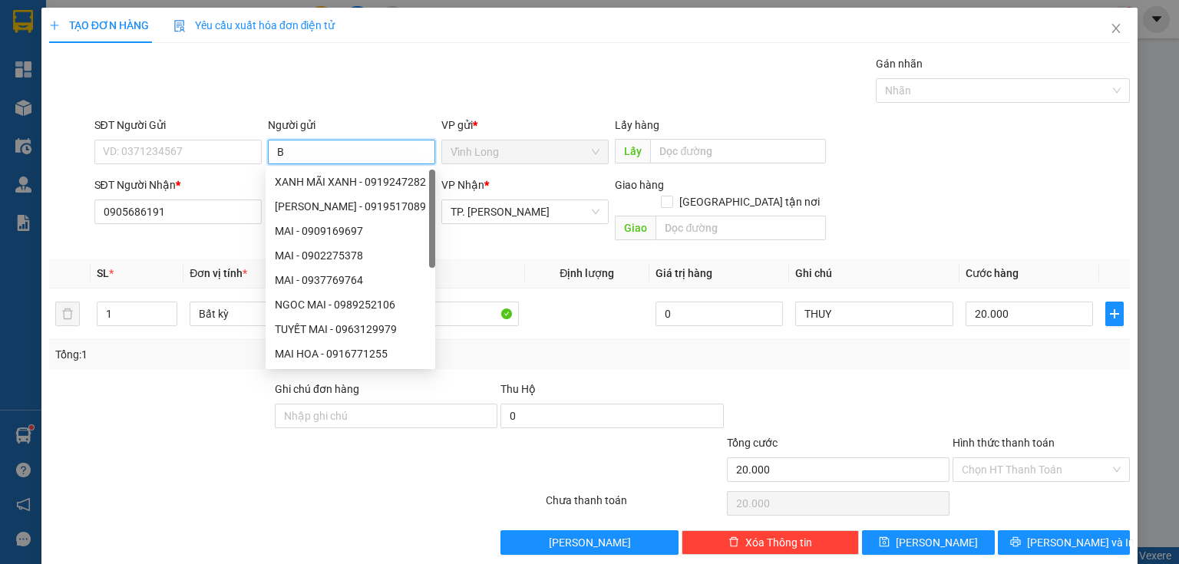
type input "BÁ"
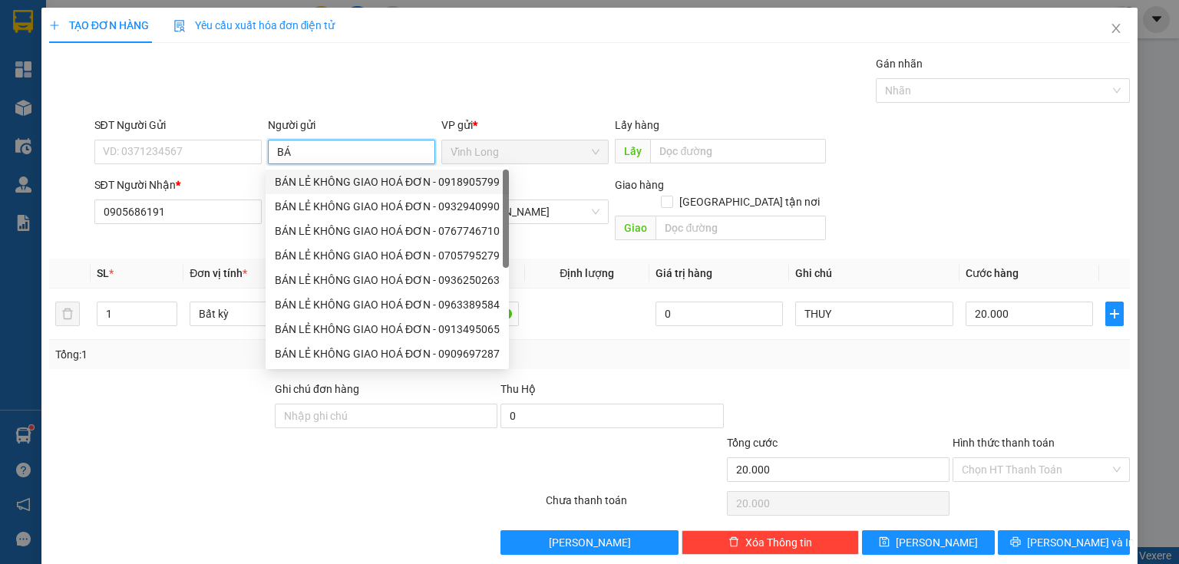
click at [340, 186] on div "BÁN LẺ KHÔNG GIAO HOÁ ĐƠN - 0918905799" at bounding box center [387, 181] width 225 height 17
type input "0918905799"
type input "BÁN LẺ KHÔNG GIAO HOÁ ĐƠN"
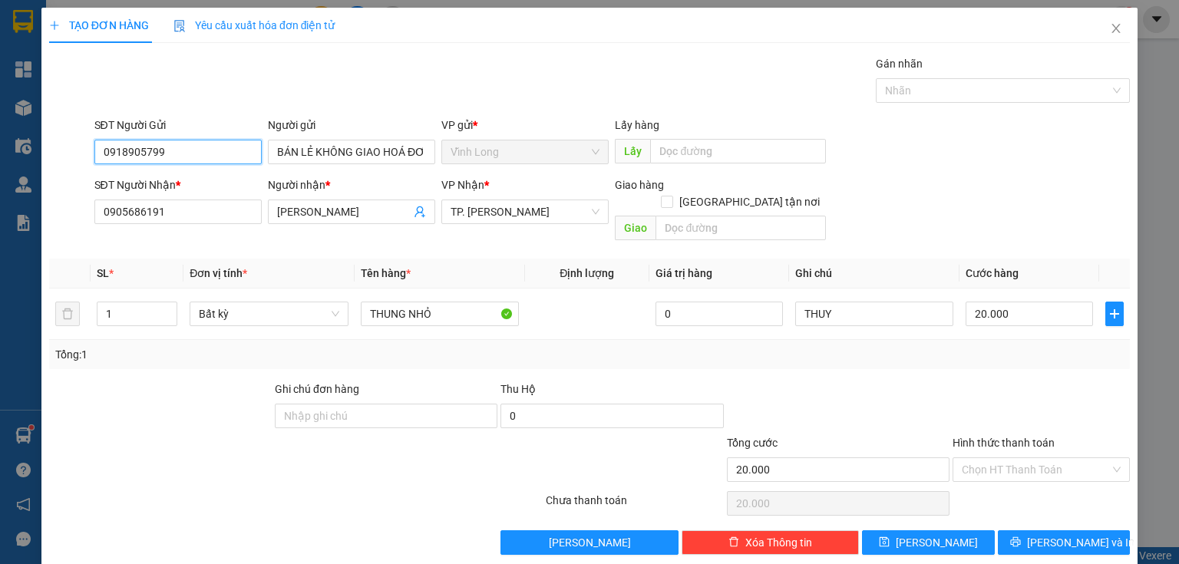
drag, startPoint x: 217, startPoint y: 153, endPoint x: 0, endPoint y: 136, distance: 217.9
click at [0, 144] on div "TẠO ĐƠN HÀNG Yêu cầu xuất hóa đơn điện tử Transit Pickup Surcharge Ids Transit …" at bounding box center [589, 282] width 1179 height 564
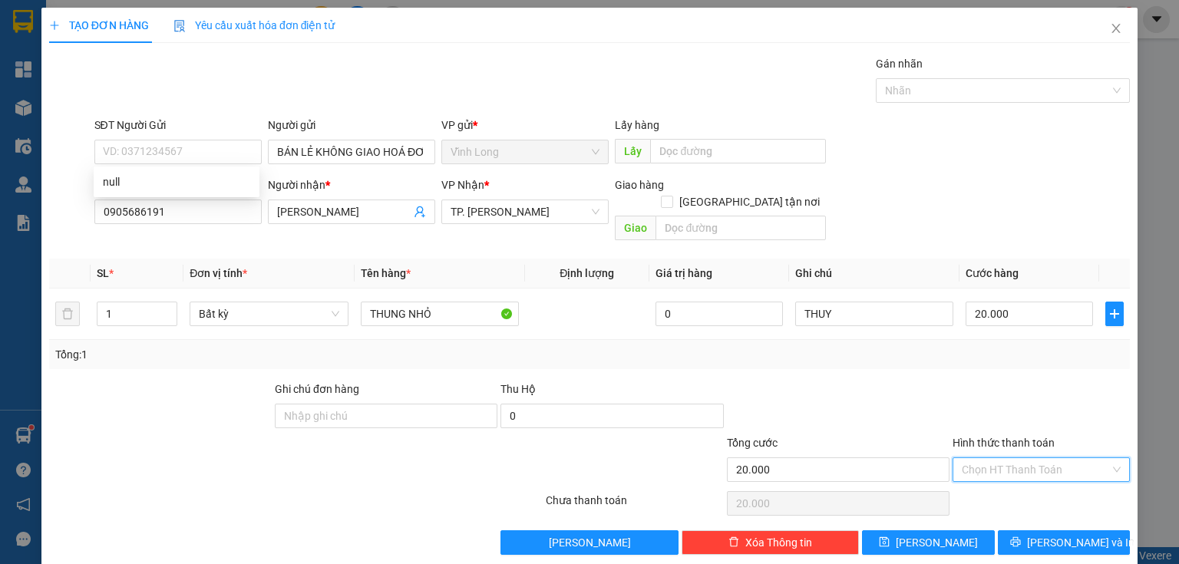
click at [988, 460] on input "Hình thức thanh toán" at bounding box center [1036, 469] width 148 height 23
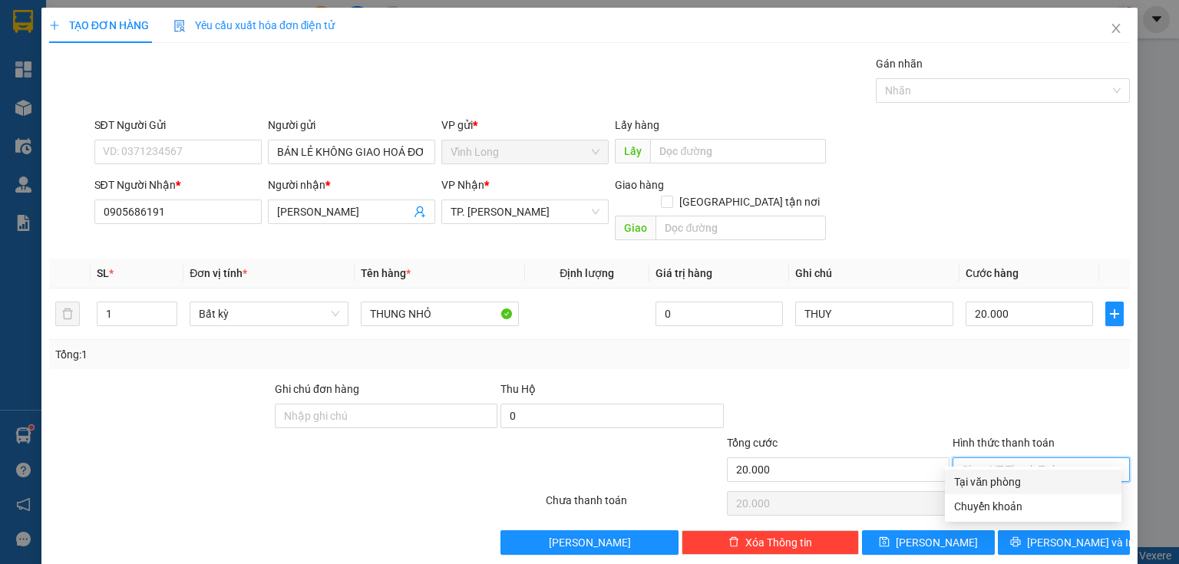
click at [982, 486] on div "Tại văn phòng" at bounding box center [1033, 481] width 158 height 17
type input "0"
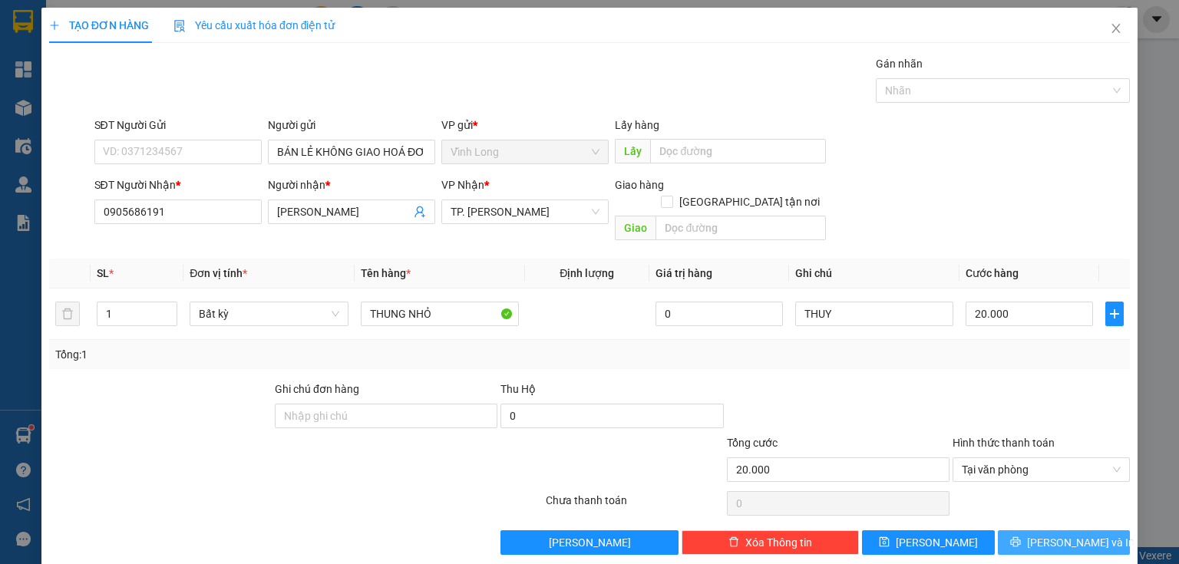
click at [1059, 534] on span "[PERSON_NAME] và In" at bounding box center [1080, 542] width 107 height 17
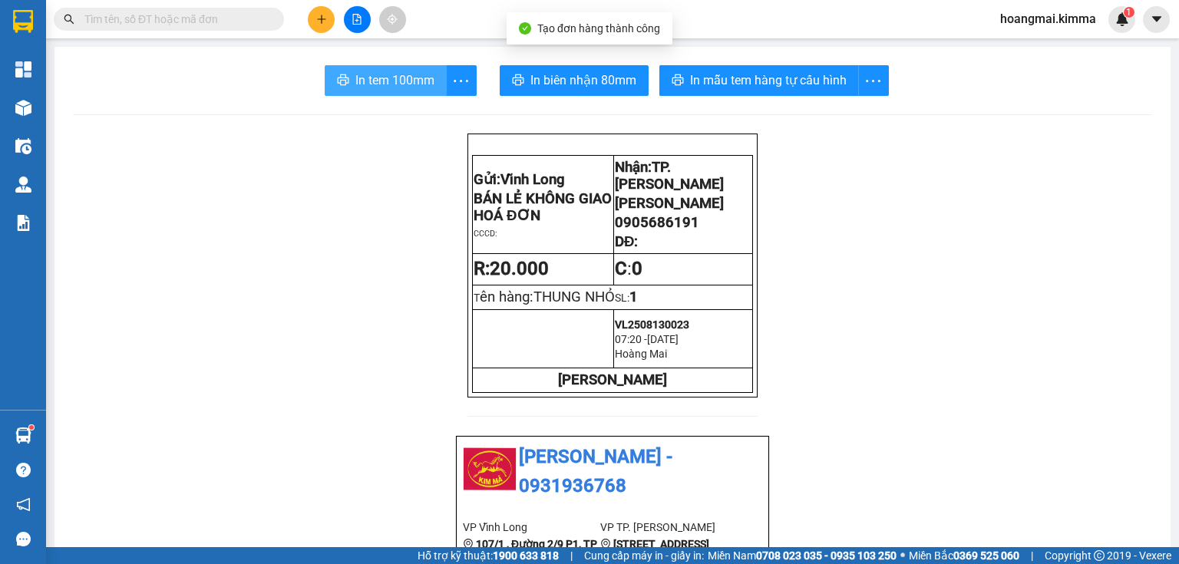
click at [358, 92] on button "In tem 100mm" at bounding box center [386, 80] width 122 height 31
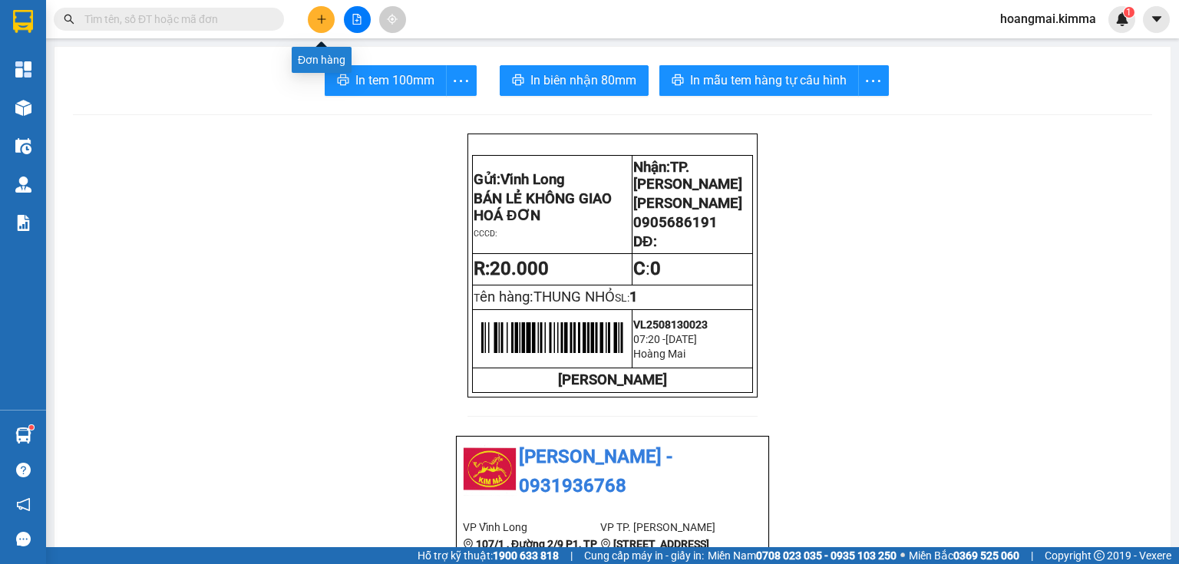
click at [328, 18] on button at bounding box center [321, 19] width 27 height 27
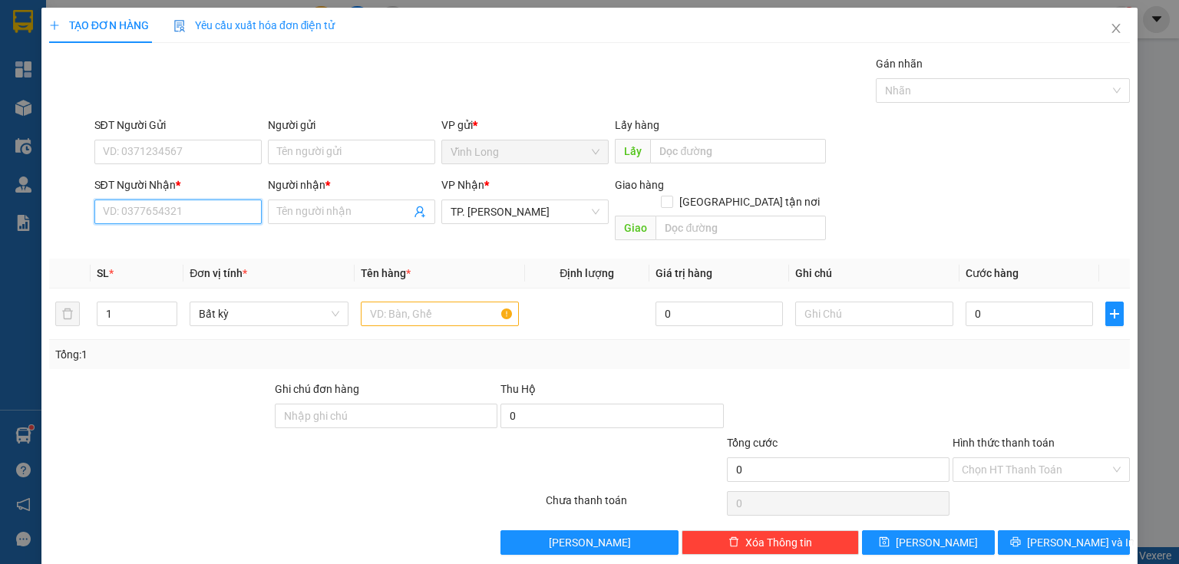
click at [236, 211] on input "SĐT Người Nhận *" at bounding box center [177, 212] width 167 height 25
type input "0929100088"
click at [172, 236] on div "0929100088 - [PERSON_NAME]" at bounding box center [178, 241] width 151 height 17
type input "[PERSON_NAME]"
type input "0929100088"
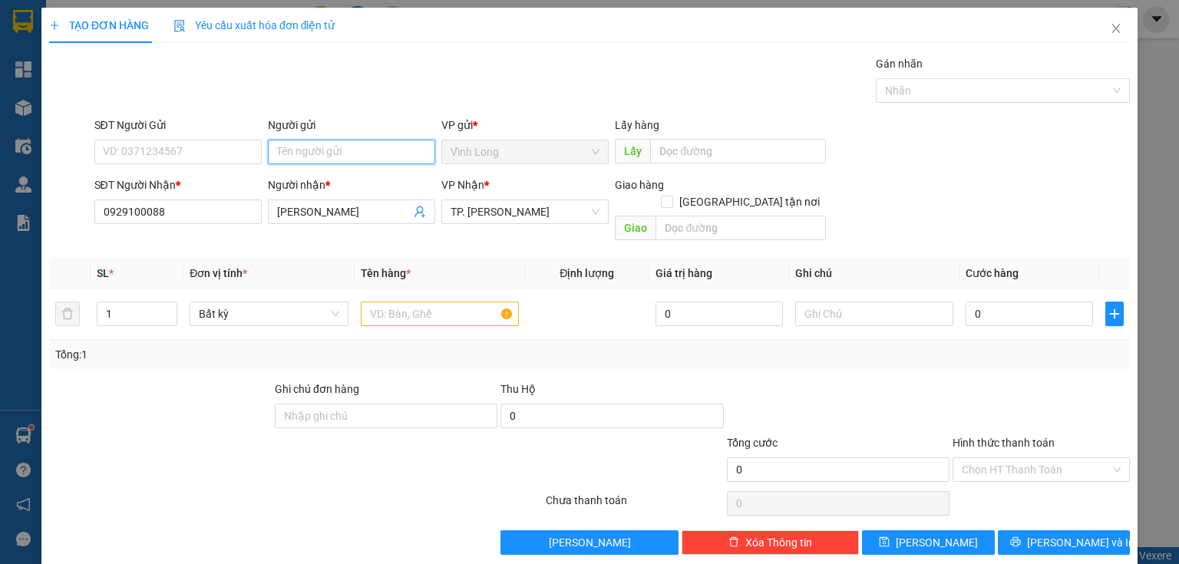
click at [310, 153] on input "Người gửi" at bounding box center [351, 152] width 167 height 25
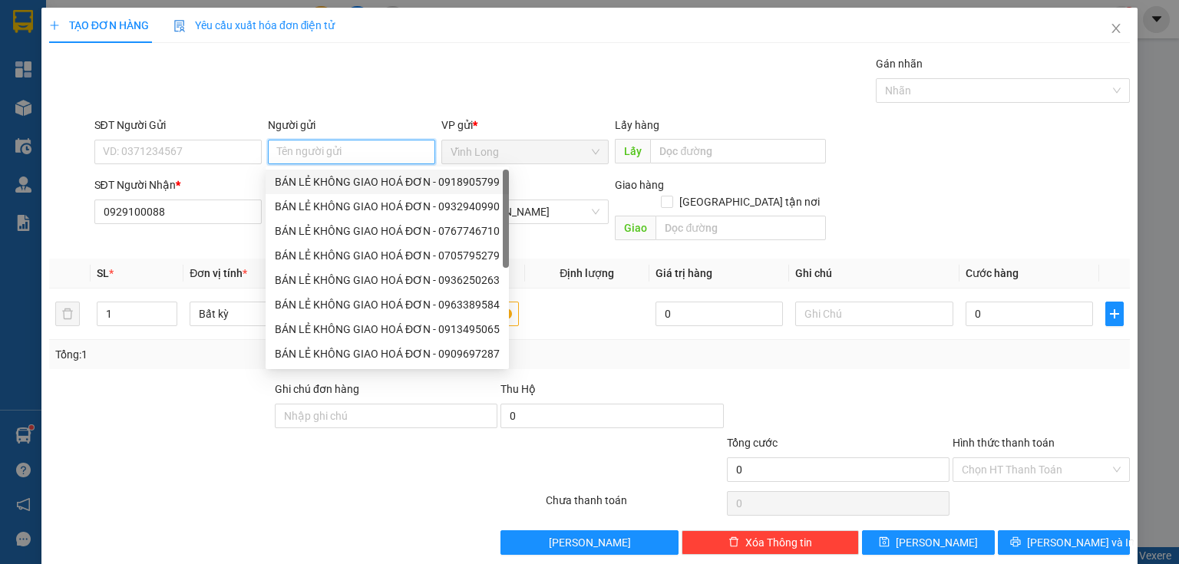
click at [328, 189] on div "BÁN LẺ KHÔNG GIAO HOÁ ĐƠN - 0918905799" at bounding box center [387, 181] width 225 height 17
type input "0918905799"
type input "BÁN LẺ KHÔNG GIAO HOÁ ĐƠN"
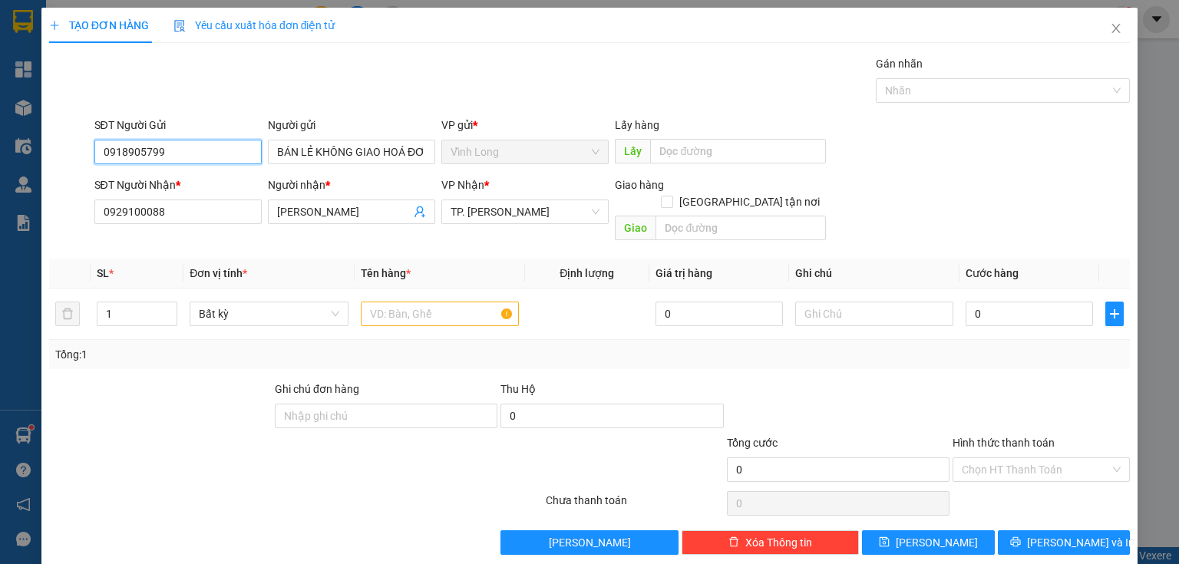
drag, startPoint x: 210, startPoint y: 160, endPoint x: 0, endPoint y: 171, distance: 209.8
click at [0, 170] on div "TẠO ĐƠN HÀNG Yêu cầu xuất hóa đơn điện tử Transit Pickup Surcharge Ids Transit …" at bounding box center [589, 282] width 1179 height 564
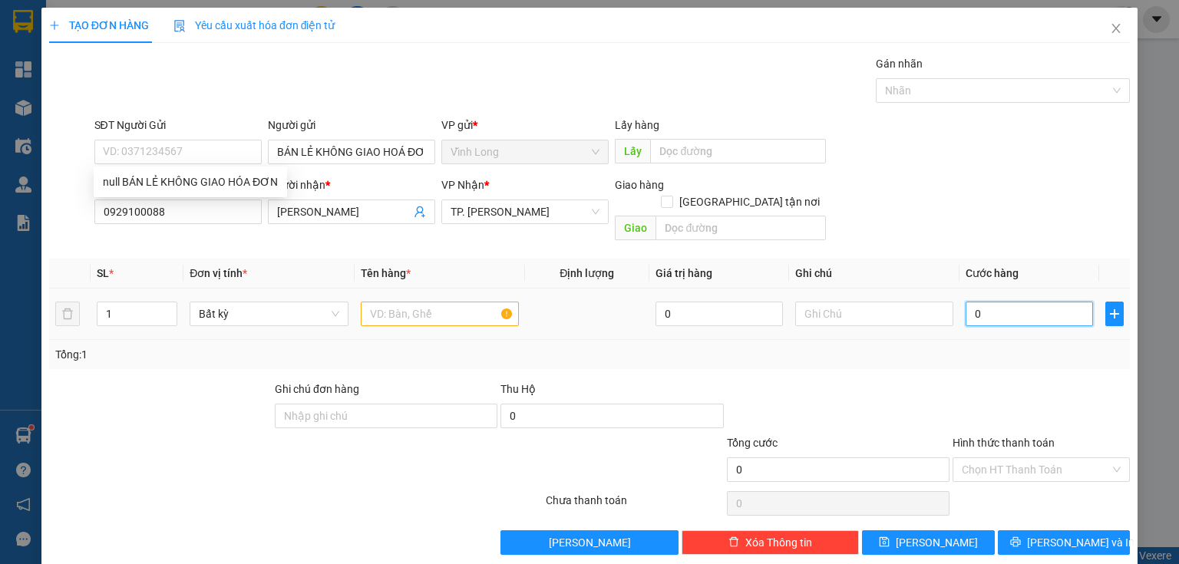
click at [1019, 302] on input "0" at bounding box center [1028, 314] width 127 height 25
type input "2"
type input "20"
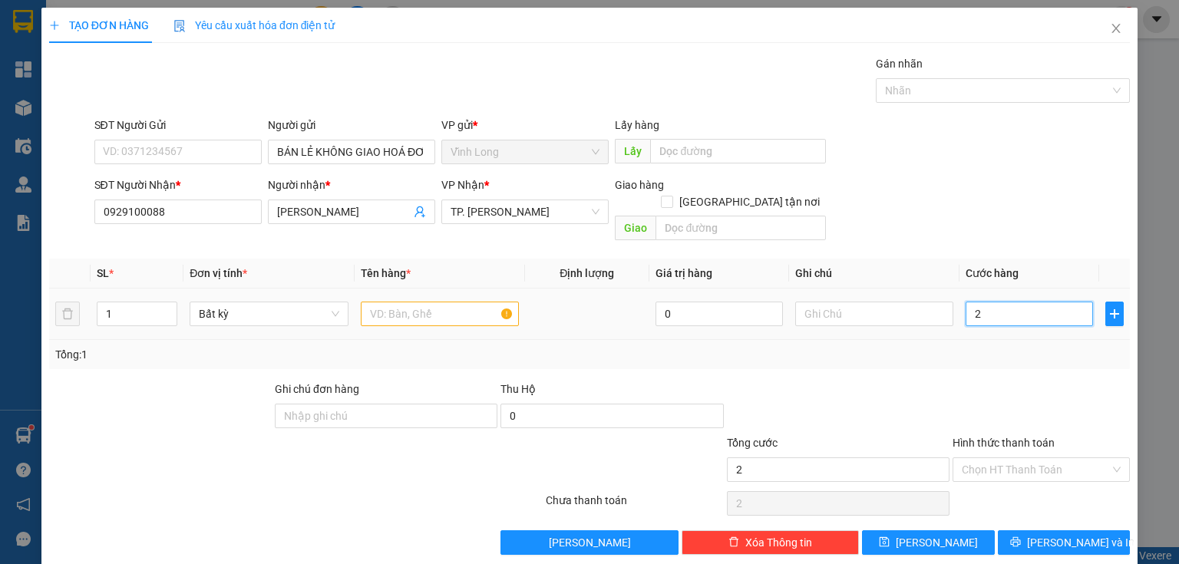
type input "20"
type input "20.000"
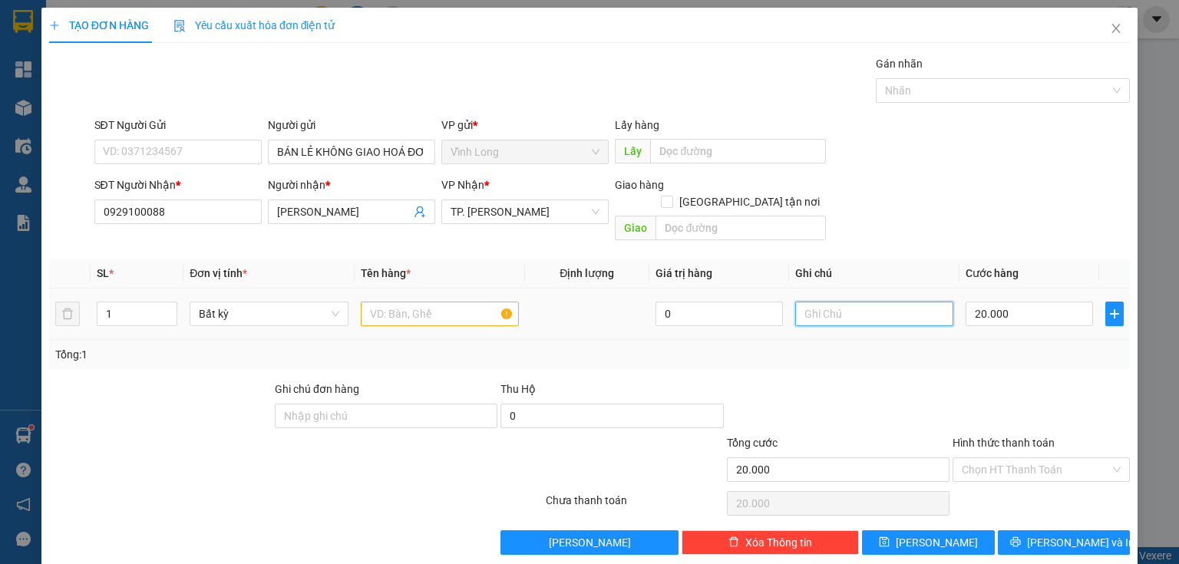
click at [835, 302] on input "text" at bounding box center [874, 314] width 158 height 25
type input "THUY"
click at [470, 303] on input "text" at bounding box center [440, 314] width 158 height 25
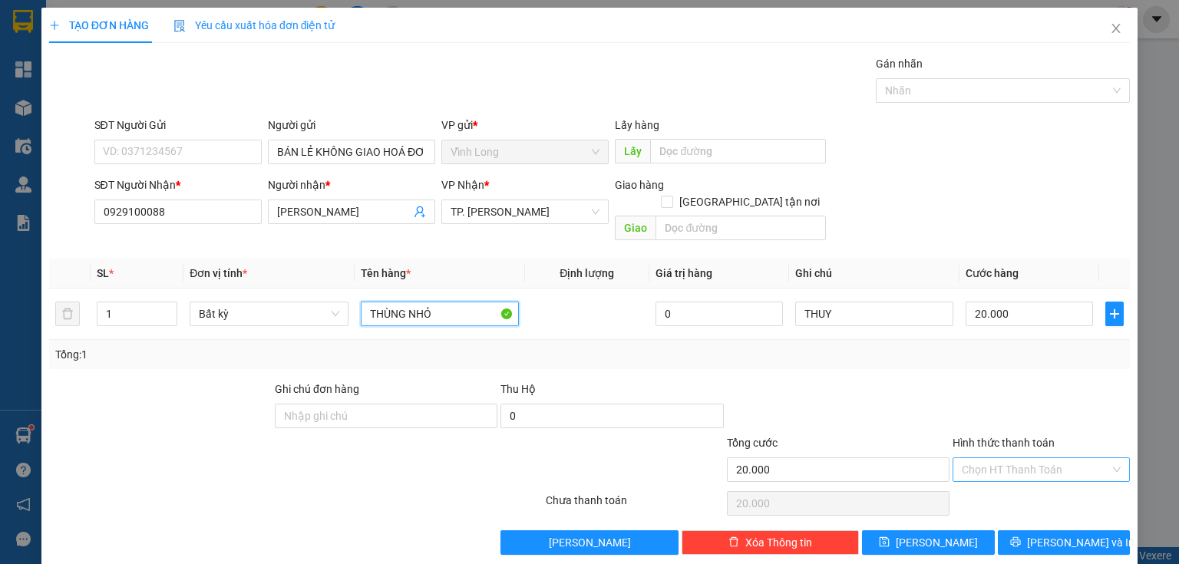
type input "THÙNG NHỎ"
click at [1023, 459] on input "Hình thức thanh toán" at bounding box center [1036, 469] width 148 height 23
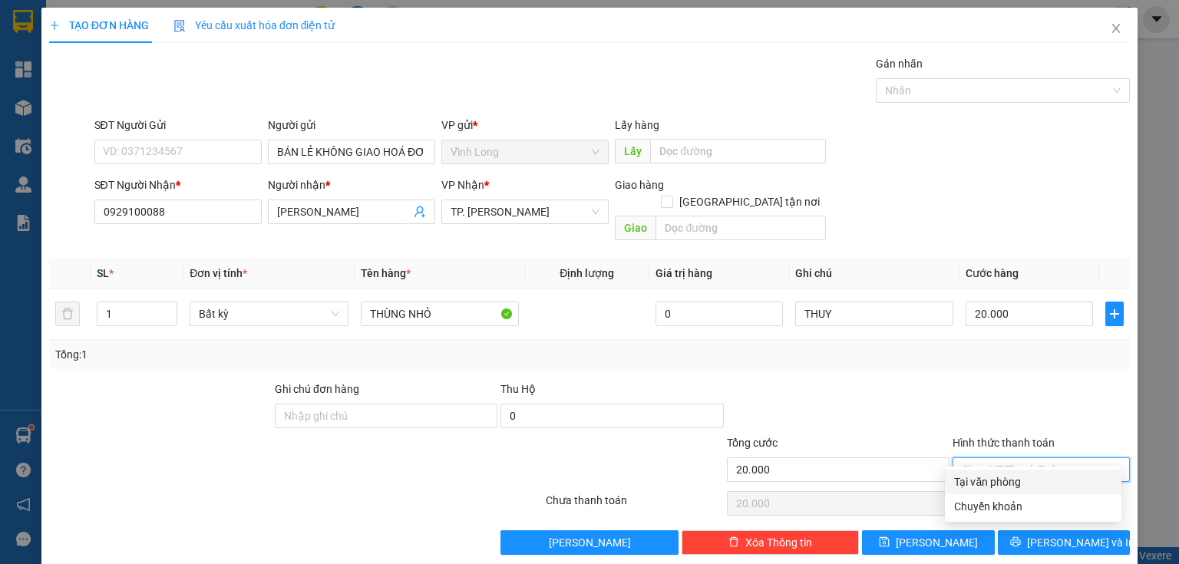
click at [979, 486] on div "Tại văn phòng" at bounding box center [1033, 481] width 158 height 17
type input "0"
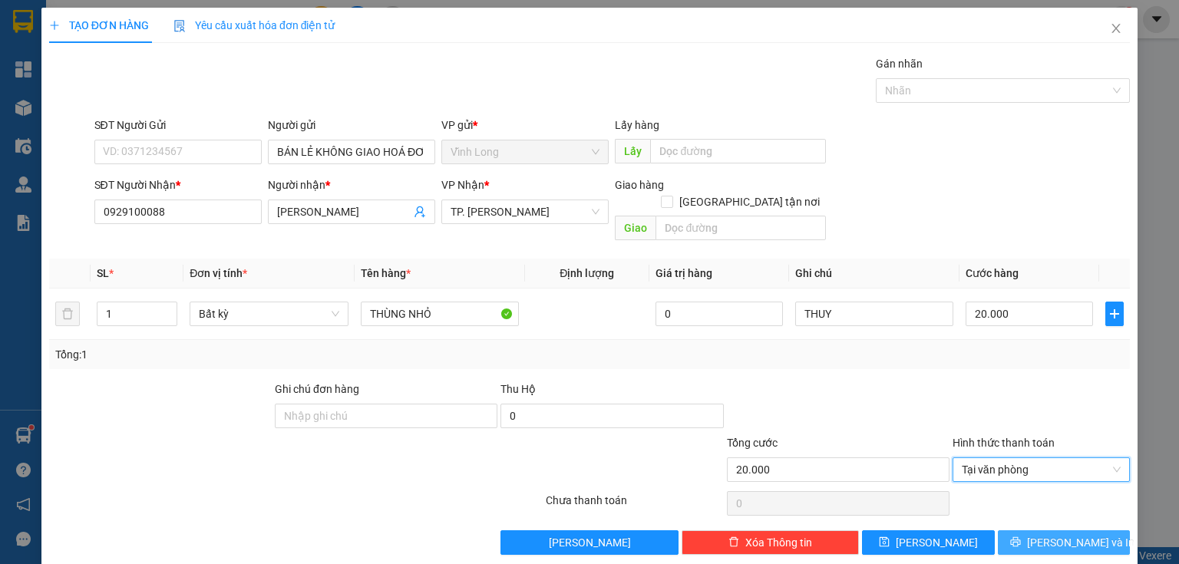
click at [1022, 530] on button "[PERSON_NAME] và In" at bounding box center [1064, 542] width 133 height 25
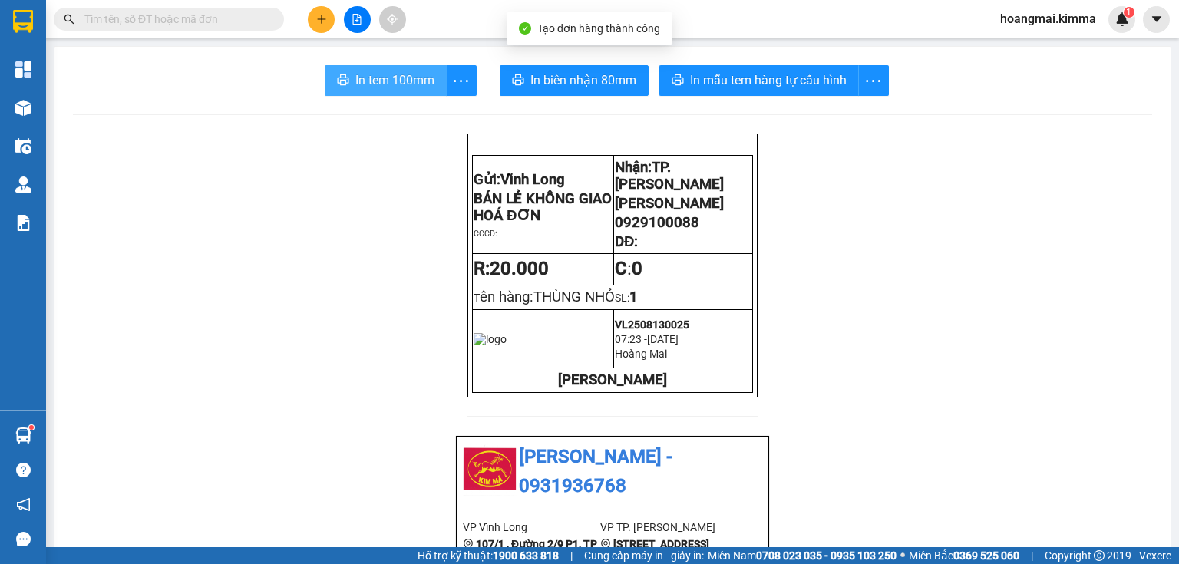
click at [342, 80] on icon "printer" at bounding box center [343, 80] width 12 height 12
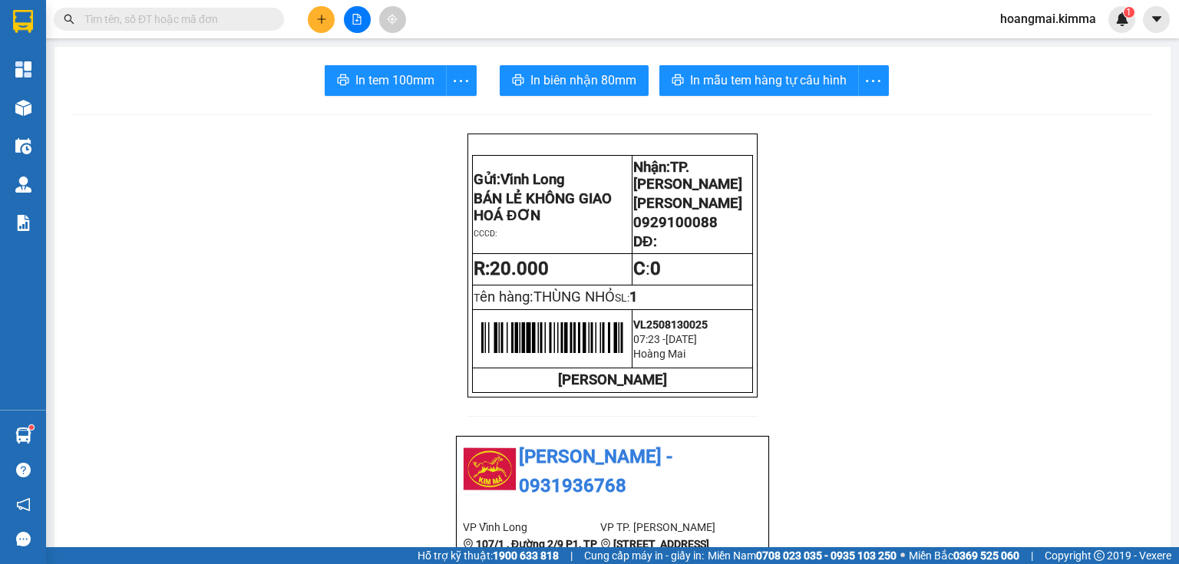
click at [328, 27] on button at bounding box center [321, 19] width 27 height 27
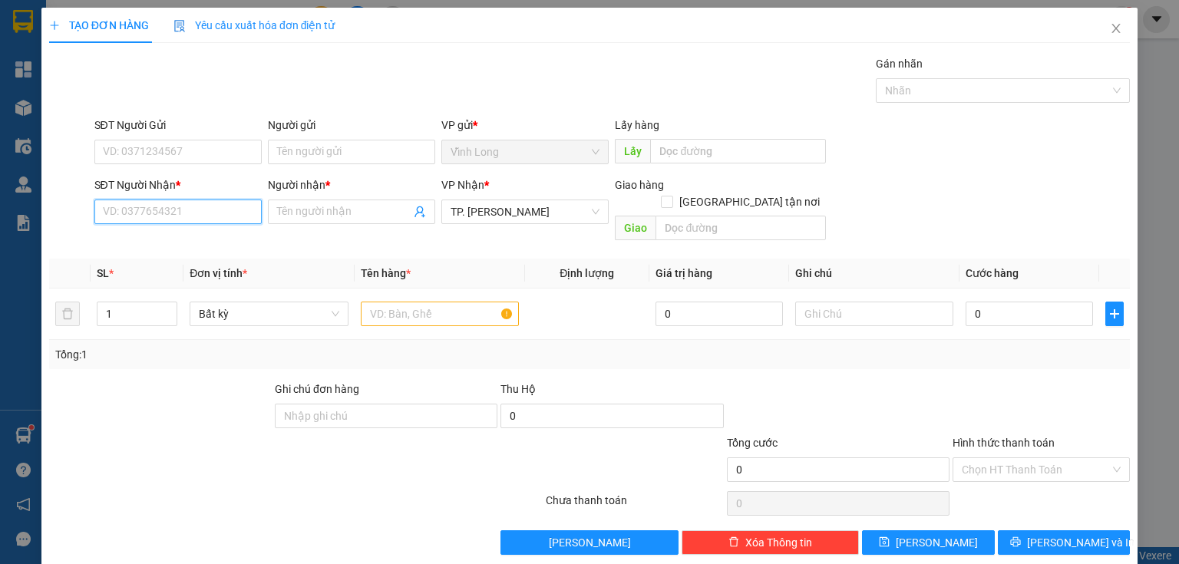
click at [212, 217] on input "SĐT Người Nhận *" at bounding box center [177, 212] width 167 height 25
type input "0834500848"
click at [193, 236] on div "0834500848 - HƯƠNG" at bounding box center [176, 241] width 147 height 17
type input "HƯƠNG"
type input "0834500848"
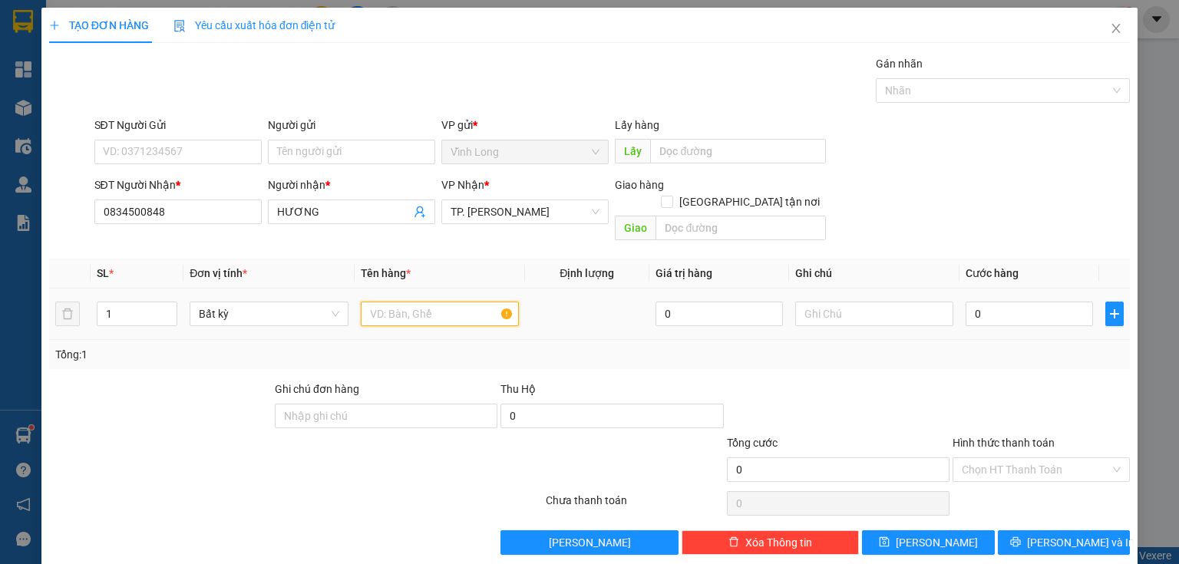
drag, startPoint x: 393, startPoint y: 296, endPoint x: 381, endPoint y: 292, distance: 12.9
click at [386, 302] on input "text" at bounding box center [440, 314] width 158 height 25
type input "BAO"
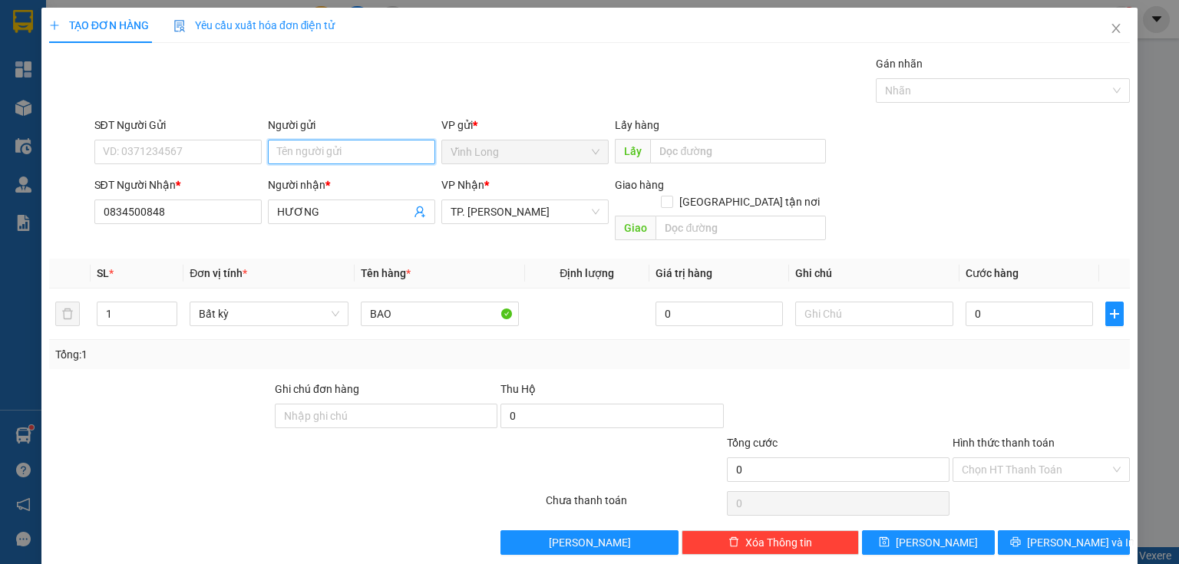
click at [360, 151] on input "Người gửi" at bounding box center [351, 152] width 167 height 25
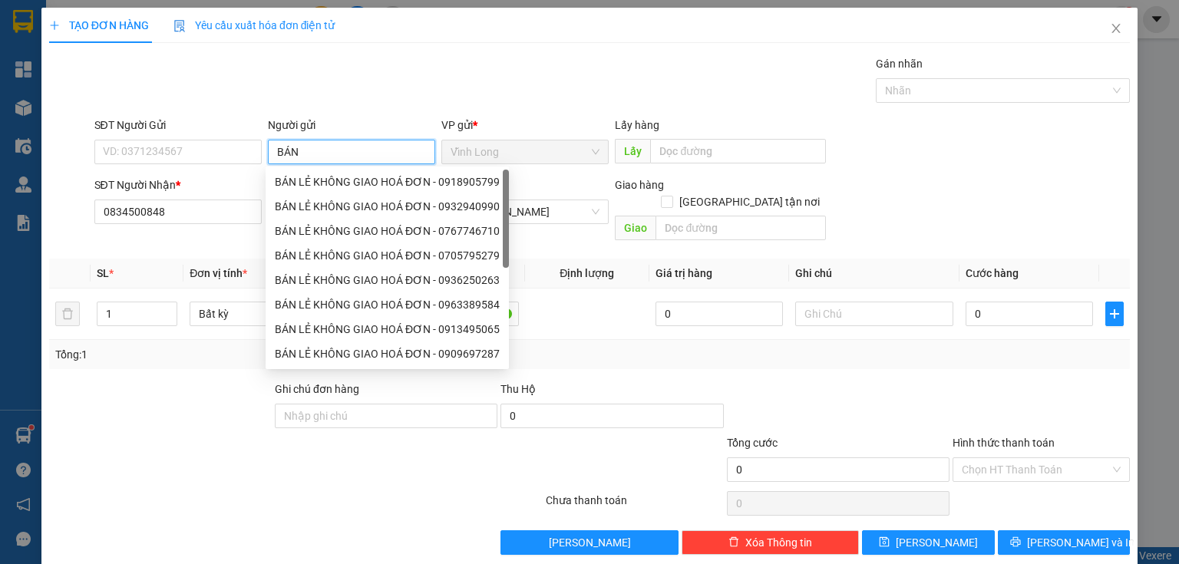
type input "BÁN"
click at [405, 180] on div "BÁN LẺ KHÔNG GIAO HOÁ ĐƠN - 0918905799" at bounding box center [387, 181] width 225 height 17
type input "0918905799"
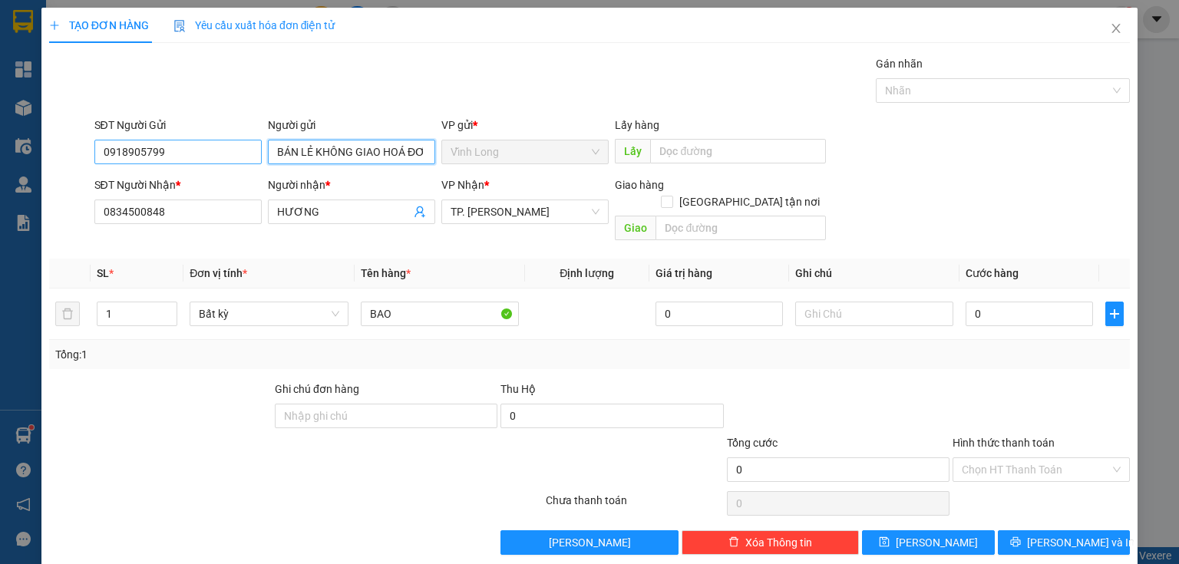
type input "BÁN LẺ KHÔNG GIAO HOÁ ĐƠN"
drag, startPoint x: 221, startPoint y: 150, endPoint x: 0, endPoint y: 254, distance: 244.1
click at [0, 254] on div "TẠO ĐƠN HÀNG Yêu cầu xuất hóa đơn điện tử Transit Pickup Surcharge Ids Transit …" at bounding box center [589, 282] width 1179 height 564
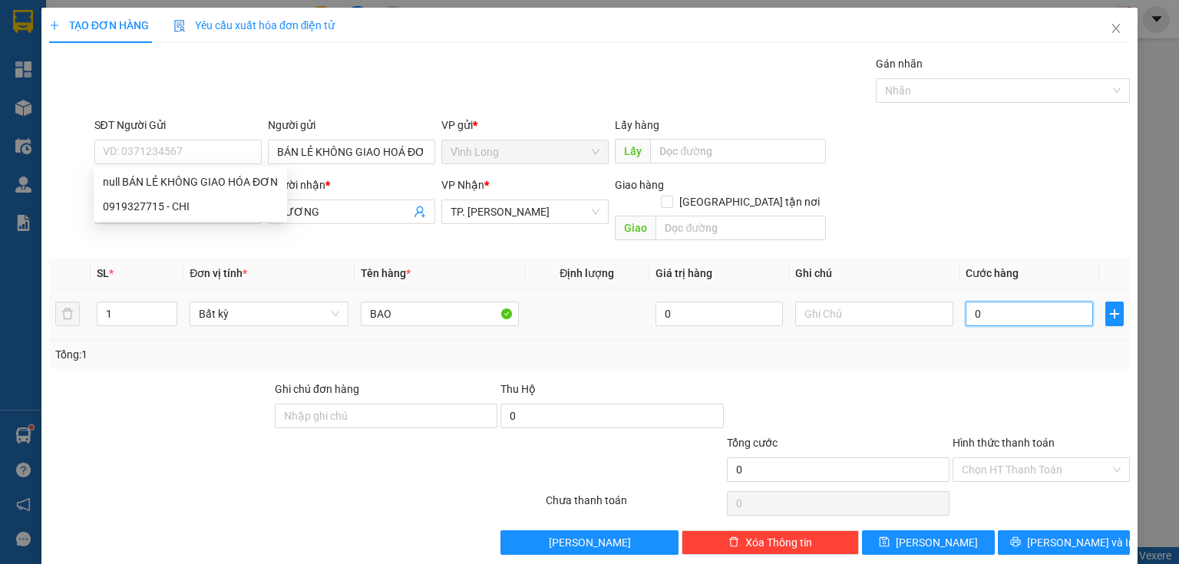
click at [1041, 304] on input "0" at bounding box center [1028, 314] width 127 height 25
type input "3"
type input "30"
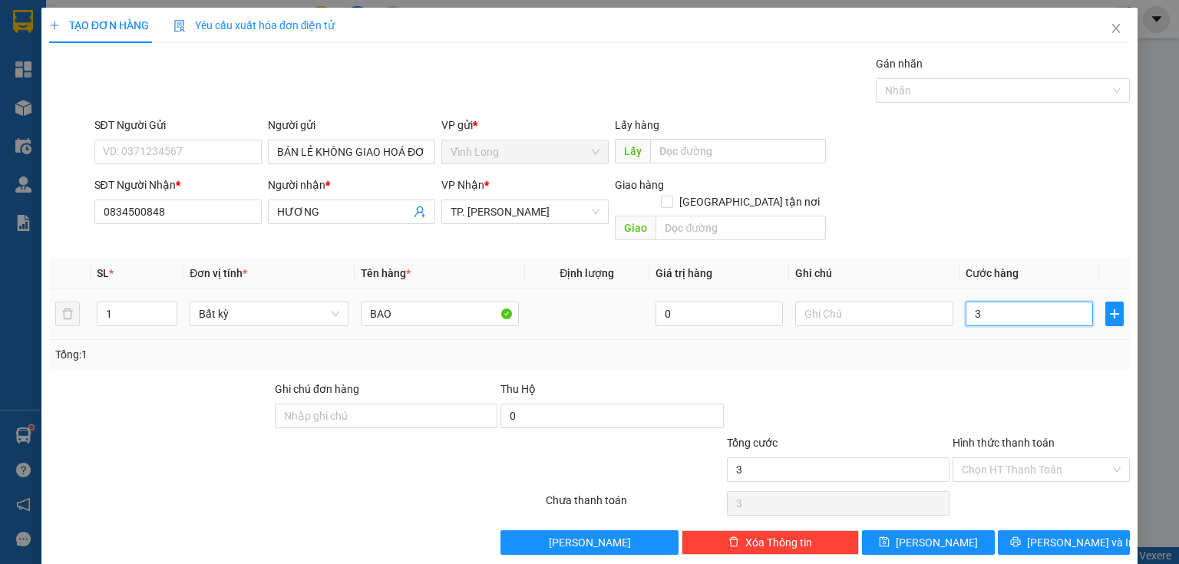
type input "30"
type input "30.000"
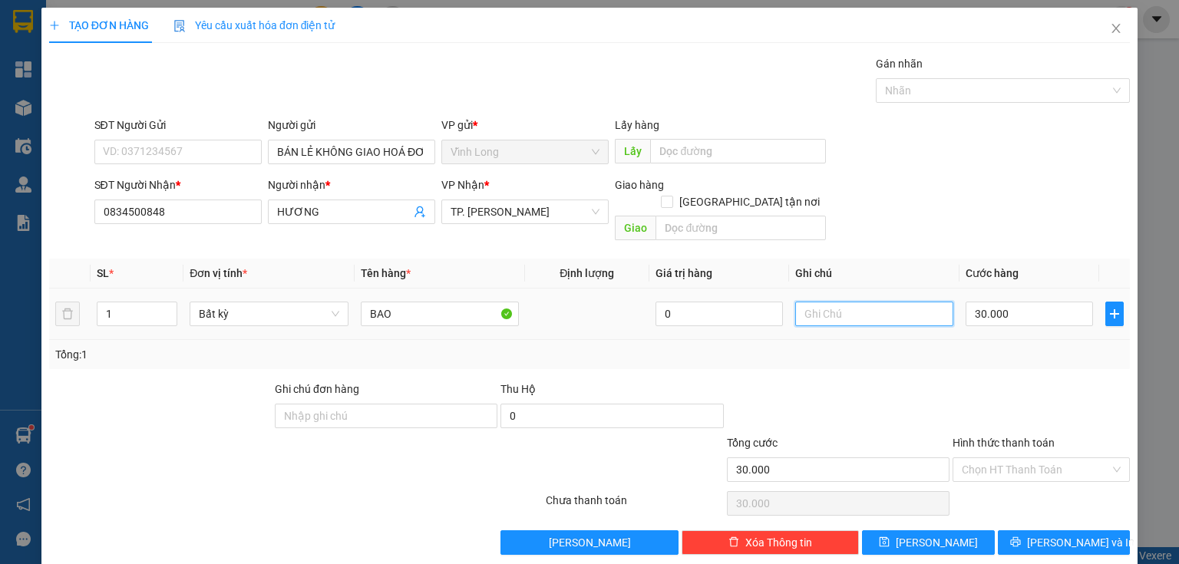
click at [859, 302] on input "text" at bounding box center [874, 314] width 158 height 25
type input "THUY"
click at [995, 458] on input "Hình thức thanh toán" at bounding box center [1036, 469] width 148 height 23
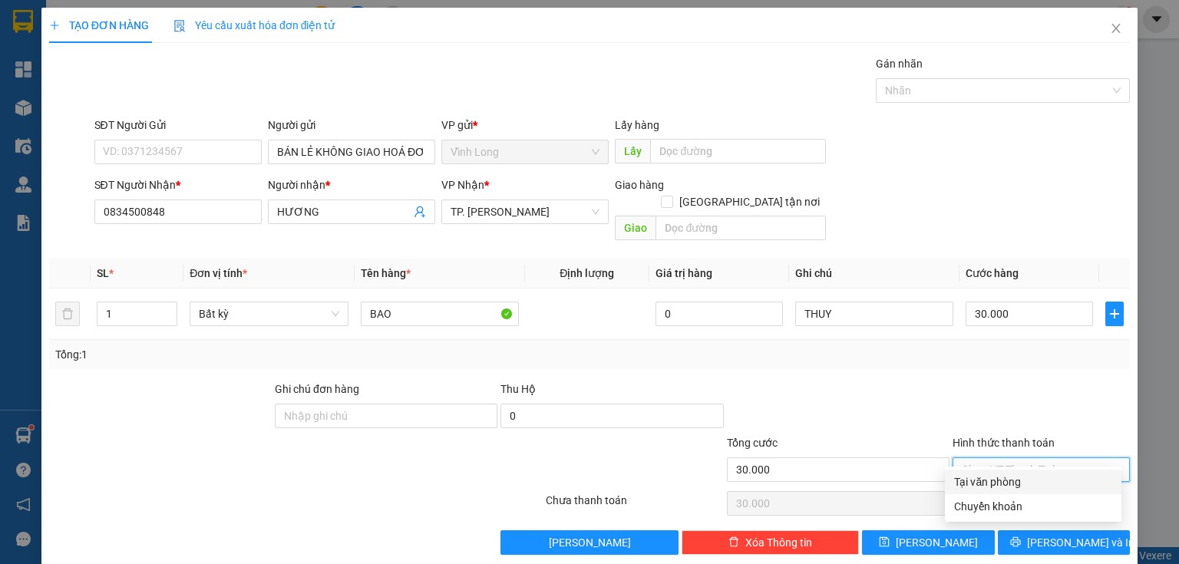
click at [990, 485] on div "Tại văn phòng" at bounding box center [1033, 481] width 158 height 17
type input "0"
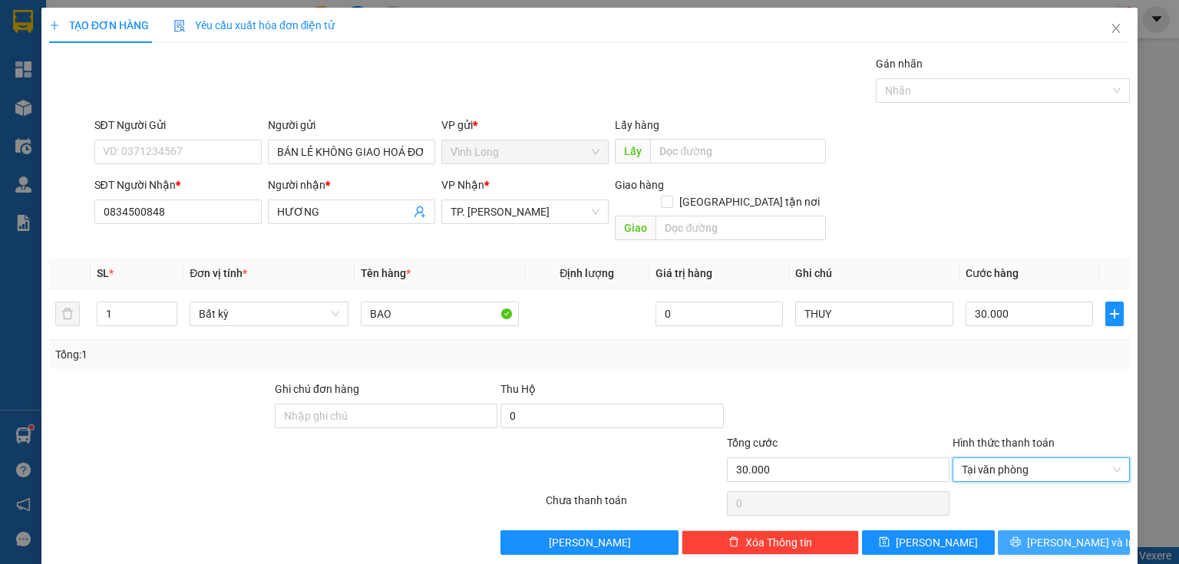
click at [1066, 534] on span "[PERSON_NAME] và In" at bounding box center [1080, 542] width 107 height 17
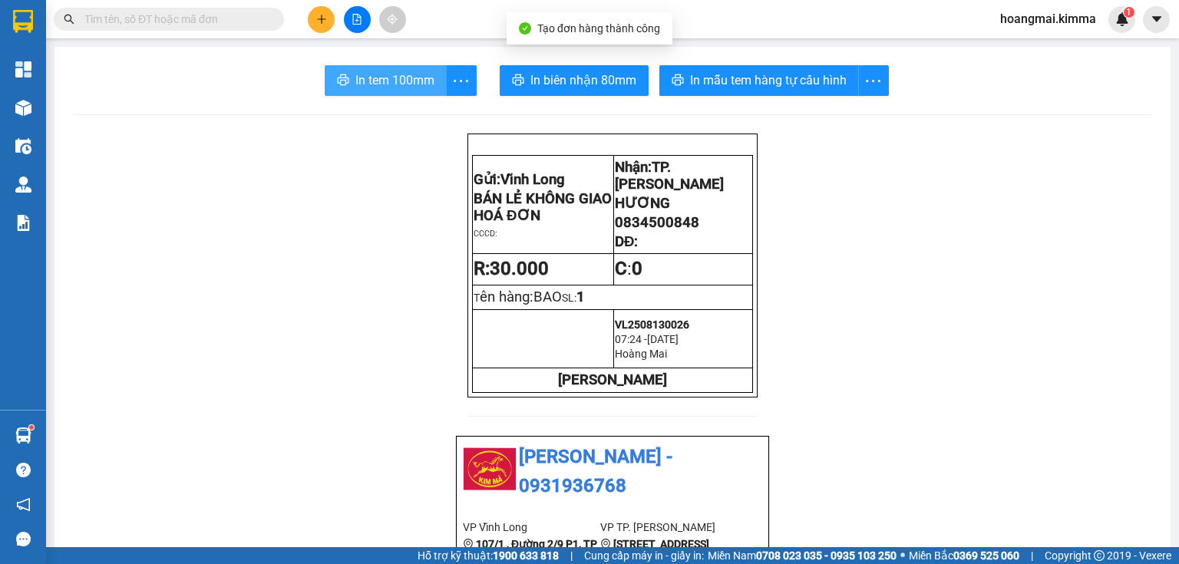
click at [370, 77] on span "In tem 100mm" at bounding box center [394, 80] width 79 height 19
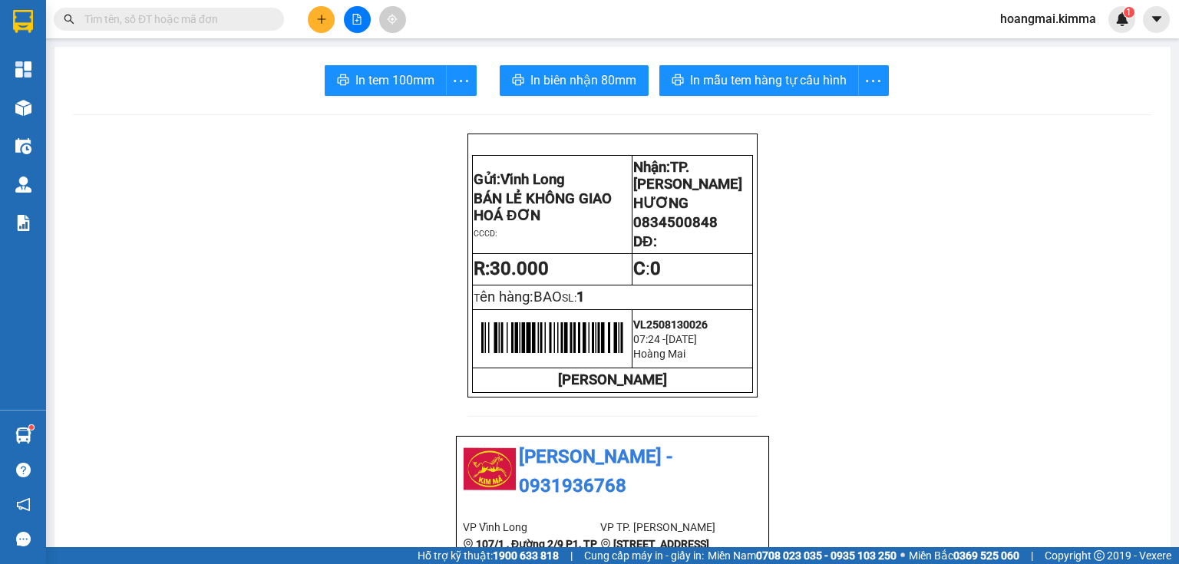
click at [322, 12] on button at bounding box center [321, 19] width 27 height 27
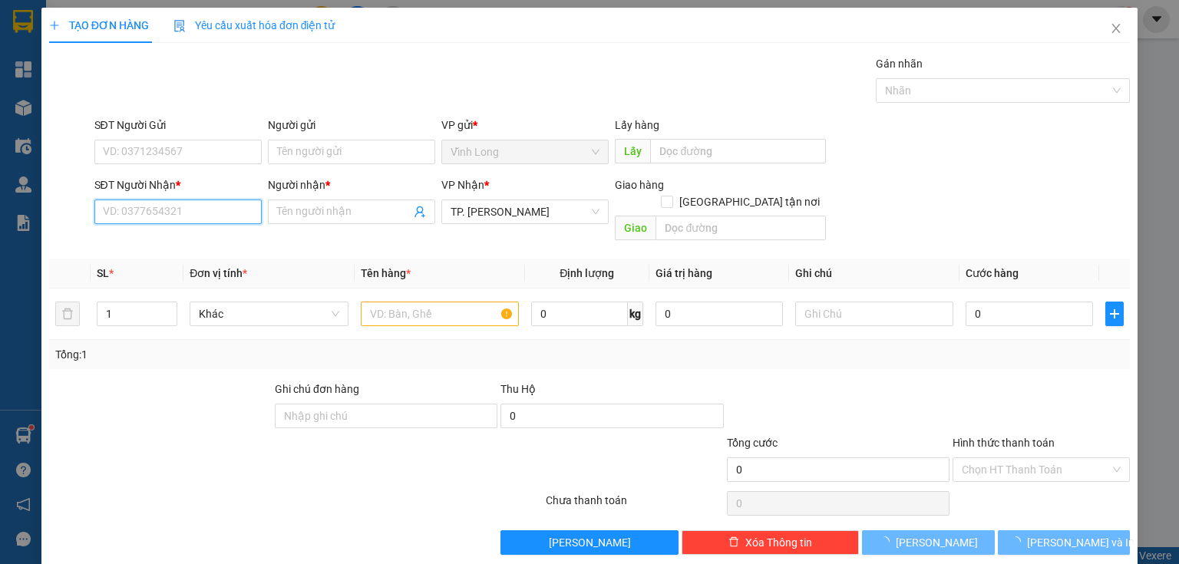
click at [212, 209] on input "SĐT Người Nhận *" at bounding box center [177, 212] width 167 height 25
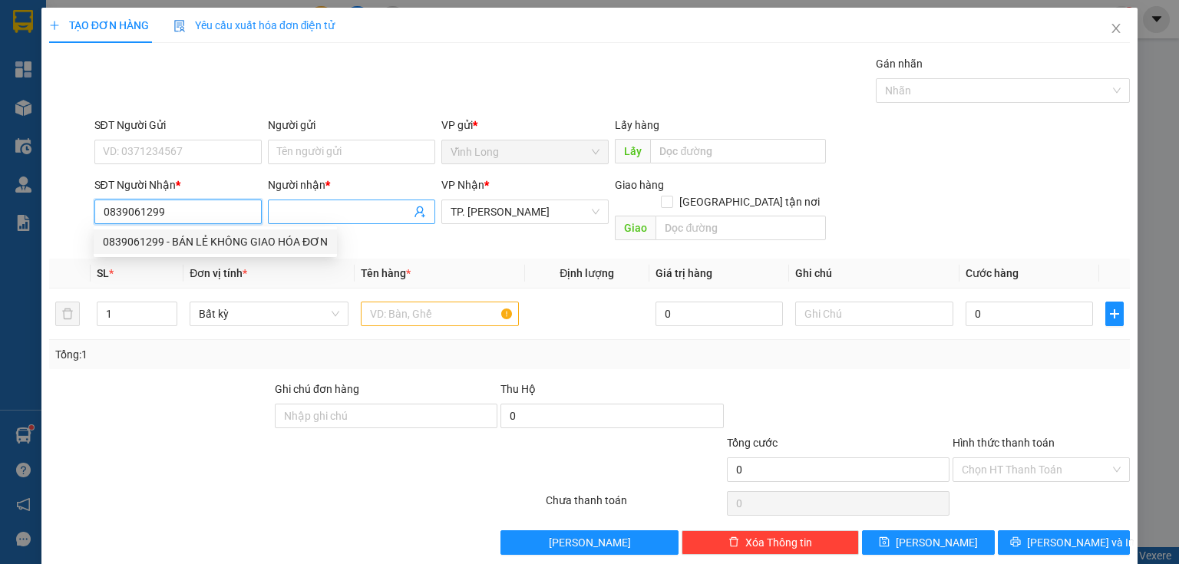
type input "0839061299"
click at [301, 216] on input "Người nhận *" at bounding box center [344, 211] width 134 height 17
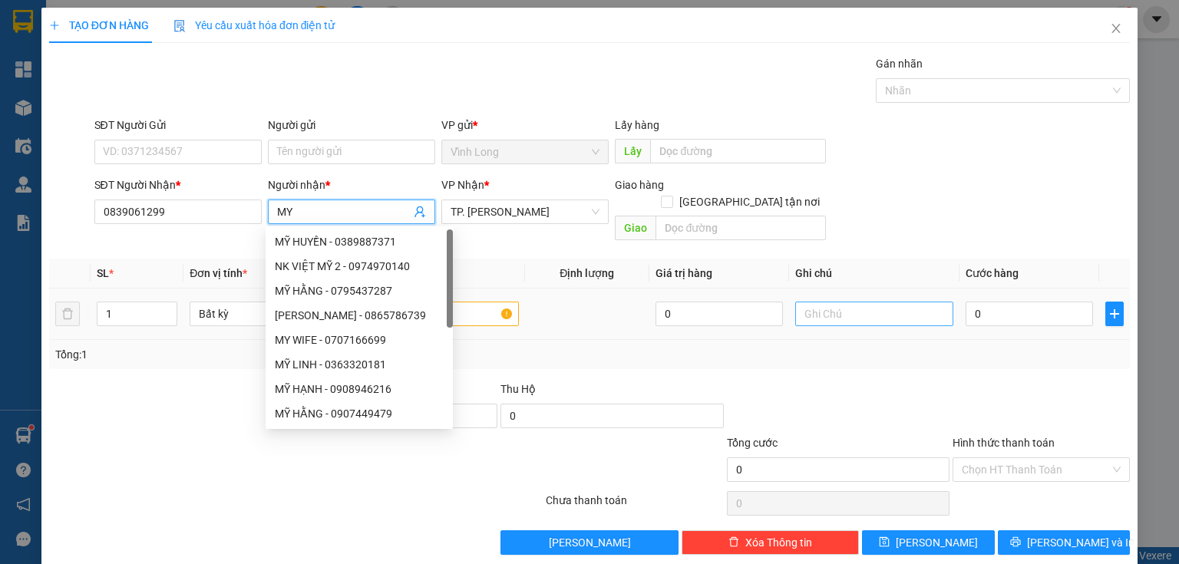
type input "MY"
click at [829, 302] on input "text" at bounding box center [874, 314] width 158 height 25
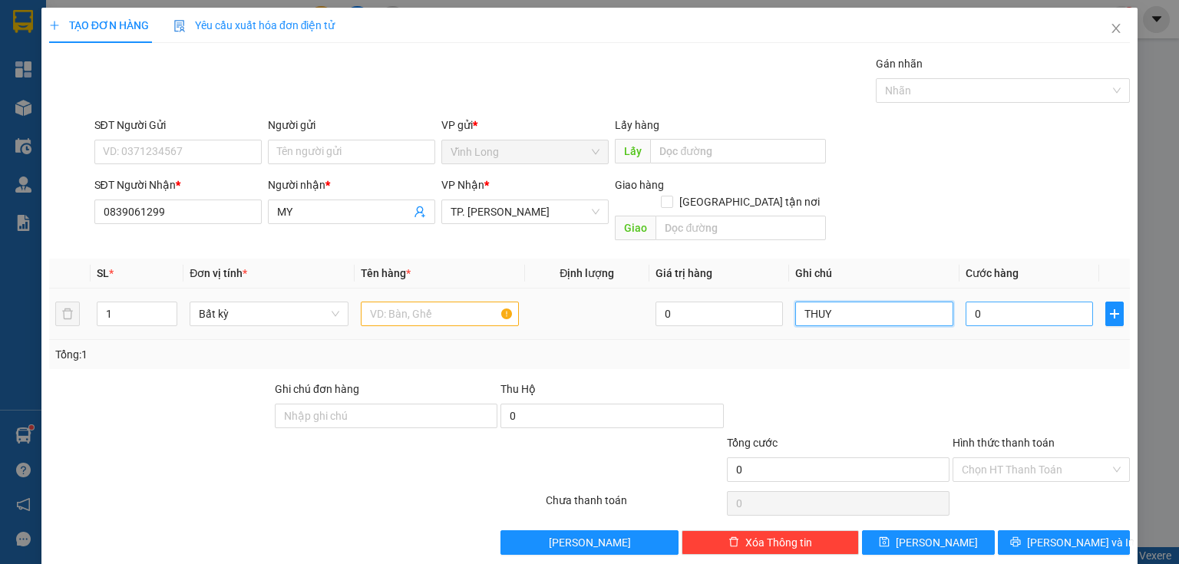
type input "THUY"
click at [971, 302] on input "0" at bounding box center [1028, 314] width 127 height 25
type input "2"
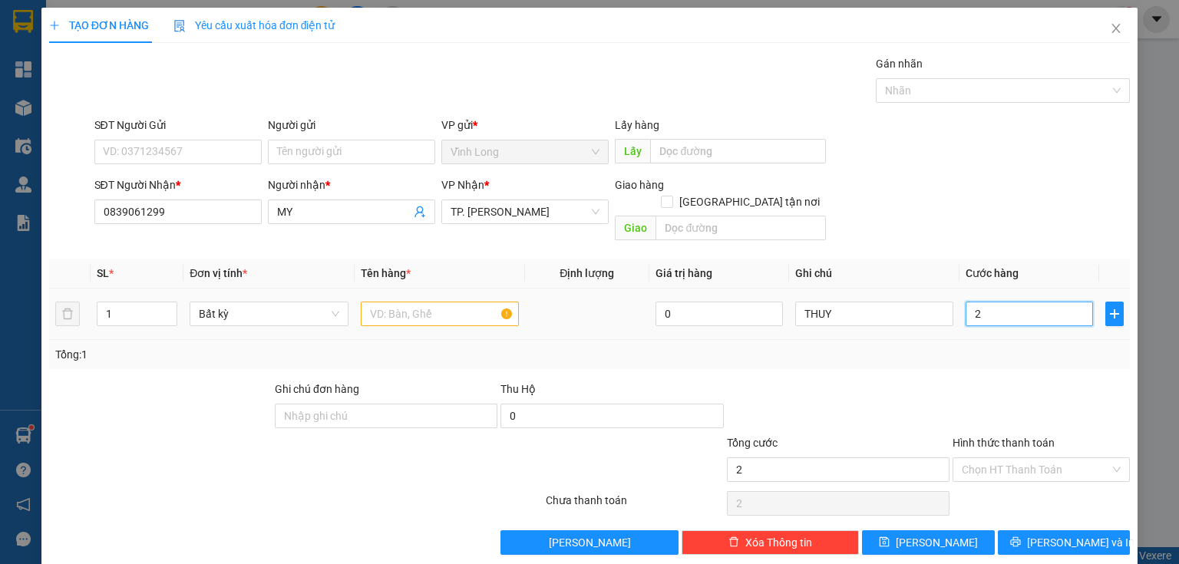
type input "20"
type input "20.000"
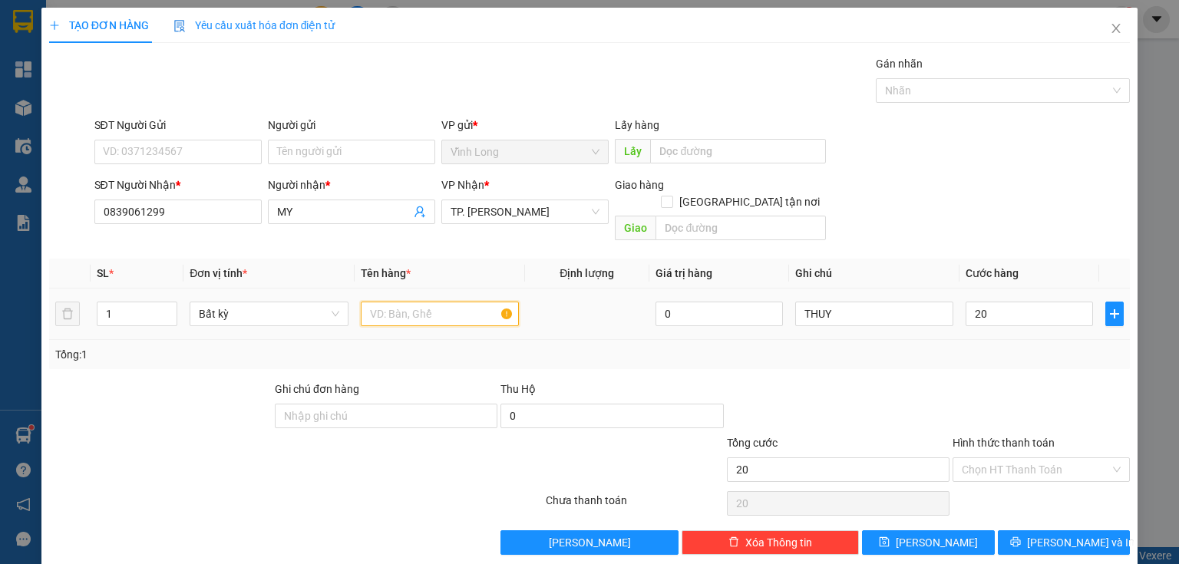
type input "20.000"
drag, startPoint x: 390, startPoint y: 298, endPoint x: 381, endPoint y: 273, distance: 26.0
click at [389, 302] on input "text" at bounding box center [440, 314] width 158 height 25
type input "XẤP"
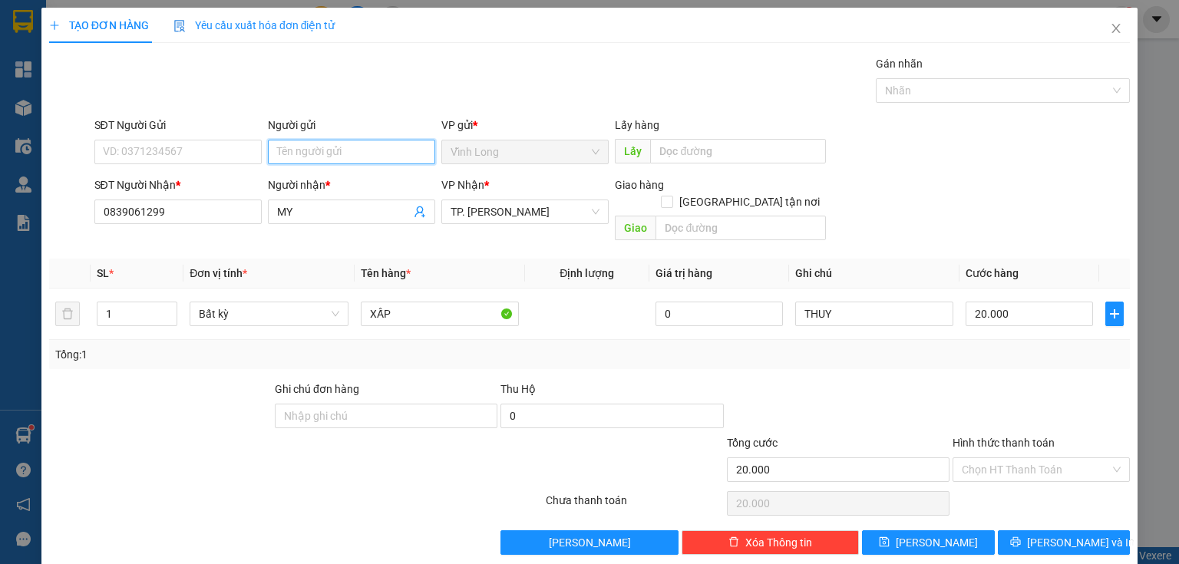
click at [301, 153] on input "Người gửi" at bounding box center [351, 152] width 167 height 25
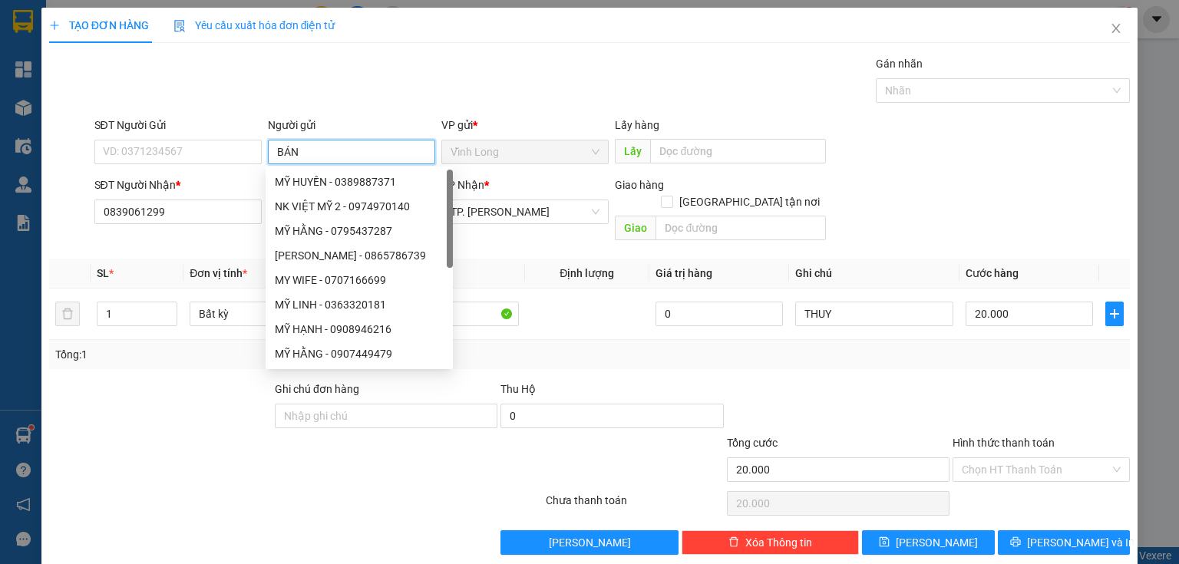
type input "BÁN"
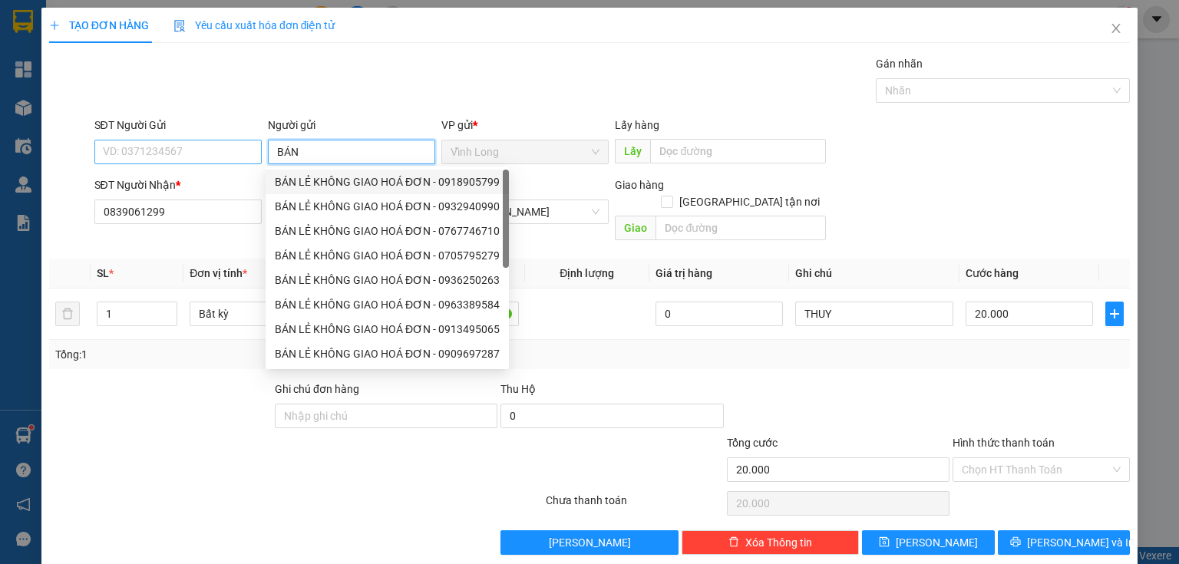
drag, startPoint x: 318, startPoint y: 186, endPoint x: 193, endPoint y: 143, distance: 131.8
click at [316, 186] on div "BÁN LẺ KHÔNG GIAO HOÁ ĐƠN - 0918905799" at bounding box center [387, 181] width 225 height 17
type input "0918905799"
type input "BÁN LẺ KHÔNG GIAO HOÁ ĐƠN"
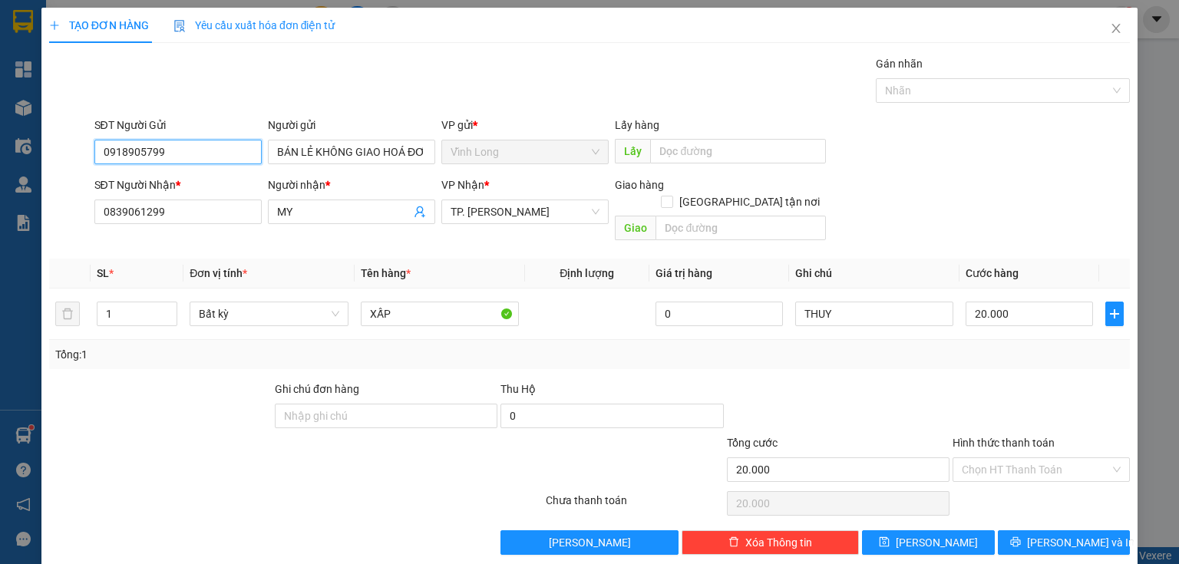
drag, startPoint x: 80, startPoint y: 162, endPoint x: 45, endPoint y: 172, distance: 36.7
click at [0, 187] on div "TẠO ĐƠN HÀNG Yêu cầu xuất hóa đơn điện tử Transit Pickup Surcharge Ids Transit …" at bounding box center [589, 282] width 1179 height 564
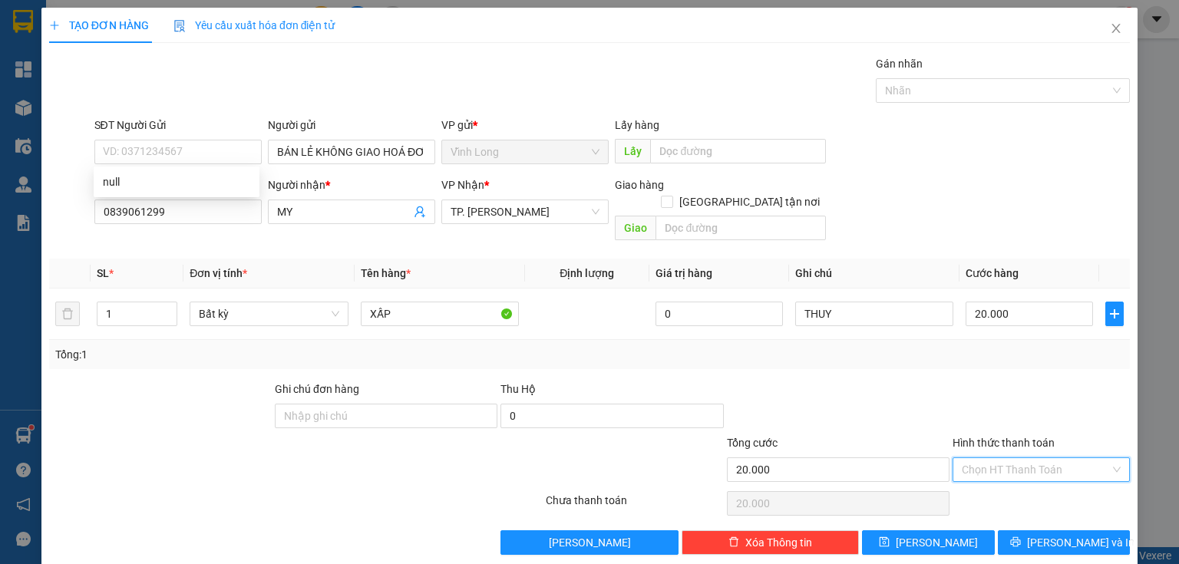
click at [975, 458] on input "Hình thức thanh toán" at bounding box center [1036, 469] width 148 height 23
click at [982, 478] on div "Tại văn phòng" at bounding box center [1033, 481] width 158 height 17
type input "0"
click at [1081, 534] on span "[PERSON_NAME] và In" at bounding box center [1080, 542] width 107 height 17
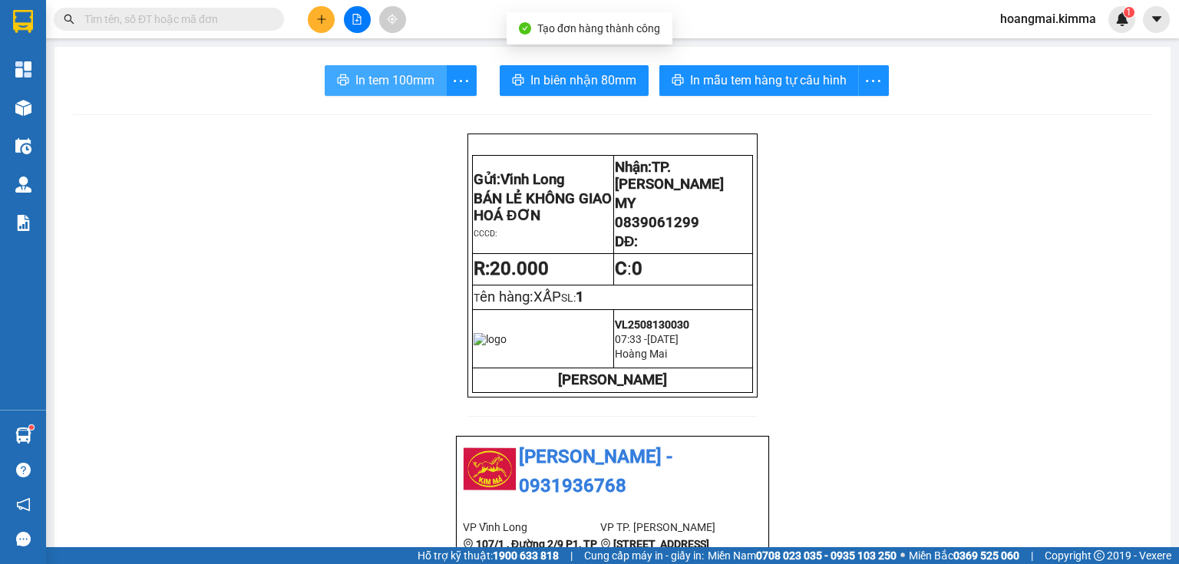
click at [412, 80] on span "In tem 100mm" at bounding box center [394, 80] width 79 height 19
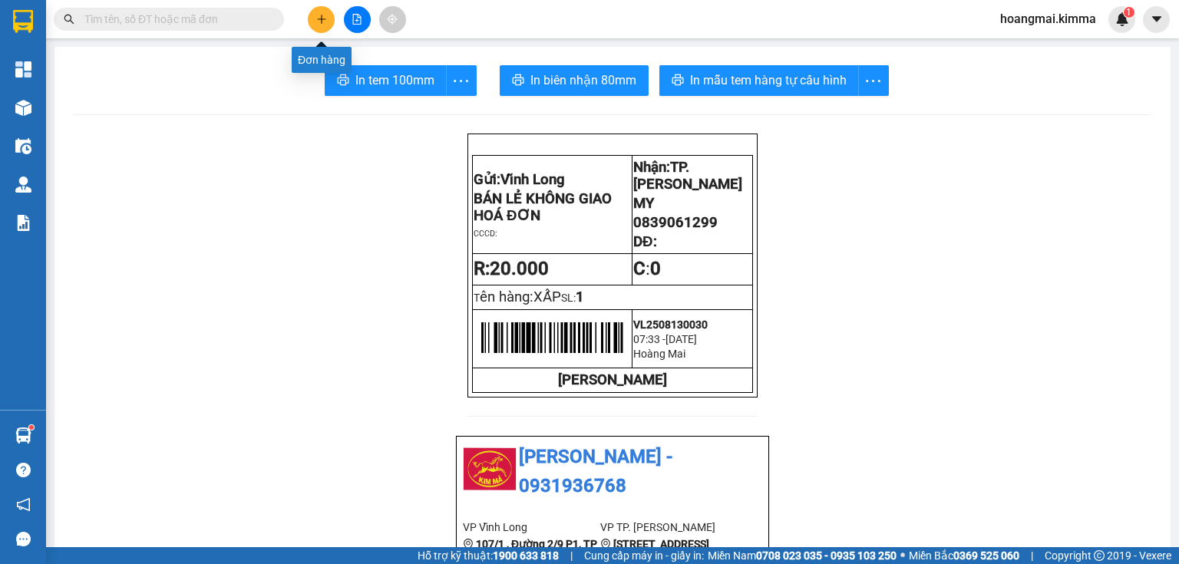
click at [319, 25] on button at bounding box center [321, 19] width 27 height 27
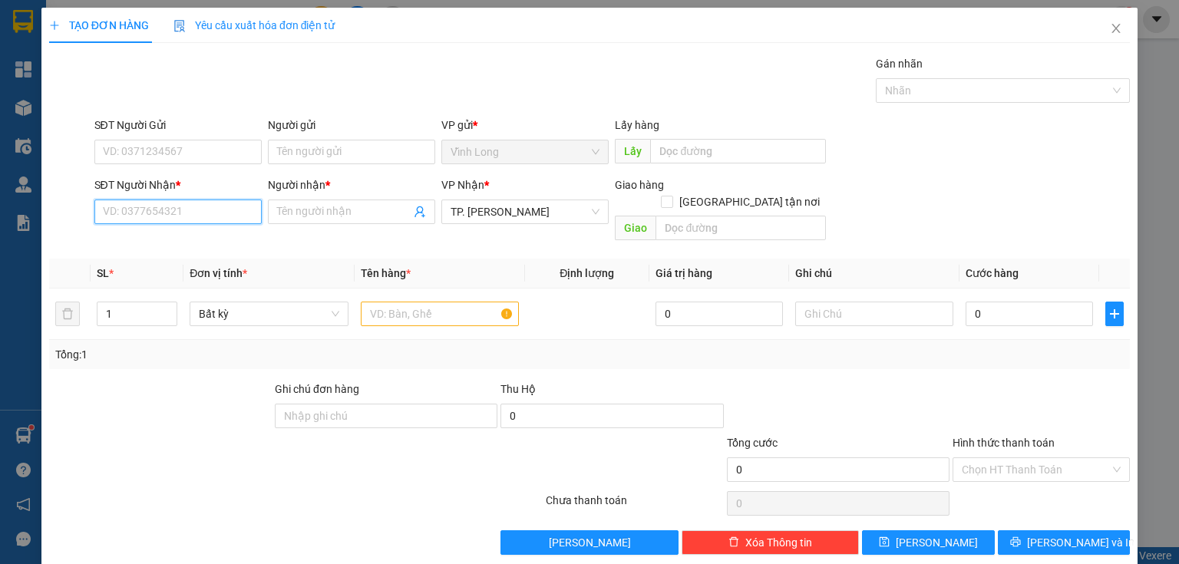
click at [193, 210] on input "SĐT Người Nhận *" at bounding box center [177, 212] width 167 height 25
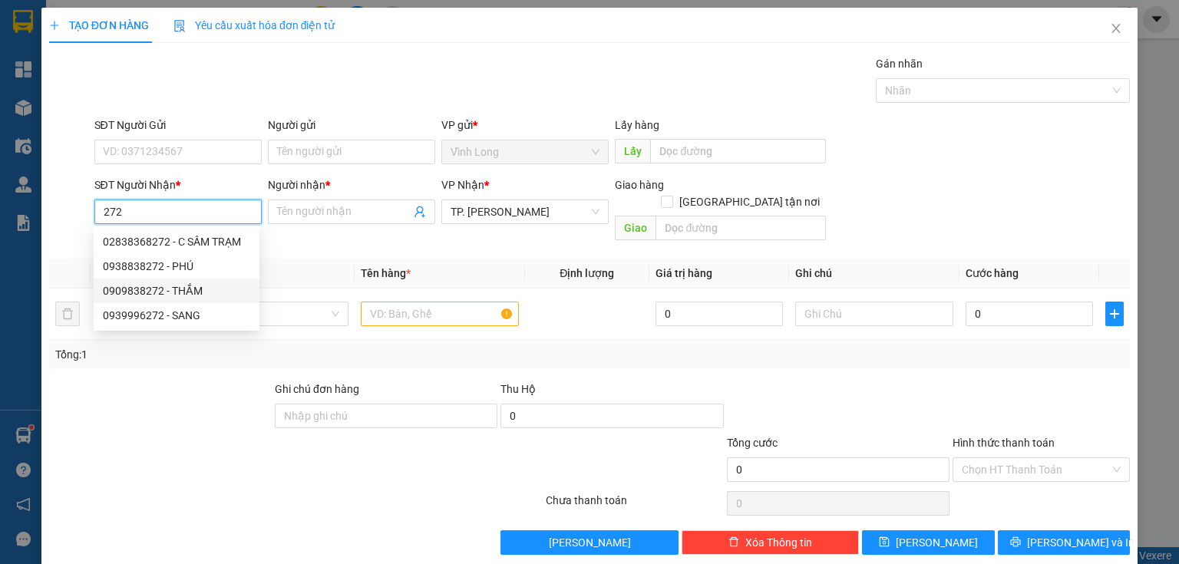
click at [173, 292] on div "0909838272 - THẮM" at bounding box center [176, 290] width 147 height 17
type input "0909838272"
type input "THẮM"
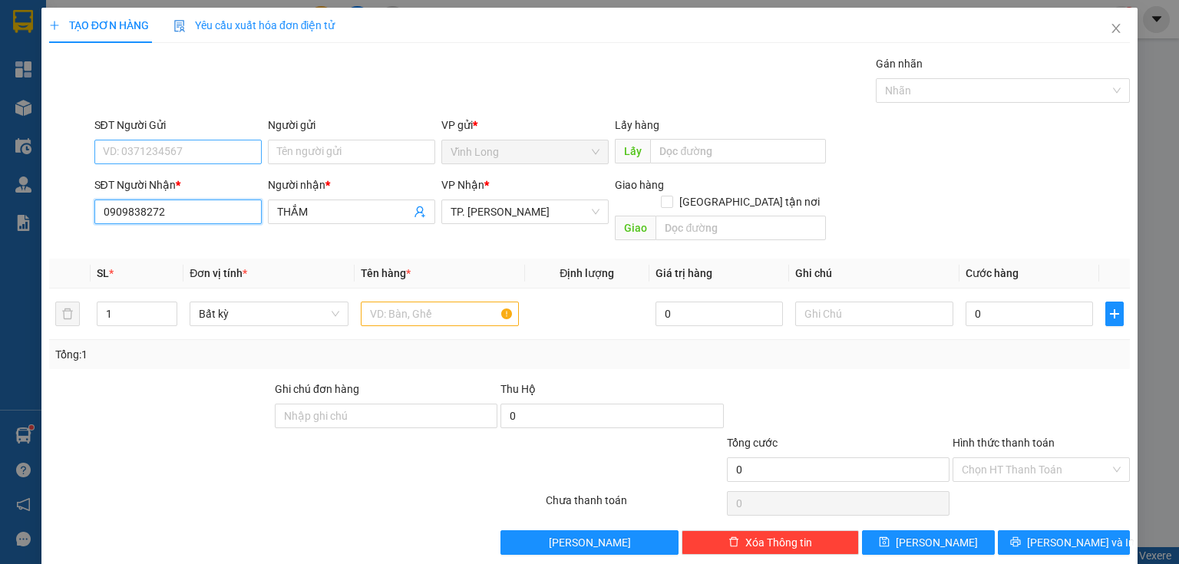
type input "0909838272"
click at [168, 147] on input "SĐT Người Gửi" at bounding box center [177, 152] width 167 height 25
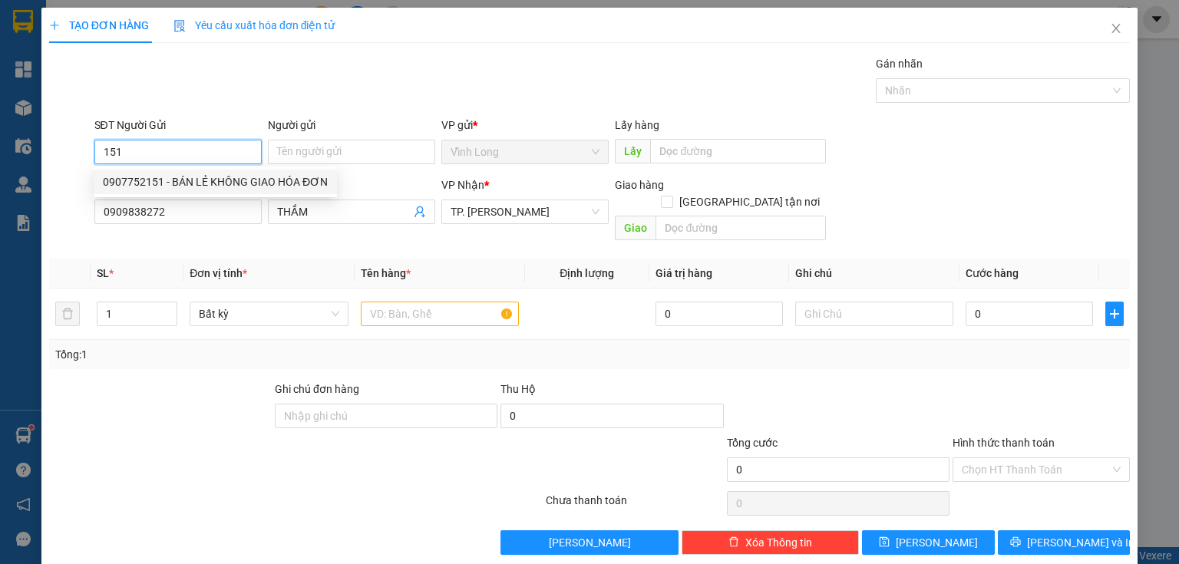
click at [252, 183] on div "0907752151 - BÁN LẺ KHÔNG GIAO HÓA ĐƠN" at bounding box center [215, 181] width 225 height 17
type input "0907752151"
type input "BÁN LẺ KHÔNG GIAO HÓA ĐƠN"
type input "0907752151"
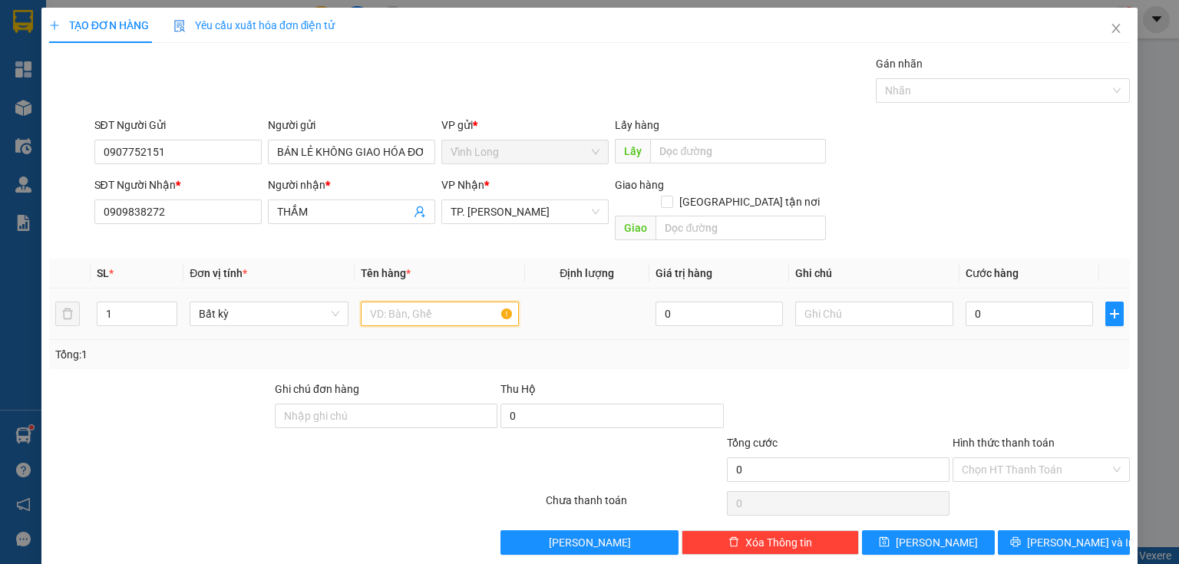
click at [434, 304] on input "text" at bounding box center [440, 314] width 158 height 25
type input "GÓI VS"
click at [805, 302] on input "text" at bounding box center [874, 314] width 158 height 25
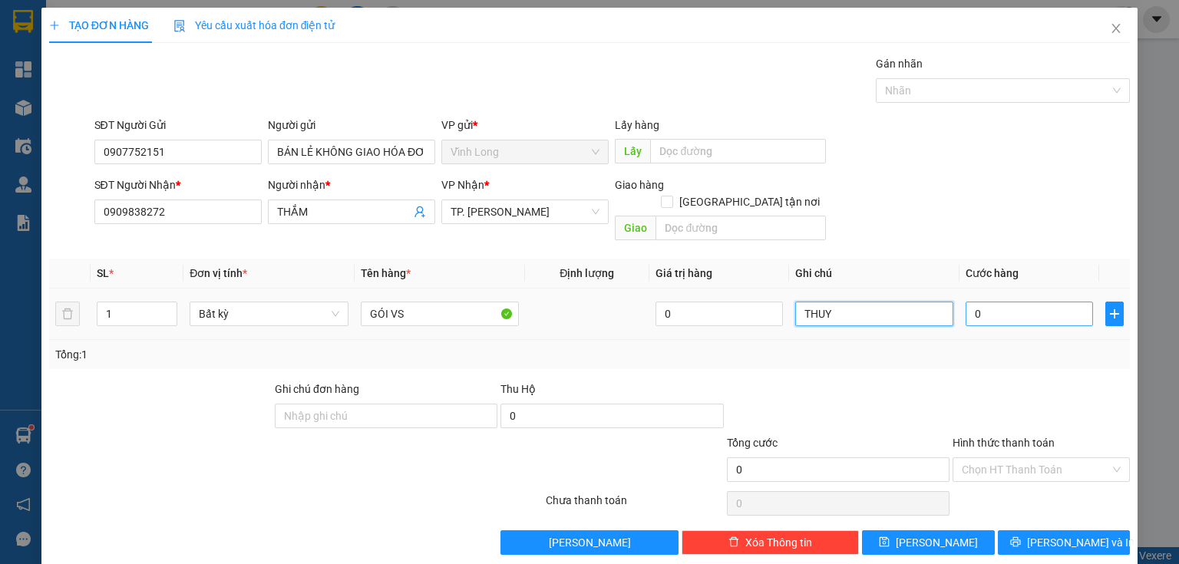
type input "THUY"
click at [995, 305] on input "0" at bounding box center [1028, 314] width 127 height 25
type input "2"
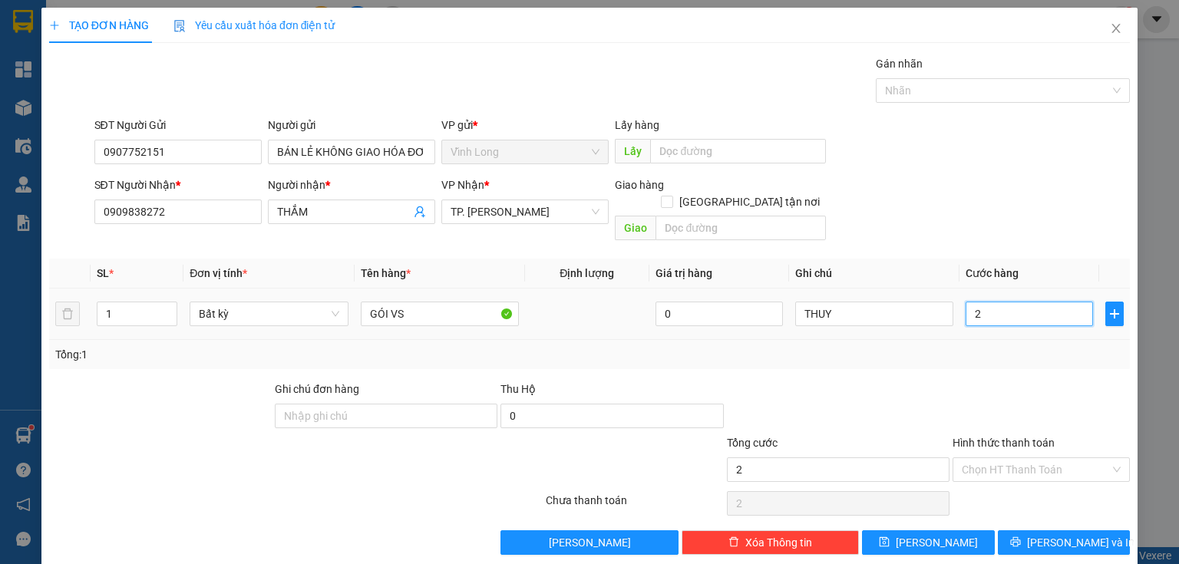
type input "20"
click at [962, 458] on input "Hình thức thanh toán" at bounding box center [1036, 469] width 148 height 23
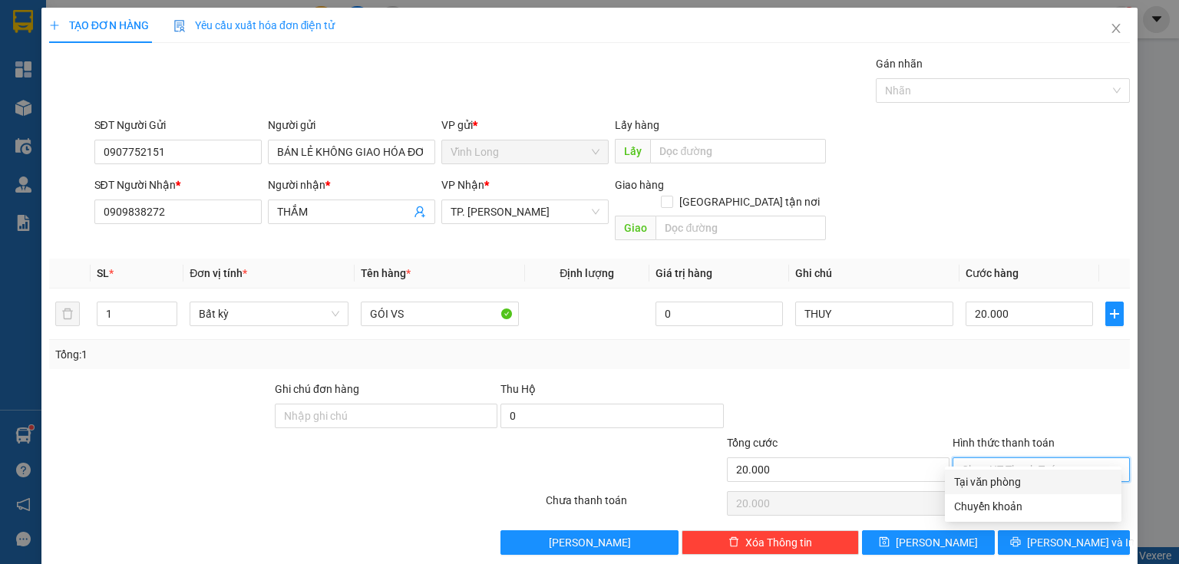
click at [968, 470] on div "Tại văn phòng" at bounding box center [1033, 482] width 177 height 25
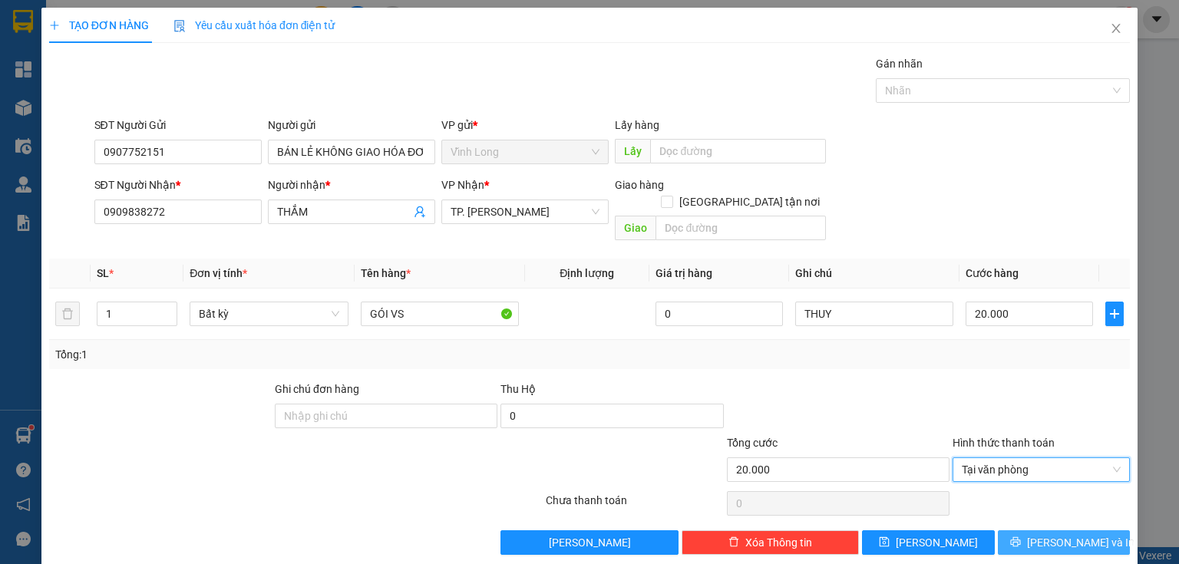
click at [1041, 530] on button "[PERSON_NAME] và In" at bounding box center [1064, 542] width 133 height 25
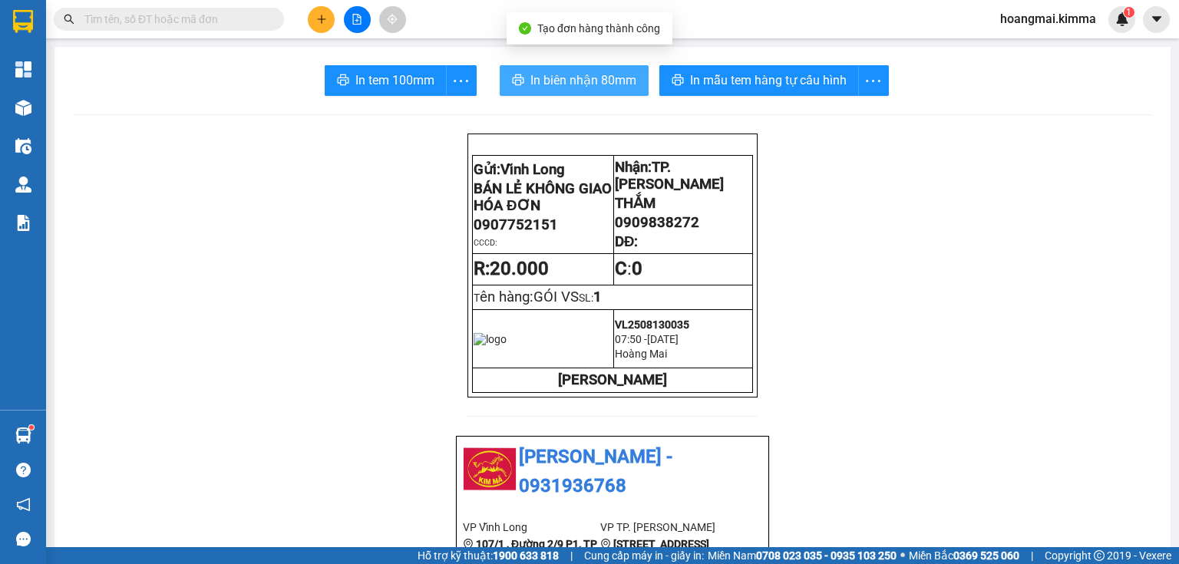
click at [560, 85] on span "In biên nhận 80mm" at bounding box center [583, 80] width 106 height 19
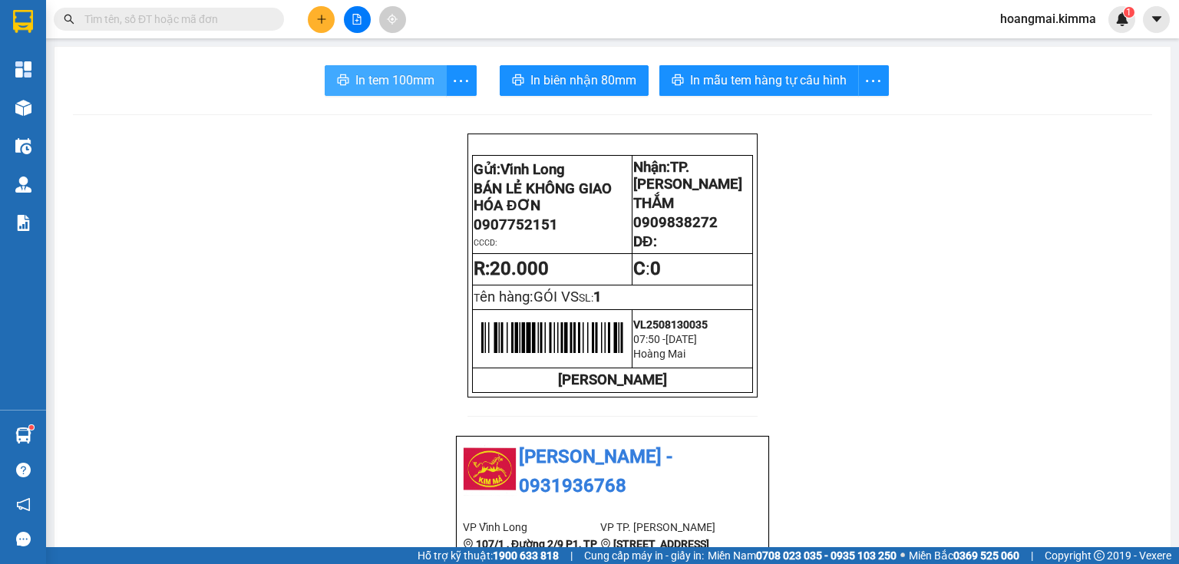
click at [399, 81] on span "In tem 100mm" at bounding box center [394, 80] width 79 height 19
click at [325, 18] on icon "plus" at bounding box center [321, 19] width 11 height 11
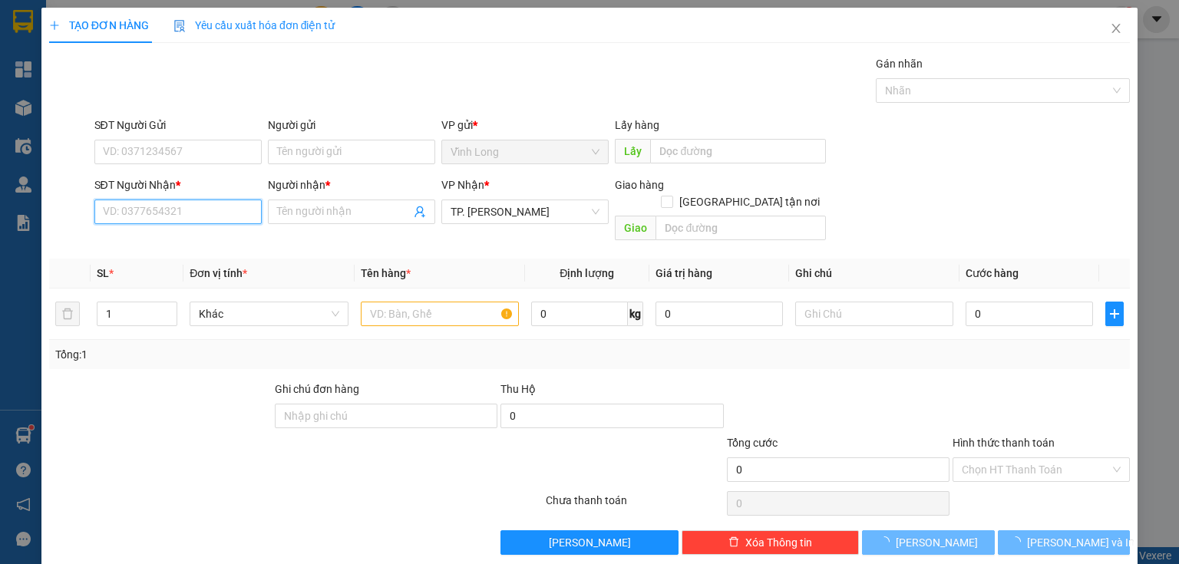
click at [206, 209] on input "SĐT Người Nhận *" at bounding box center [177, 212] width 167 height 25
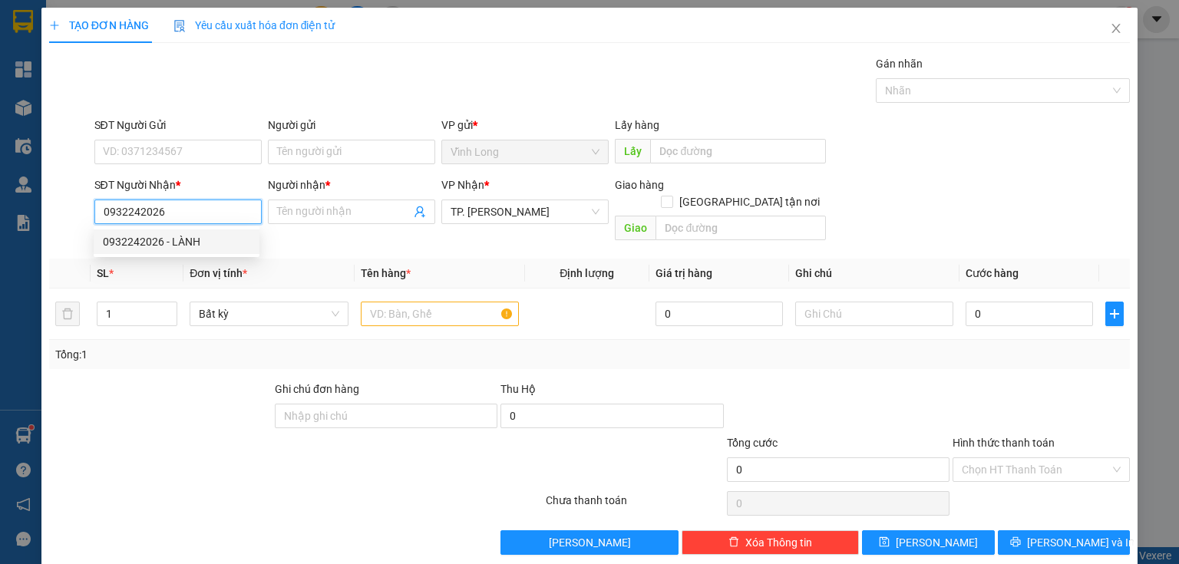
drag, startPoint x: 163, startPoint y: 236, endPoint x: 385, endPoint y: 123, distance: 249.2
click at [176, 230] on div "0932242026 - LÀNH" at bounding box center [177, 241] width 166 height 25
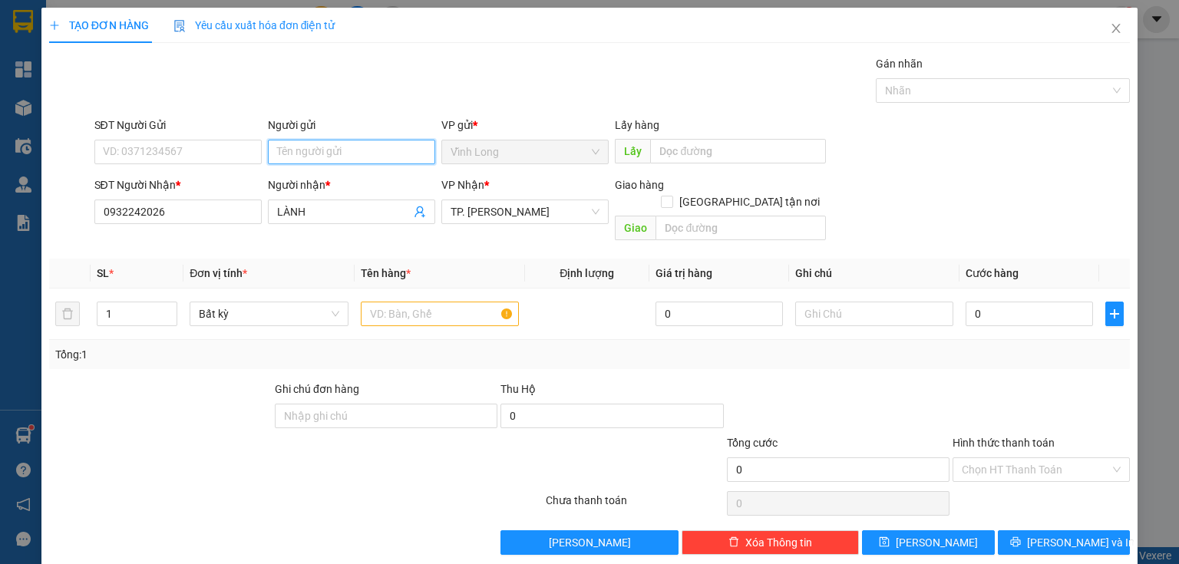
click at [365, 144] on input "Người gửi" at bounding box center [351, 152] width 167 height 25
click at [388, 181] on div "Người nhận *" at bounding box center [351, 185] width 167 height 17
click at [388, 203] on input "LÀNH" at bounding box center [344, 211] width 134 height 17
drag, startPoint x: 322, startPoint y: 157, endPoint x: 1, endPoint y: 111, distance: 324.0
click at [0, 127] on div "TẠO ĐƠN HÀNG Yêu cầu xuất hóa đơn điện tử Transit Pickup Surcharge Ids Transit …" at bounding box center [589, 282] width 1179 height 564
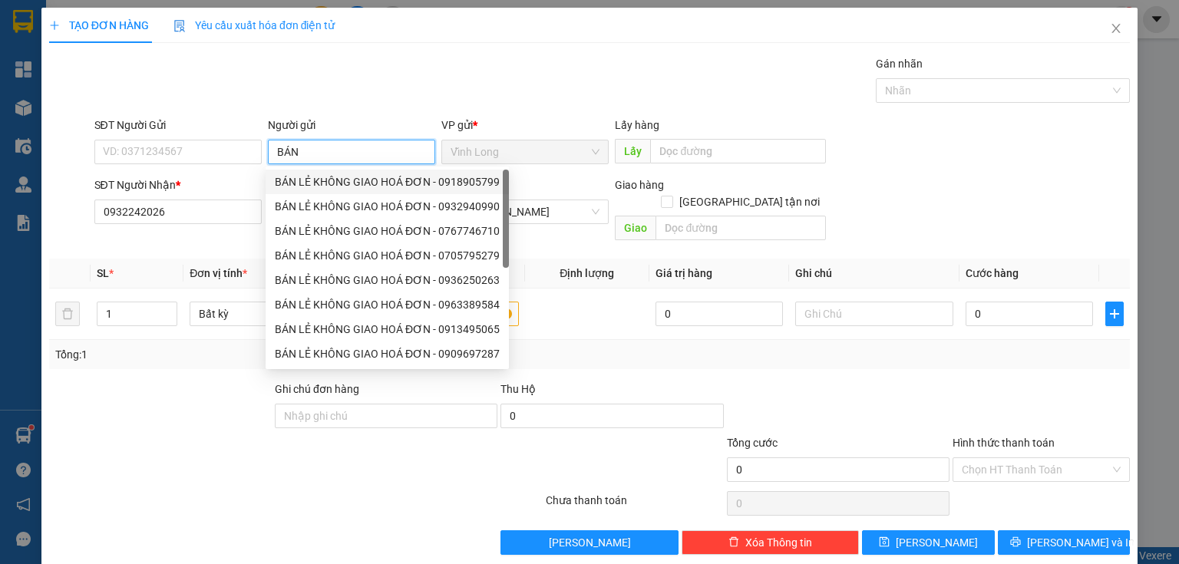
click at [291, 190] on div "BÁN LẺ KHÔNG GIAO HOÁ ĐƠN - 0918905799" at bounding box center [387, 182] width 243 height 25
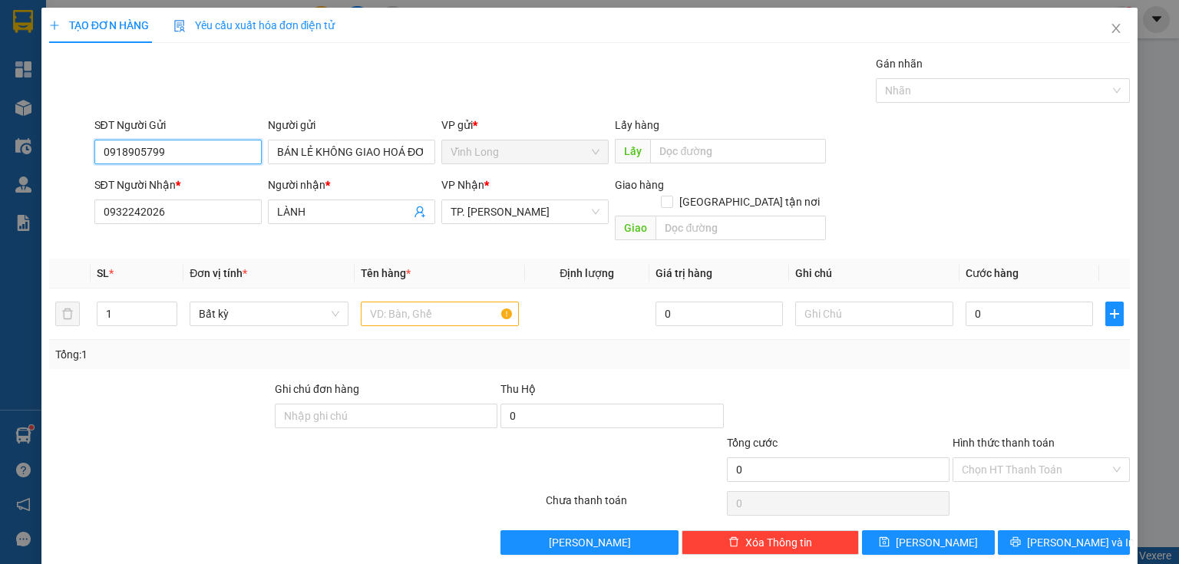
drag, startPoint x: 57, startPoint y: 156, endPoint x: 14, endPoint y: 160, distance: 43.1
click at [0, 163] on div "TẠO ĐƠN HÀNG Yêu cầu xuất hóa đơn điện tử Transit Pickup Surcharge Ids Transit …" at bounding box center [589, 282] width 1179 height 564
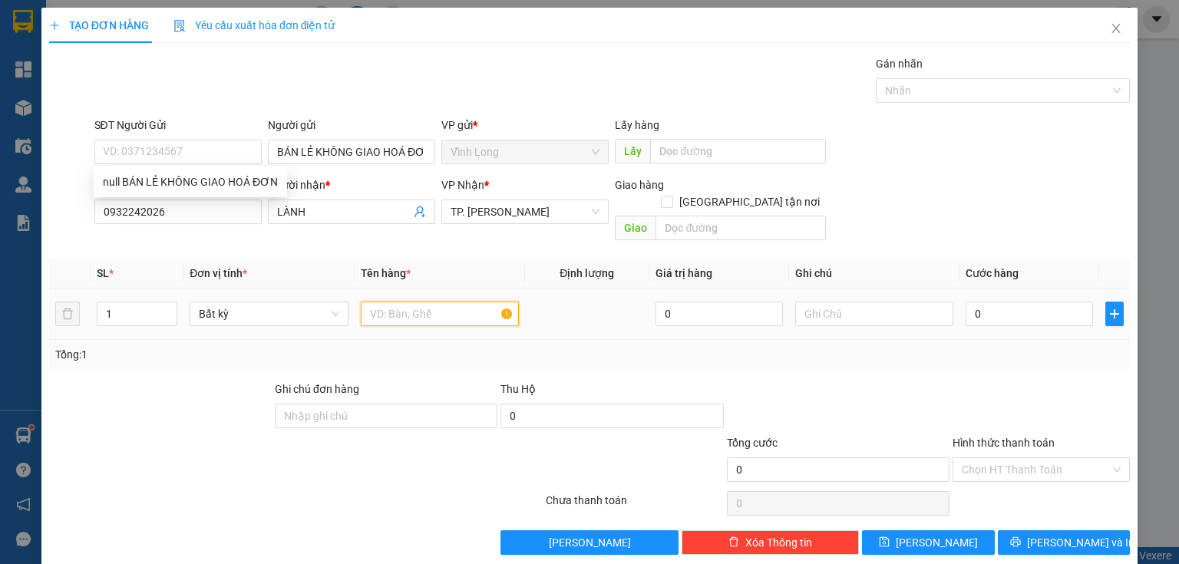
click at [460, 302] on input "text" at bounding box center [440, 314] width 158 height 25
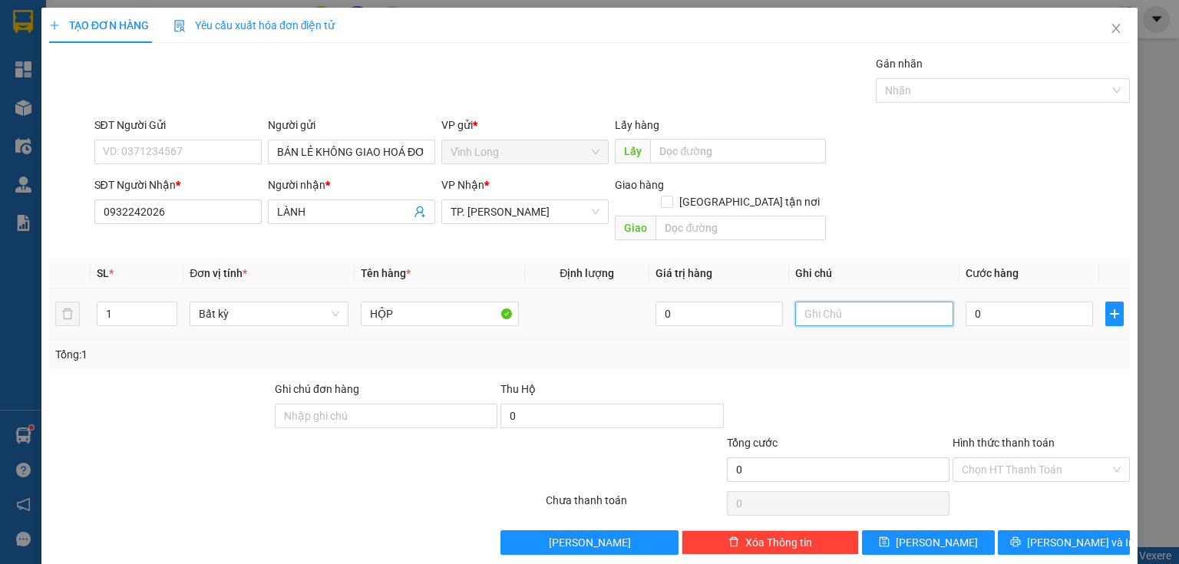
click at [827, 302] on input "text" at bounding box center [874, 314] width 158 height 25
click at [970, 302] on input "0" at bounding box center [1028, 314] width 127 height 25
click at [1012, 458] on input "Hình thức thanh toán" at bounding box center [1036, 469] width 148 height 23
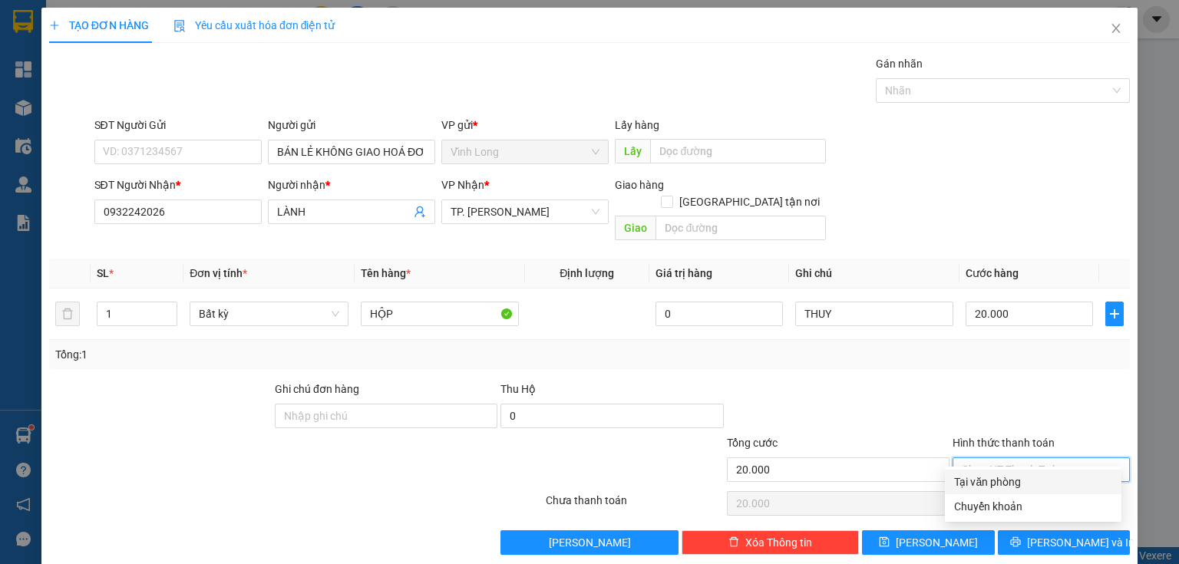
click at [1010, 468] on div "Transit Pickup Surcharge Ids Transit Deliver Surcharge Ids Transit Deliver Surc…" at bounding box center [589, 305] width 1081 height 500
click at [1007, 458] on input "Hình thức thanh toán" at bounding box center [1036, 469] width 148 height 23
click at [981, 480] on div "Tại văn phòng" at bounding box center [1033, 481] width 158 height 17
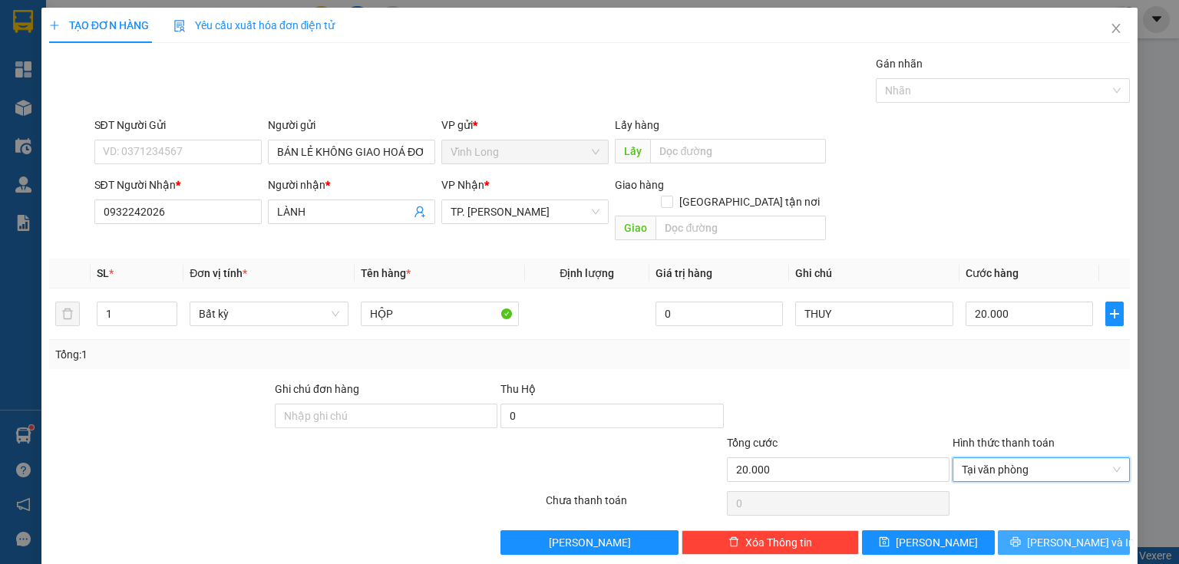
drag, startPoint x: 1045, startPoint y: 525, endPoint x: 930, endPoint y: 496, distance: 118.7
click at [1045, 534] on span "[PERSON_NAME] và In" at bounding box center [1080, 542] width 107 height 17
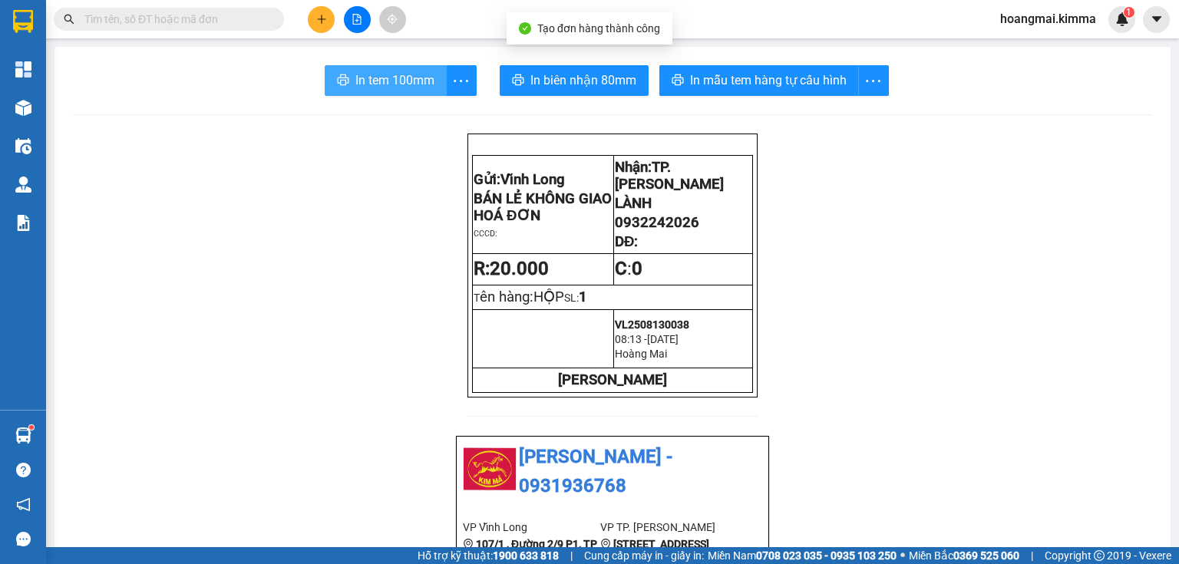
click at [403, 78] on span "In tem 100mm" at bounding box center [394, 80] width 79 height 19
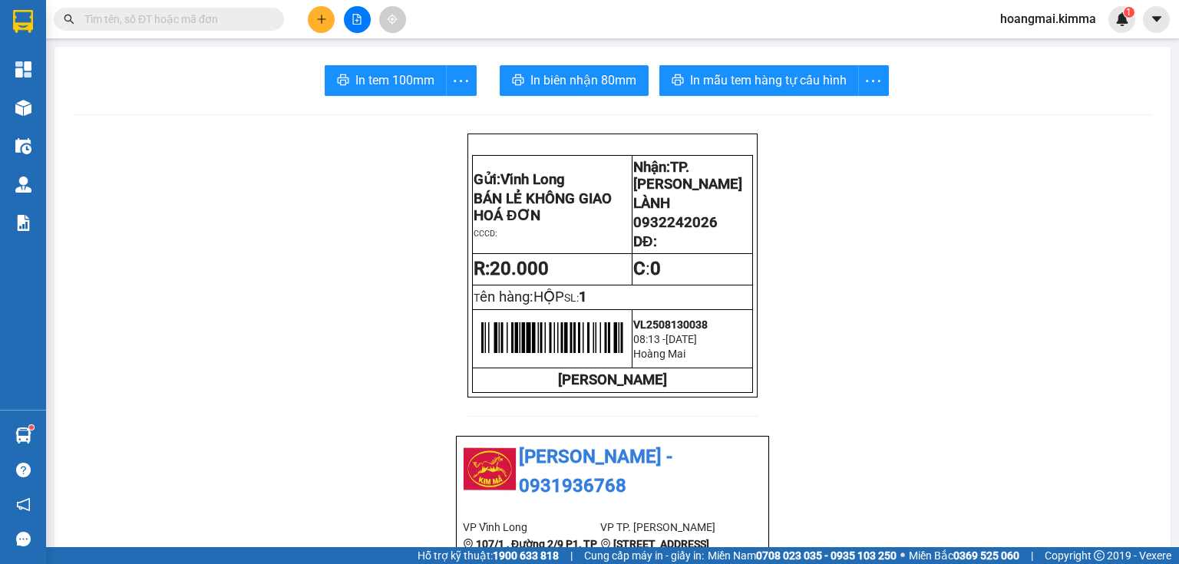
click at [227, 18] on input "text" at bounding box center [174, 19] width 181 height 17
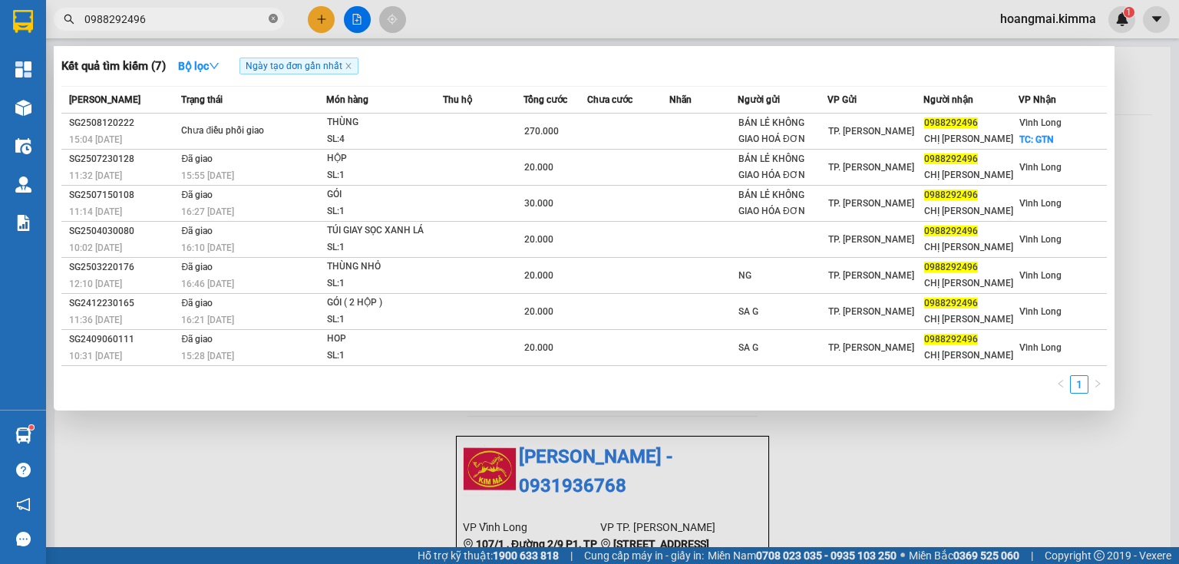
click at [271, 21] on icon "close-circle" at bounding box center [273, 18] width 9 height 9
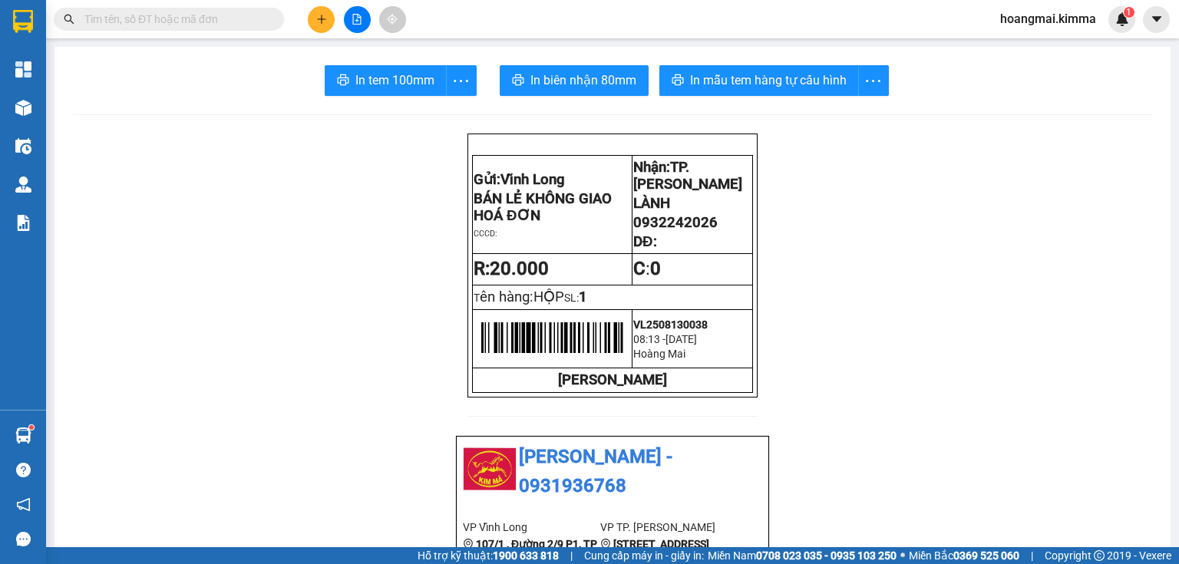
click at [325, 14] on icon "plus" at bounding box center [321, 19] width 11 height 11
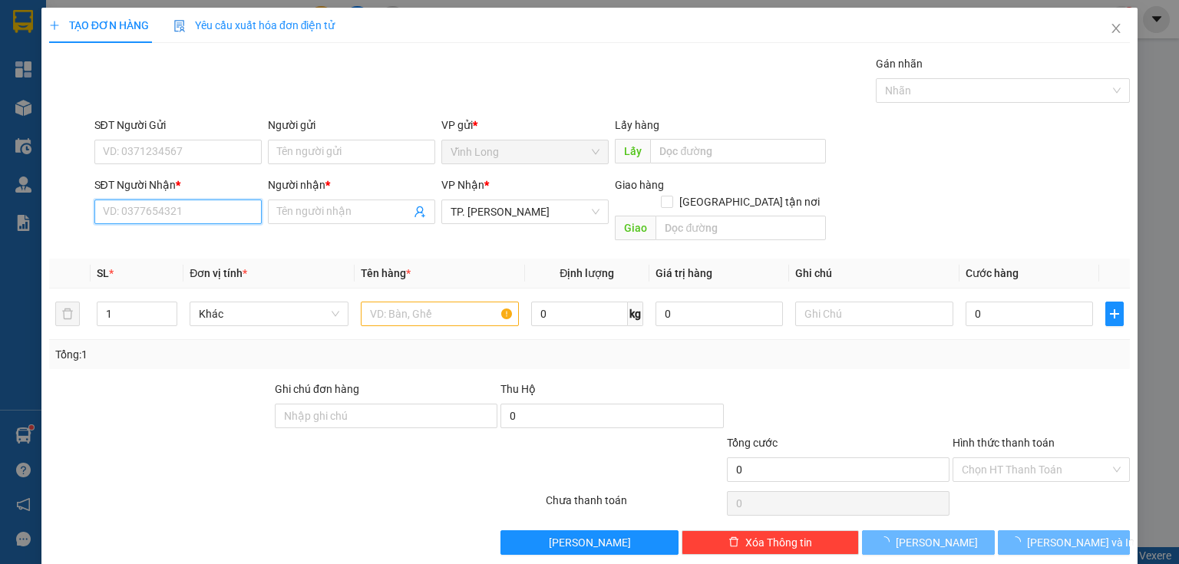
click at [169, 221] on input "SĐT Người Nhận *" at bounding box center [177, 212] width 167 height 25
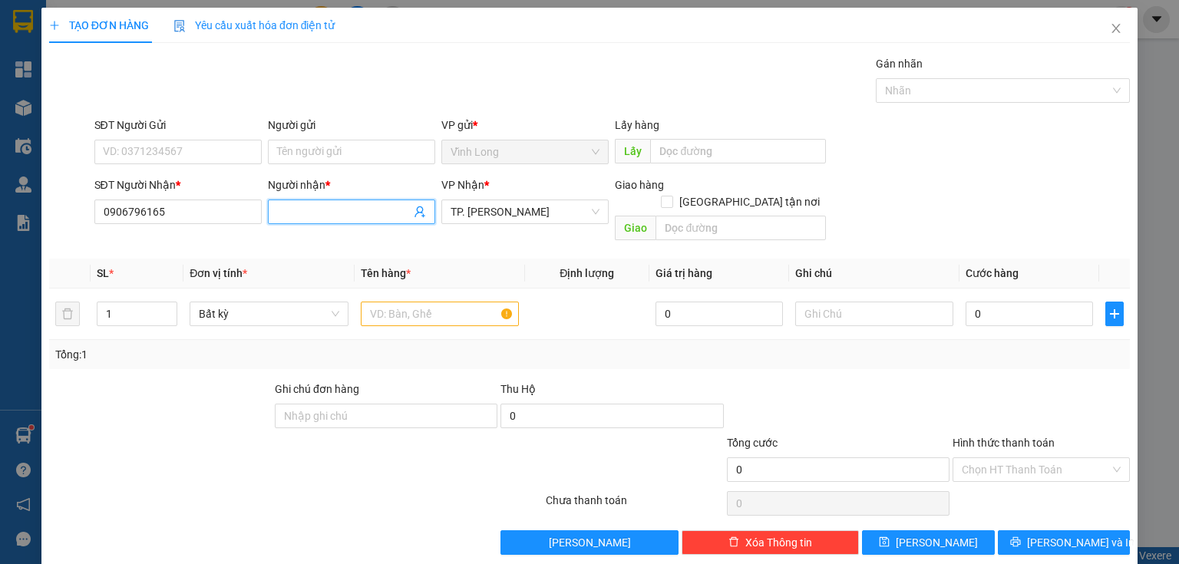
click at [336, 218] on input "Người nhận *" at bounding box center [344, 211] width 134 height 17
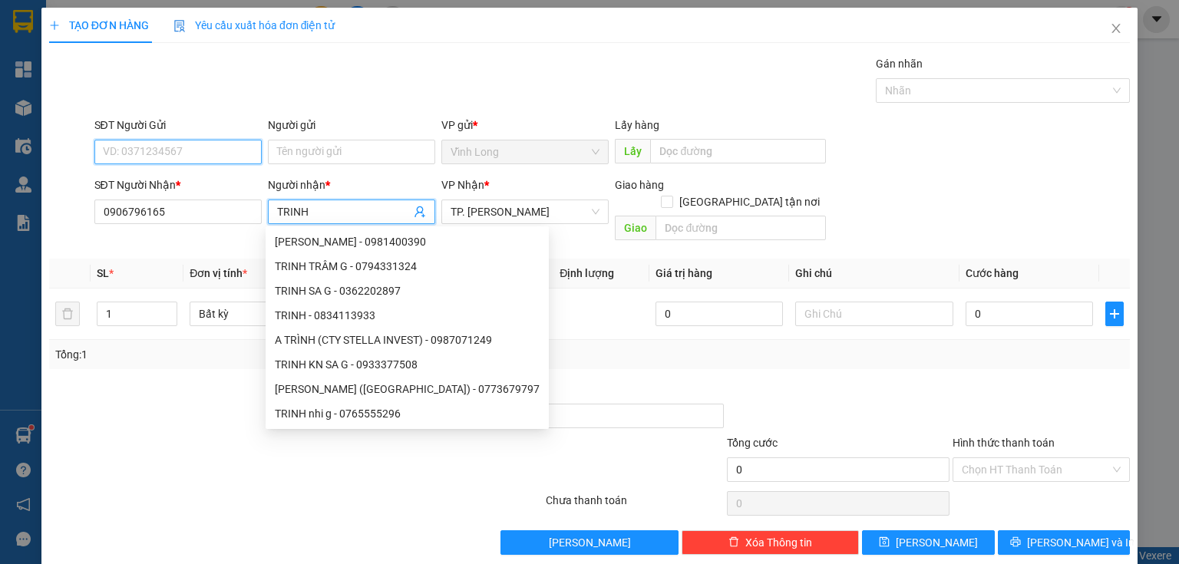
drag, startPoint x: 221, startPoint y: 147, endPoint x: 237, endPoint y: 152, distance: 16.8
click at [227, 148] on input "SĐT Người Gửi" at bounding box center [177, 152] width 167 height 25
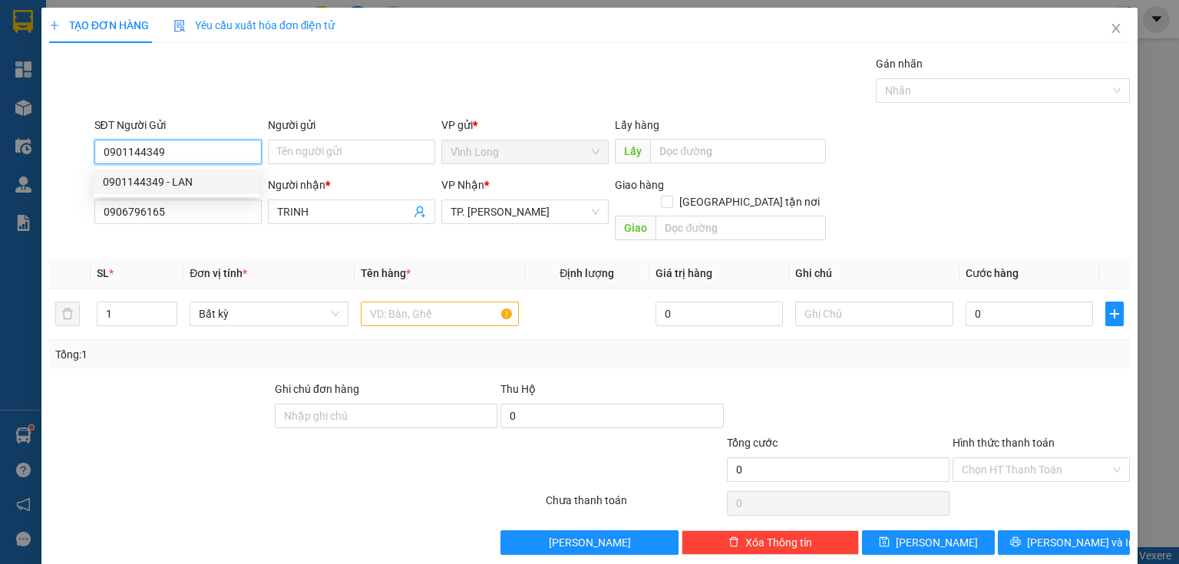
click at [153, 175] on div "0901144349 - LAN" at bounding box center [176, 181] width 147 height 17
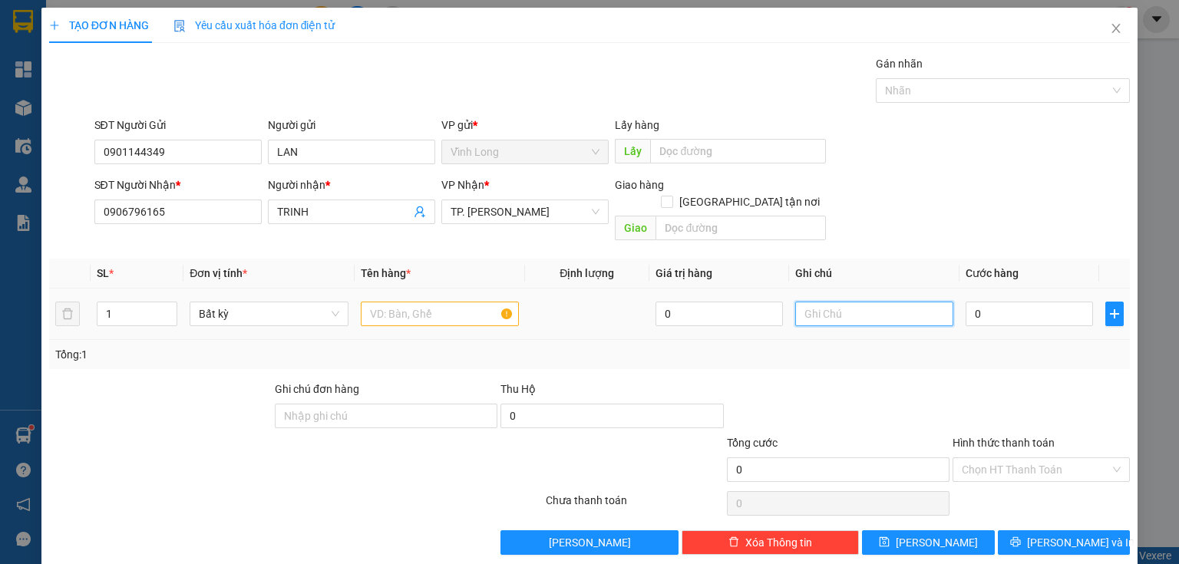
click at [837, 302] on input "text" at bounding box center [874, 314] width 158 height 25
click at [1010, 302] on input "0" at bounding box center [1028, 314] width 127 height 25
click at [433, 302] on input "text" at bounding box center [440, 314] width 158 height 25
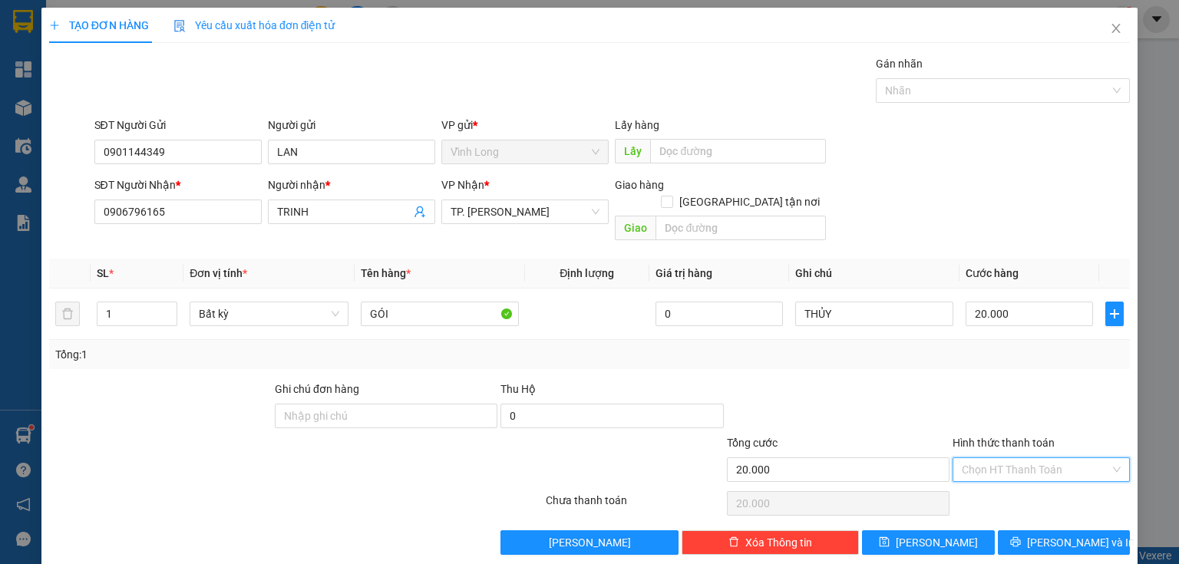
click at [1020, 458] on input "Hình thức thanh toán" at bounding box center [1036, 469] width 148 height 23
click at [1003, 482] on div "Tại văn phòng" at bounding box center [1033, 481] width 158 height 17
drag, startPoint x: 1036, startPoint y: 531, endPoint x: 1026, endPoint y: 531, distance: 10.0
click at [1038, 531] on button "[PERSON_NAME] và In" at bounding box center [1064, 542] width 133 height 25
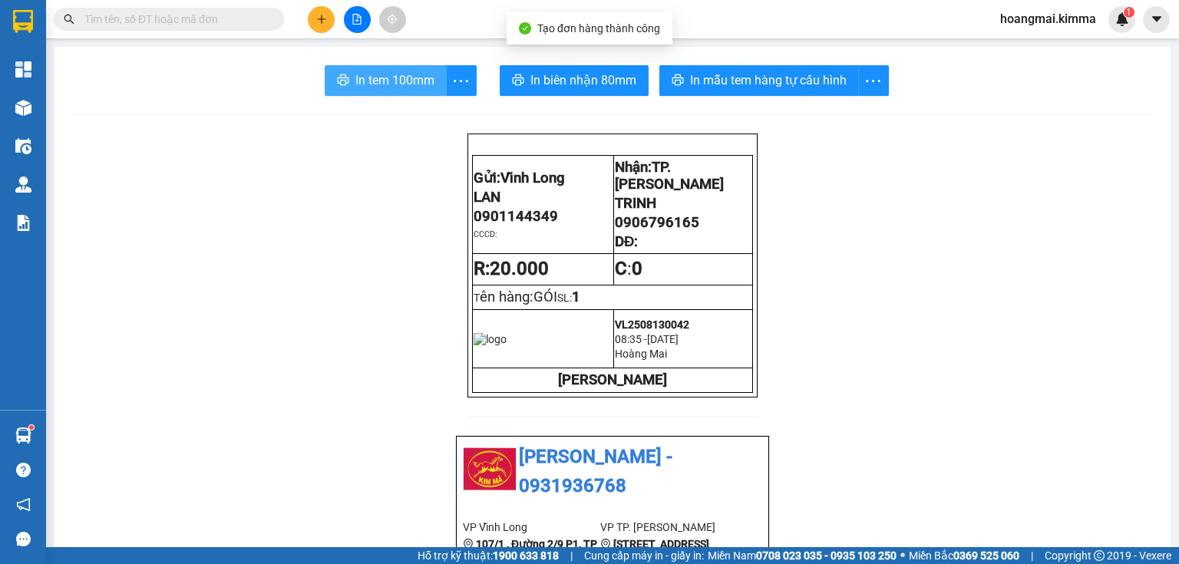
click at [399, 68] on button "In tem 100mm" at bounding box center [386, 80] width 122 height 31
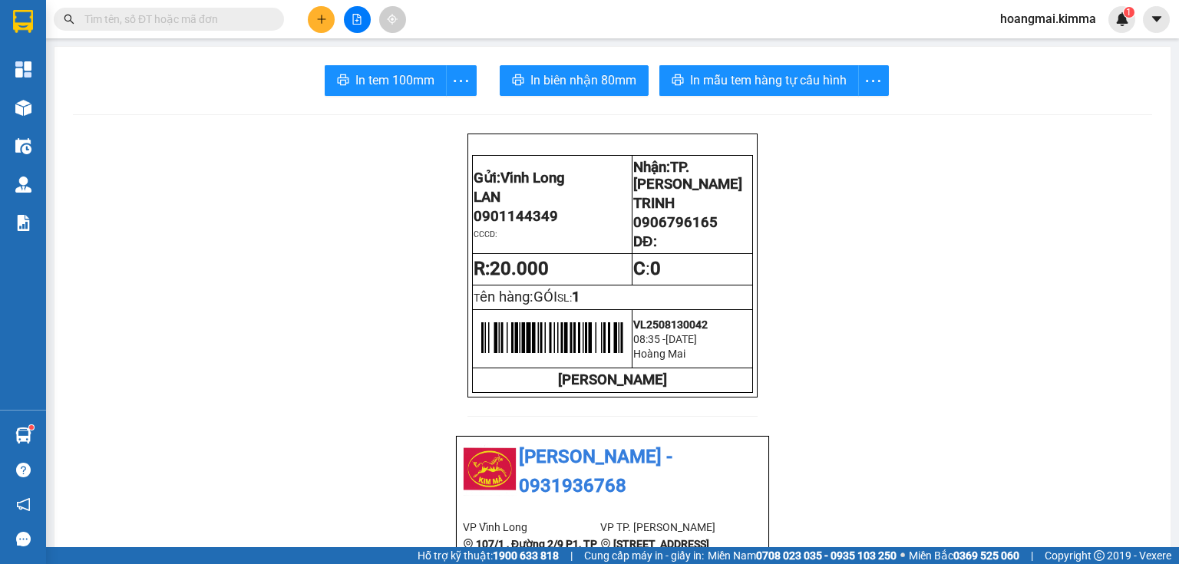
click at [313, 15] on button at bounding box center [321, 19] width 27 height 27
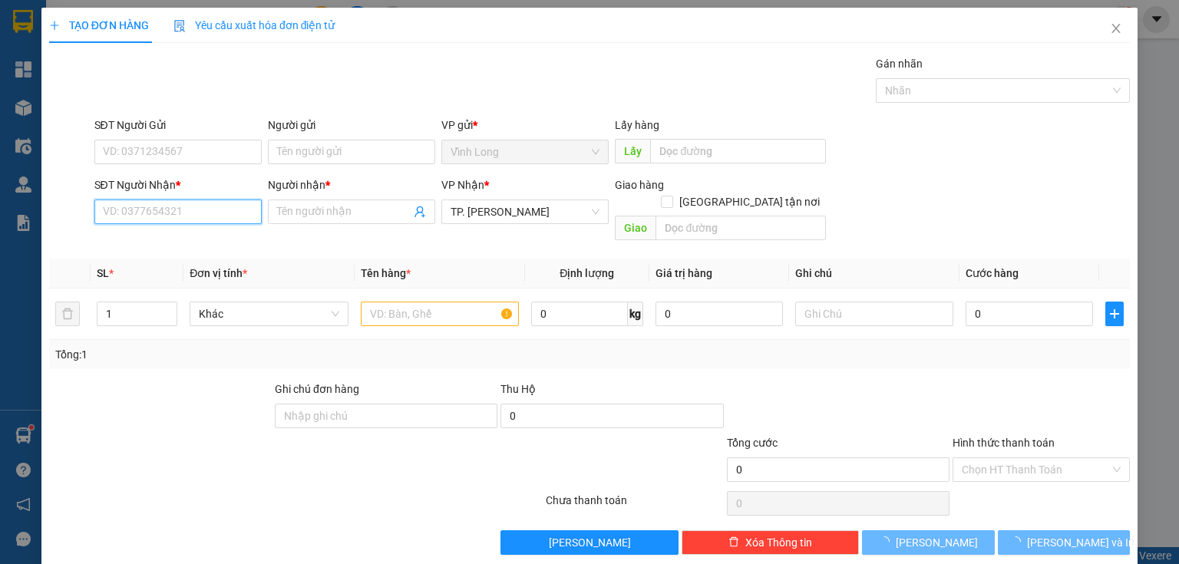
click at [219, 213] on input "SĐT Người Nhận *" at bounding box center [177, 212] width 167 height 25
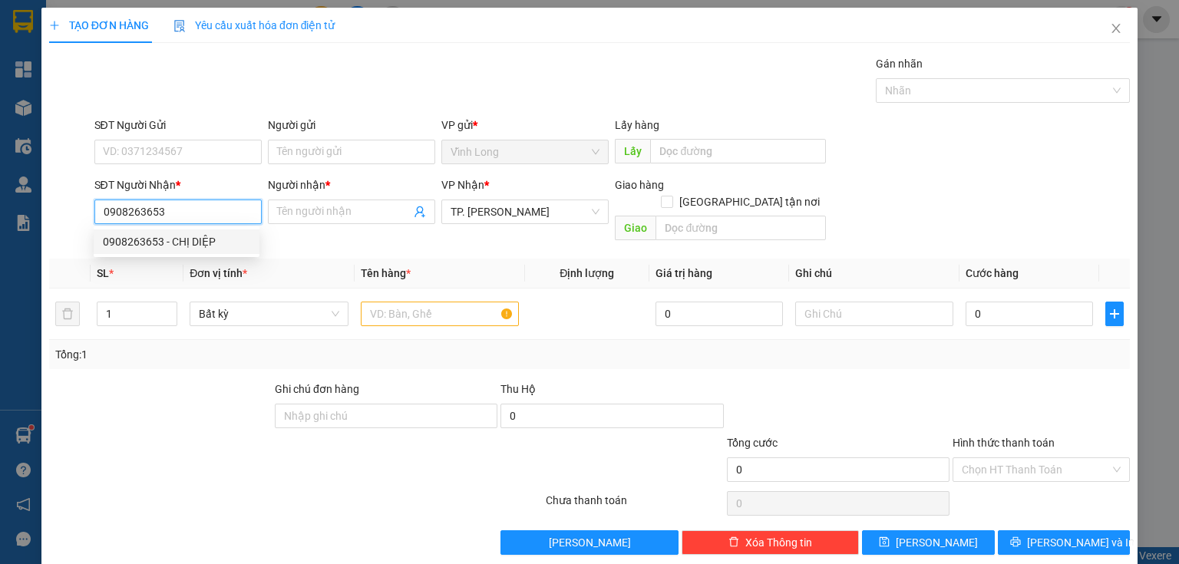
click at [192, 246] on div "0908263653 - CHỊ DIỆP" at bounding box center [176, 241] width 147 height 17
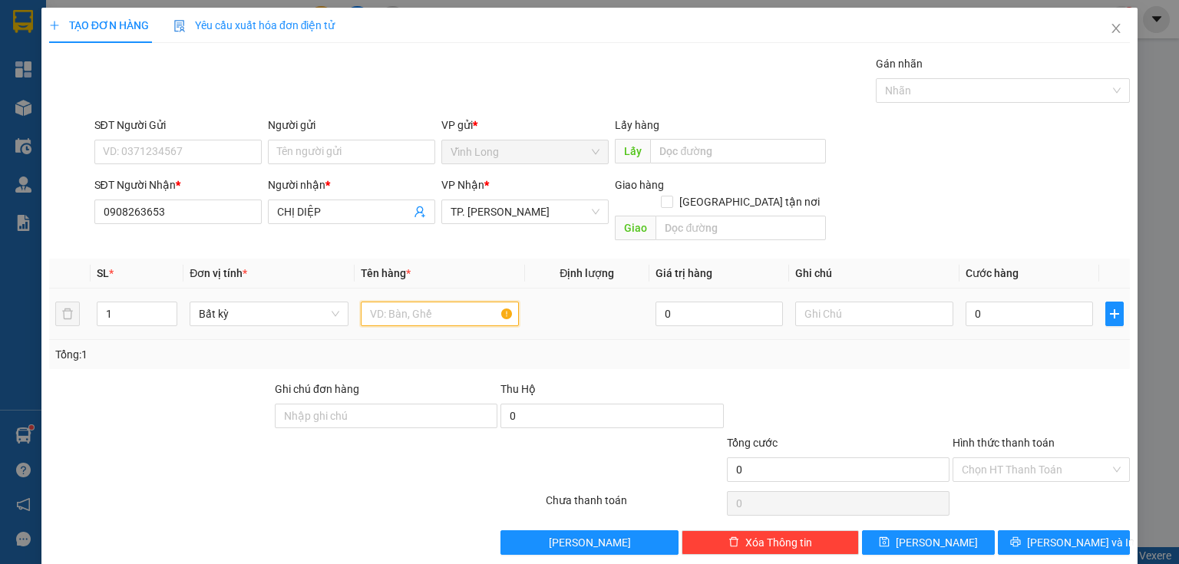
click at [457, 304] on input "text" at bounding box center [440, 314] width 158 height 25
click at [811, 302] on input "text" at bounding box center [874, 314] width 158 height 25
click at [1025, 302] on input "0" at bounding box center [1028, 314] width 127 height 25
click at [982, 458] on input "Hình thức thanh toán" at bounding box center [1036, 469] width 148 height 23
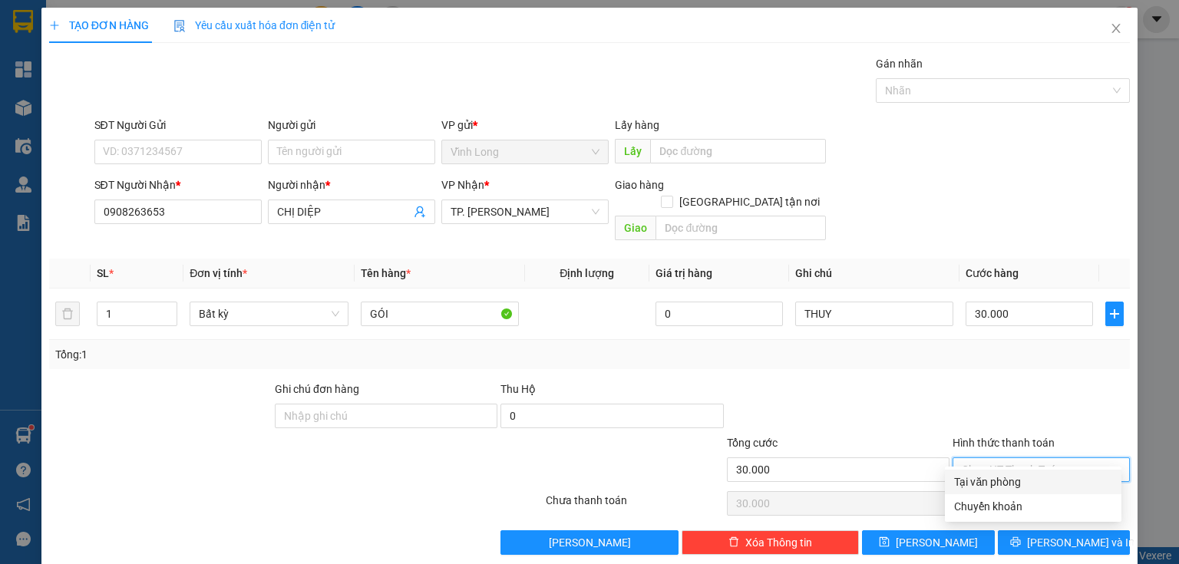
drag, startPoint x: 978, startPoint y: 483, endPoint x: 682, endPoint y: 378, distance: 314.3
click at [974, 482] on div "Tại văn phòng" at bounding box center [1033, 481] width 158 height 17
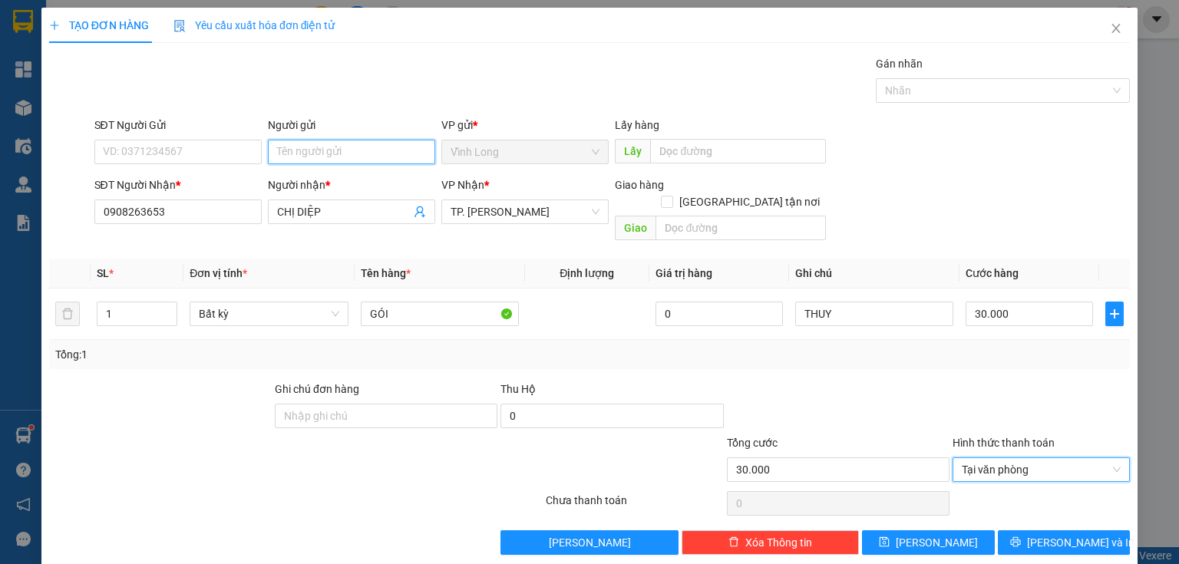
click at [295, 153] on input "Người gửi" at bounding box center [351, 152] width 167 height 25
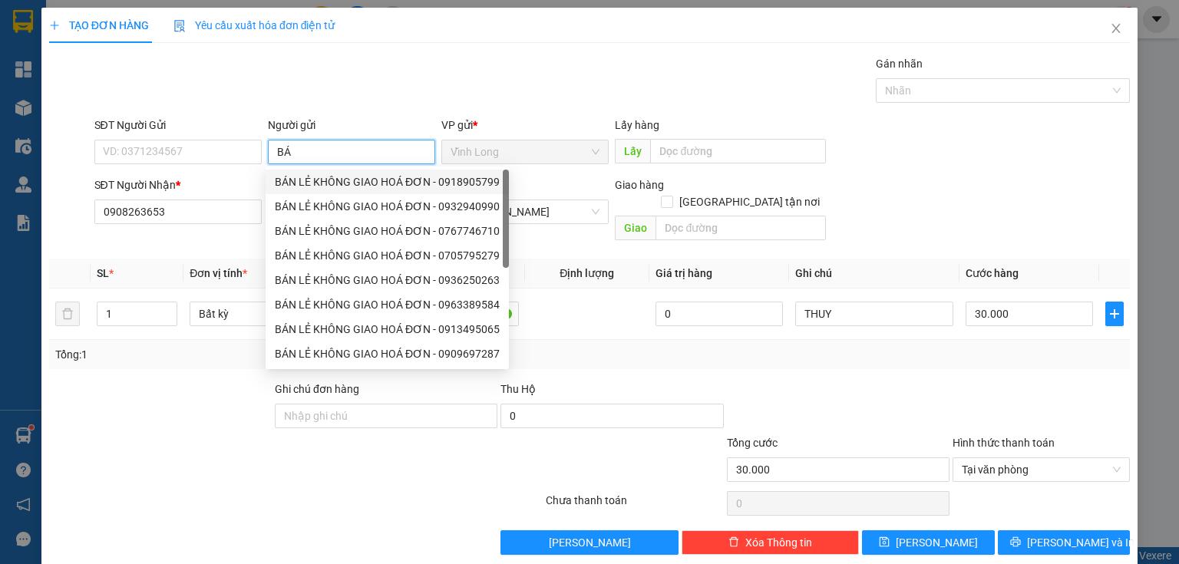
click at [311, 178] on div "BÁN LẺ KHÔNG GIAO HOÁ ĐƠN - 0918905799" at bounding box center [387, 181] width 225 height 17
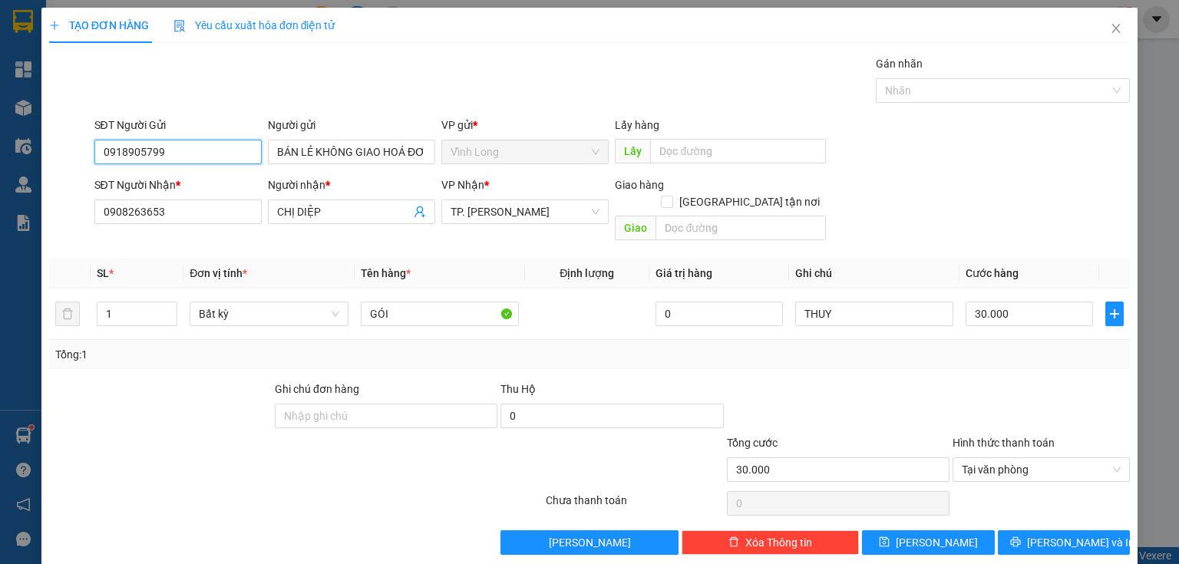
click at [0, 153] on div "TẠO ĐƠN HÀNG Yêu cầu xuất hóa đơn điện tử Transit Pickup Surcharge Ids Transit …" at bounding box center [589, 282] width 1179 height 564
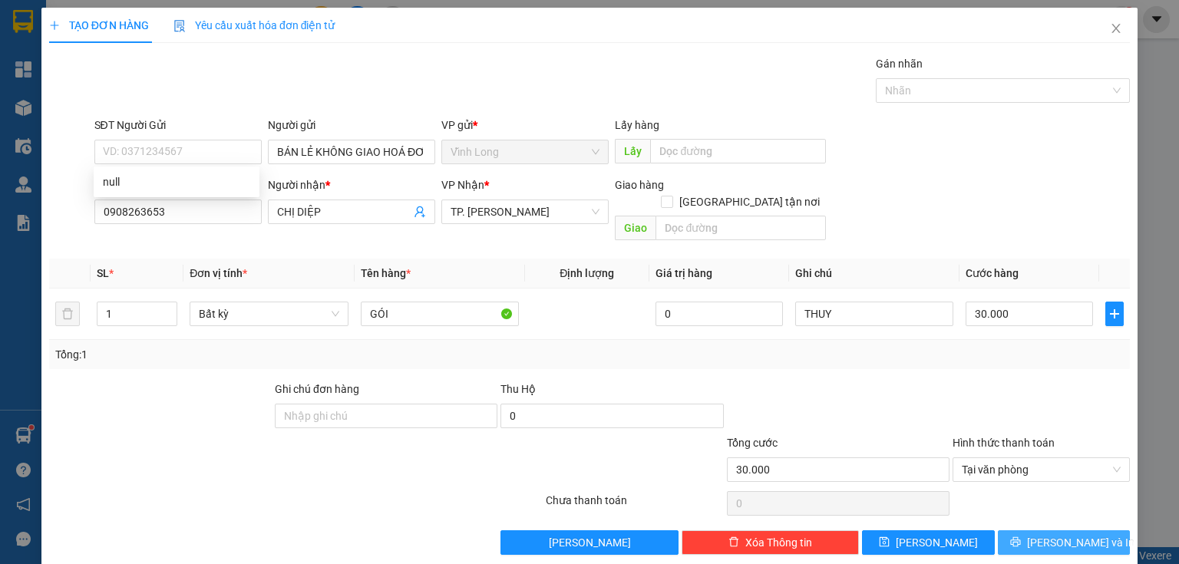
click at [1038, 530] on button "[PERSON_NAME] và In" at bounding box center [1064, 542] width 133 height 25
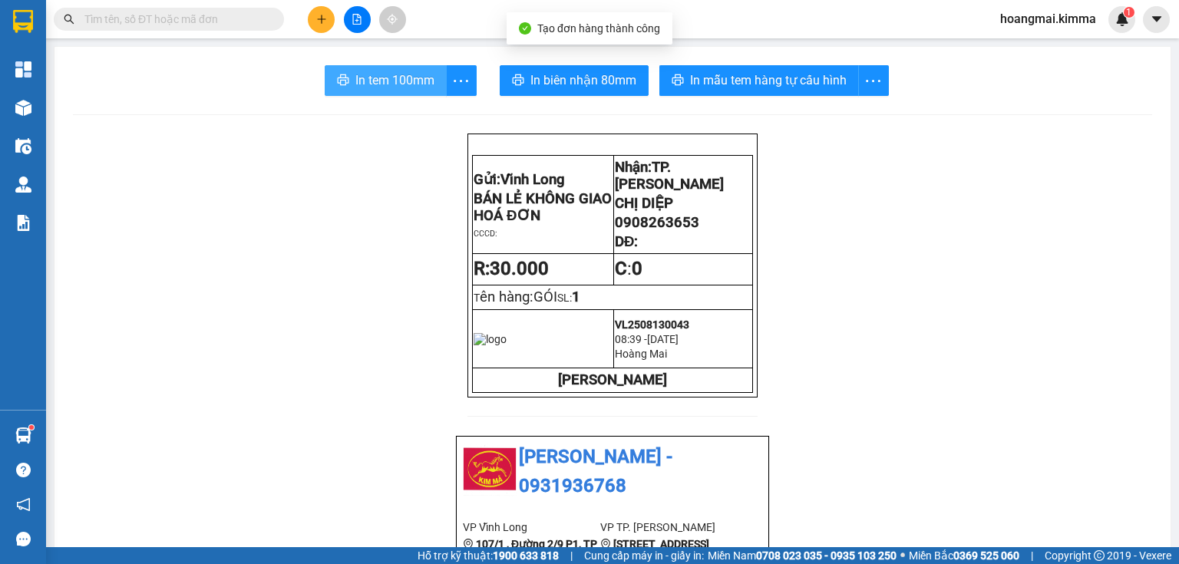
click at [342, 86] on icon "printer" at bounding box center [343, 80] width 12 height 12
